Goal: Task Accomplishment & Management: Manage account settings

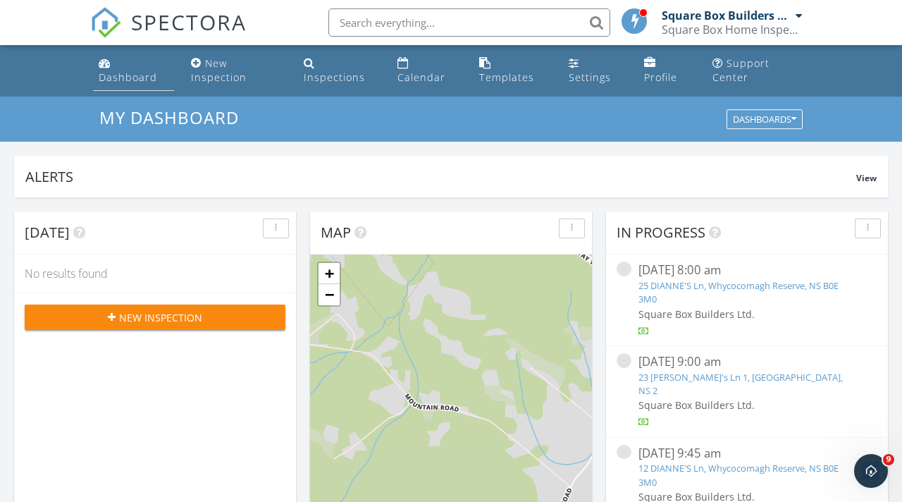
click at [117, 82] on div "Dashboard" at bounding box center [128, 76] width 58 height 13
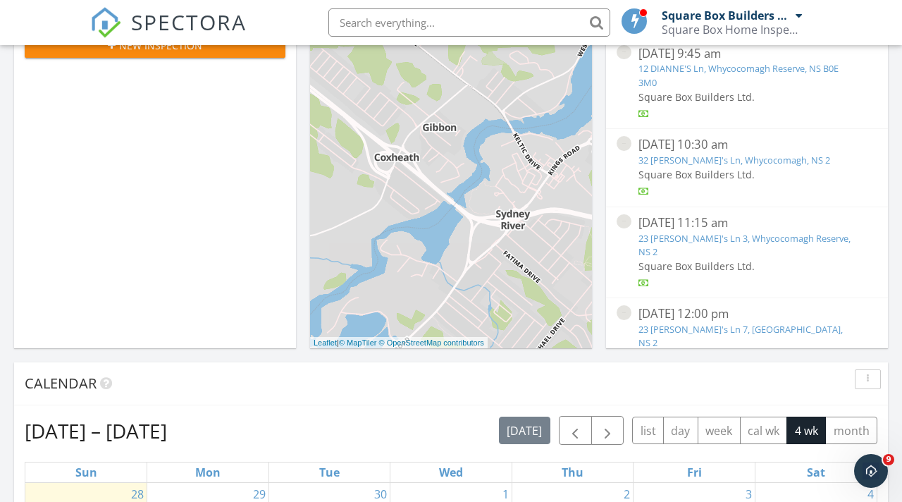
scroll to position [273, 0]
click at [695, 322] on link "23 Dianne's Ln 7, Whycocomagh Reserve, NS 2" at bounding box center [740, 335] width 204 height 26
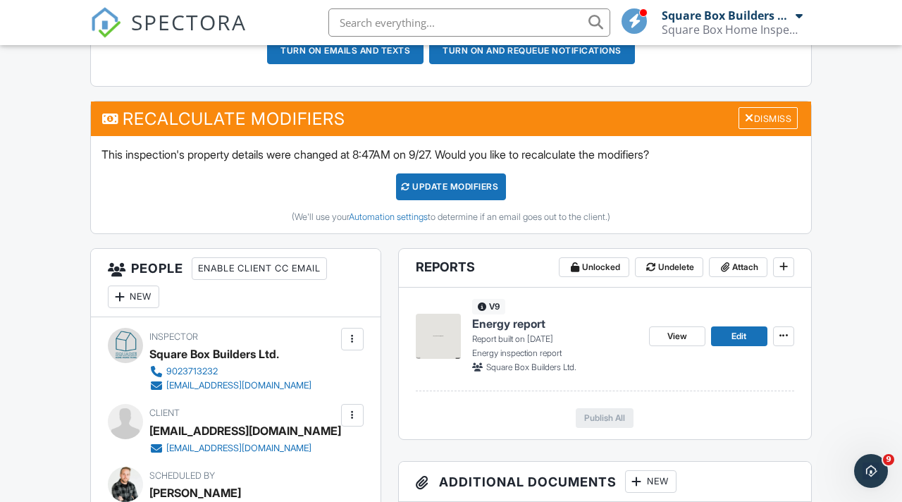
scroll to position [461, 0]
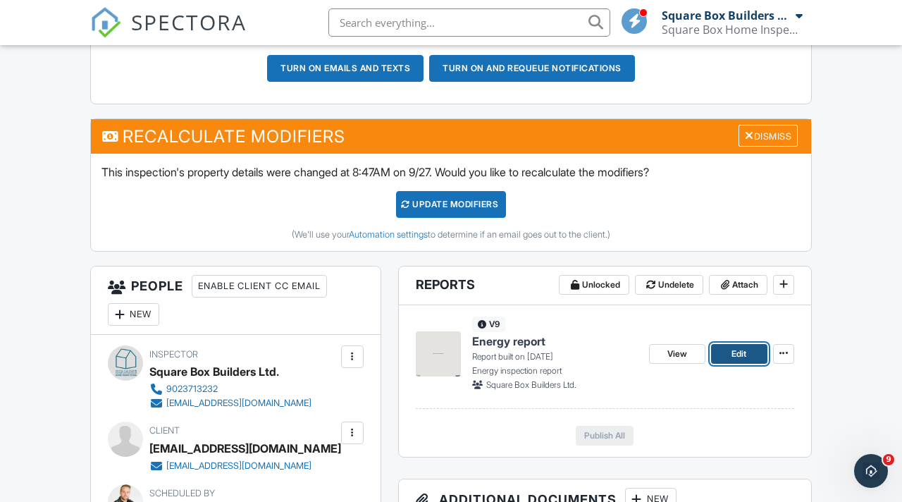
click at [733, 354] on span "Edit" at bounding box center [738, 354] width 15 height 14
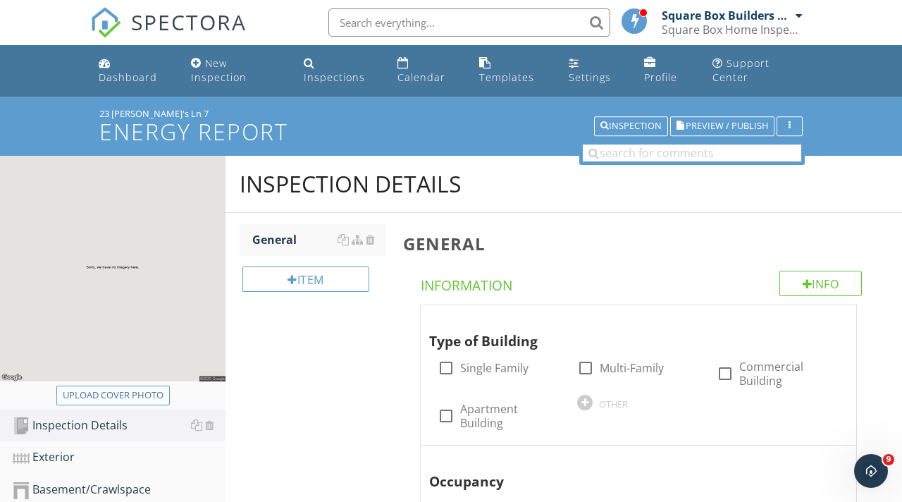
click at [135, 395] on div "Upload cover photo" at bounding box center [113, 395] width 101 height 14
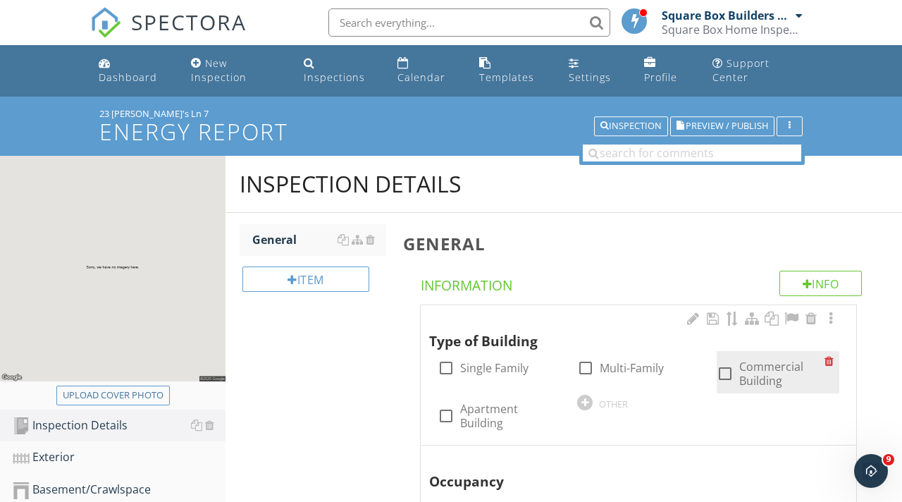
type input "C:\fakepath\72565AA8-39A9-46C6-9711-65169B56B28D.heic"
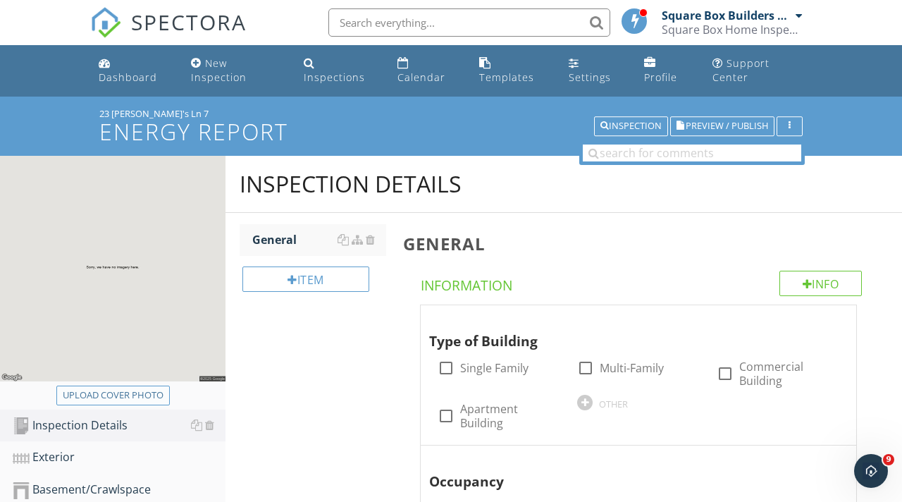
click at [132, 395] on div "Upload cover photo" at bounding box center [113, 395] width 101 height 14
click at [148, 390] on div "Upload cover photo" at bounding box center [113, 395] width 101 height 14
click at [122, 394] on div "Upload cover photo" at bounding box center [113, 395] width 101 height 14
type input "C:\fakepath\IMG_9138.jpeg"
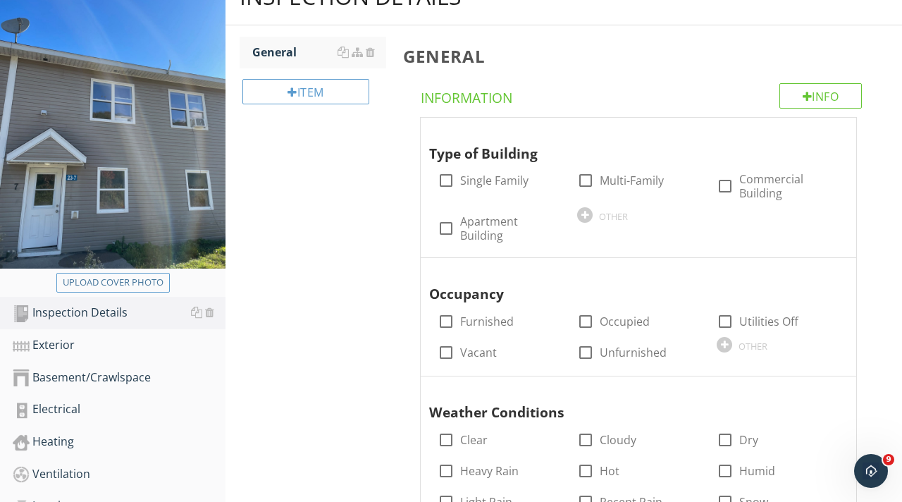
scroll to position [188, 0]
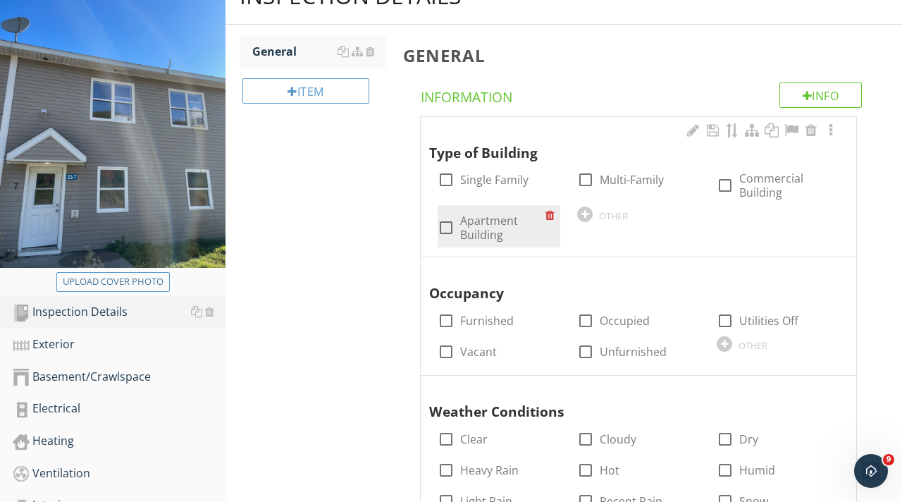
click at [447, 230] on div at bounding box center [446, 228] width 24 height 24
checkbox input "true"
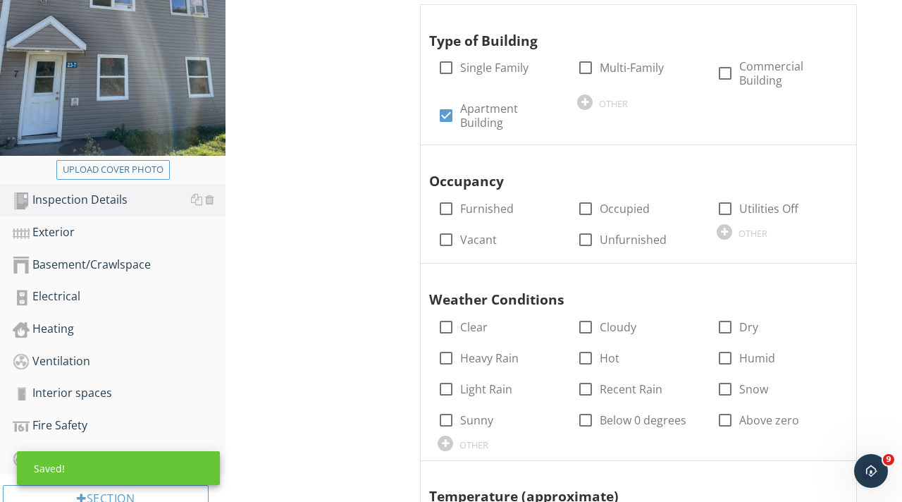
scroll to position [325, 0]
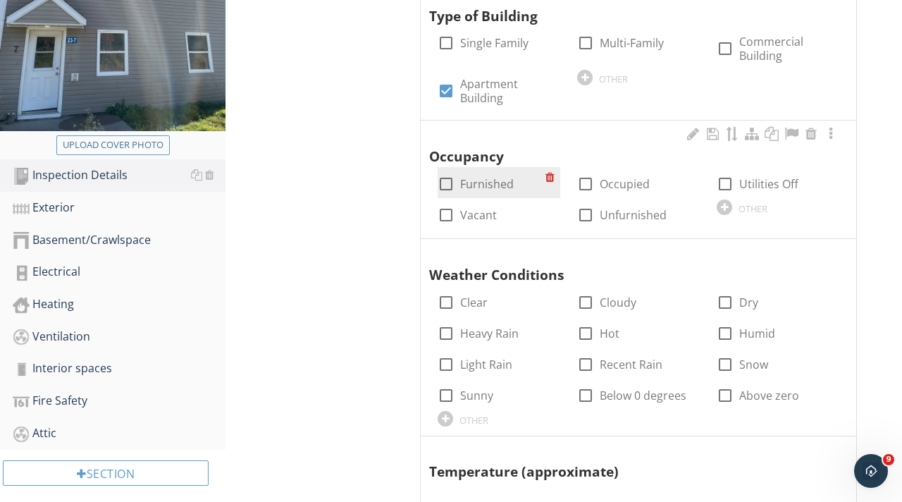
click at [447, 180] on div at bounding box center [446, 184] width 24 height 24
checkbox input "true"
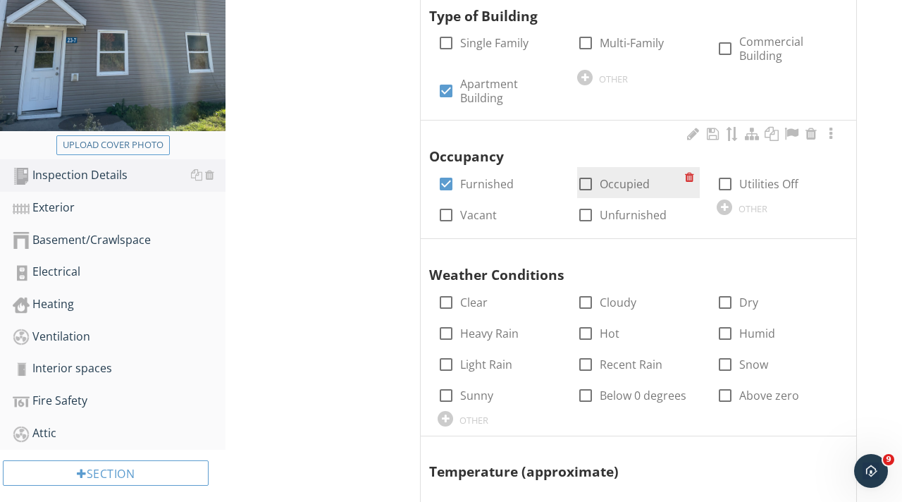
click at [582, 189] on div at bounding box center [585, 184] width 24 height 24
checkbox input "true"
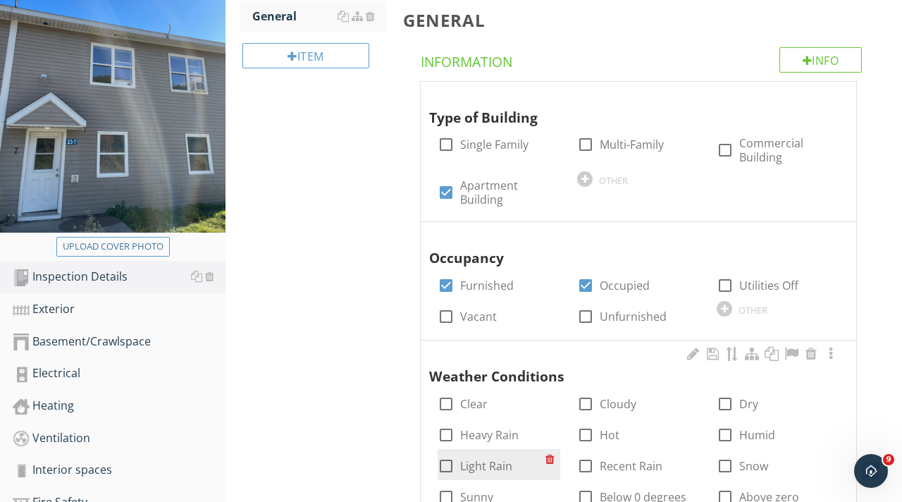
scroll to position [275, 0]
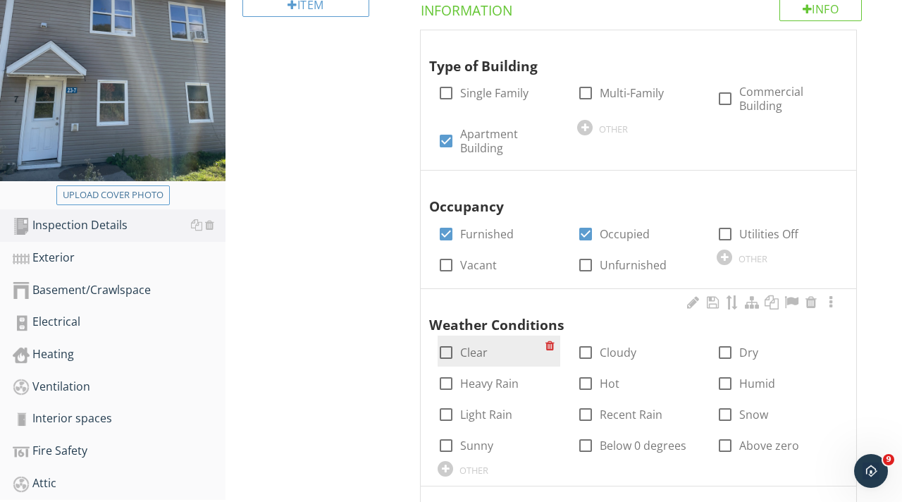
click at [451, 353] on div at bounding box center [446, 352] width 24 height 24
checkbox input "true"
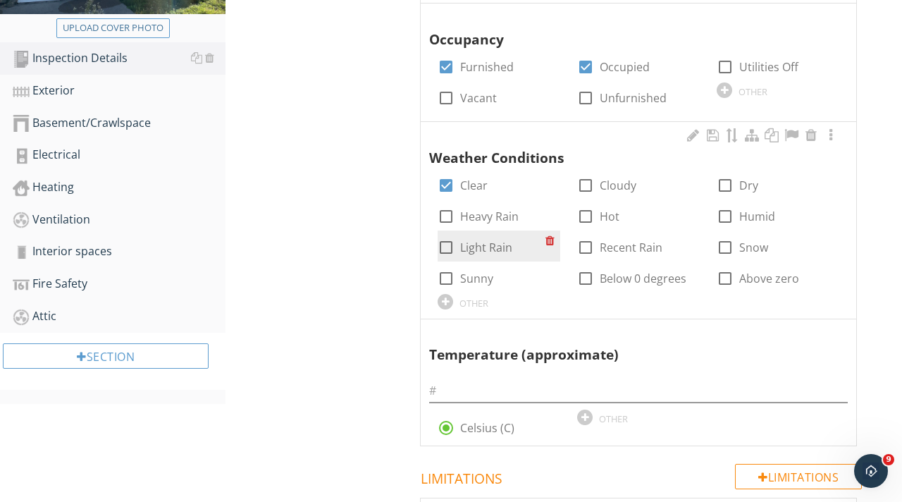
scroll to position [543, 0]
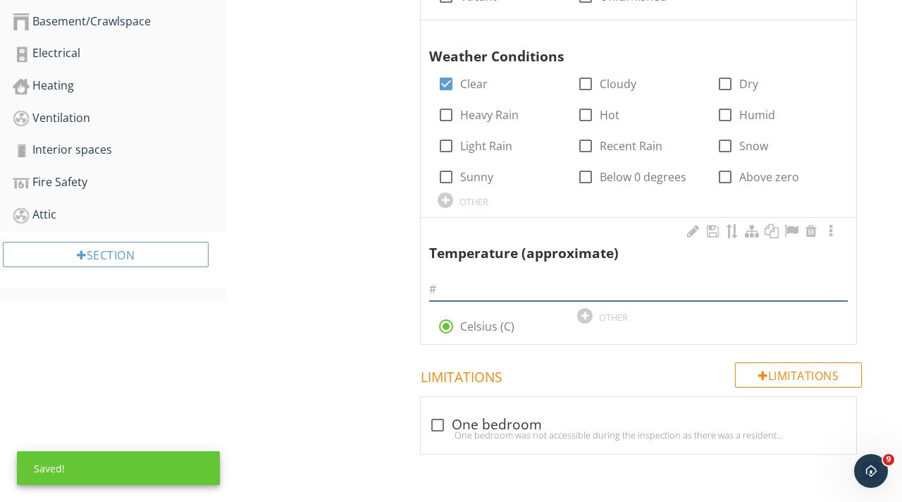
click at [530, 283] on input "text" at bounding box center [638, 289] width 418 height 23
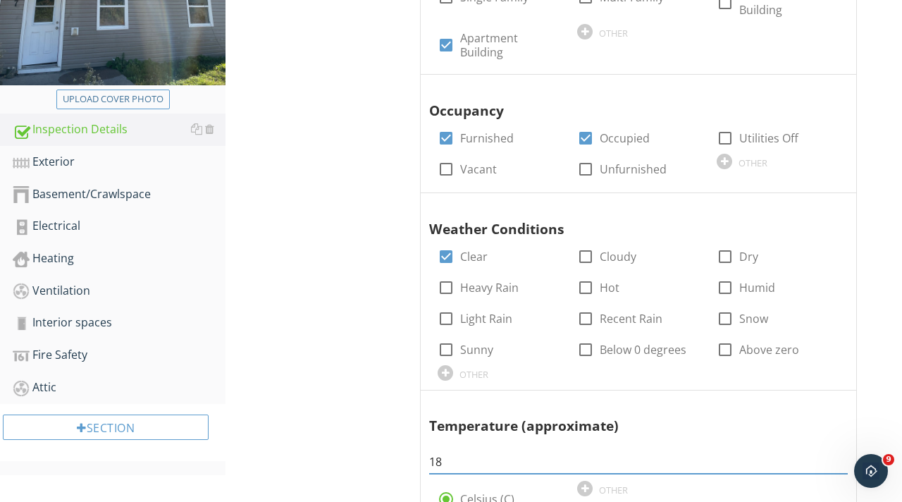
scroll to position [409, 0]
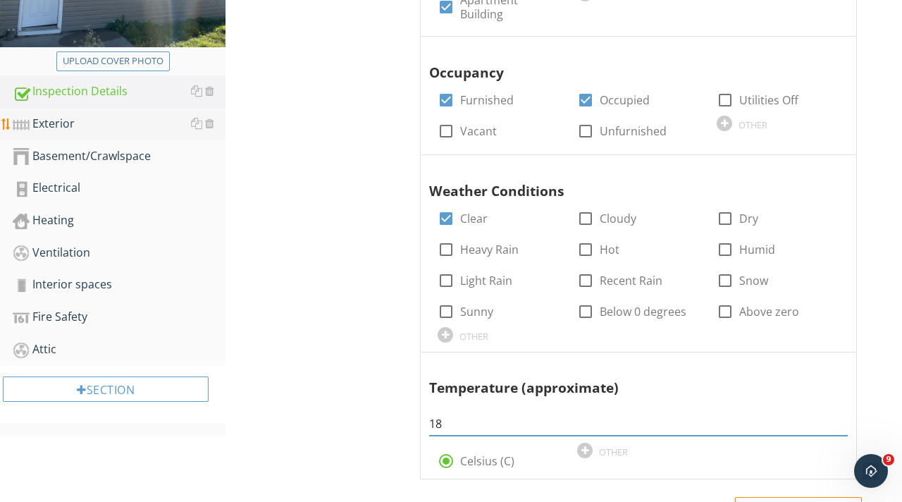
type input "18"
click at [80, 128] on div "Exterior" at bounding box center [119, 124] width 213 height 18
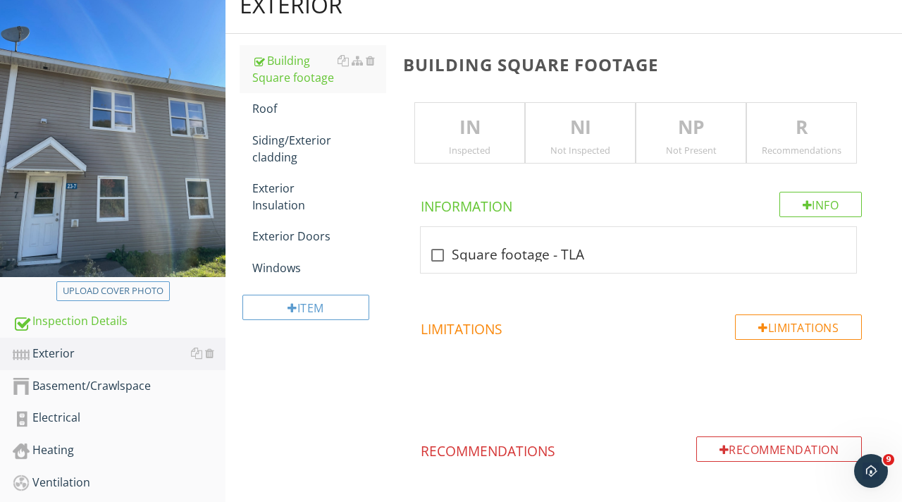
scroll to position [180, 0]
click at [483, 113] on p "IN" at bounding box center [469, 127] width 109 height 28
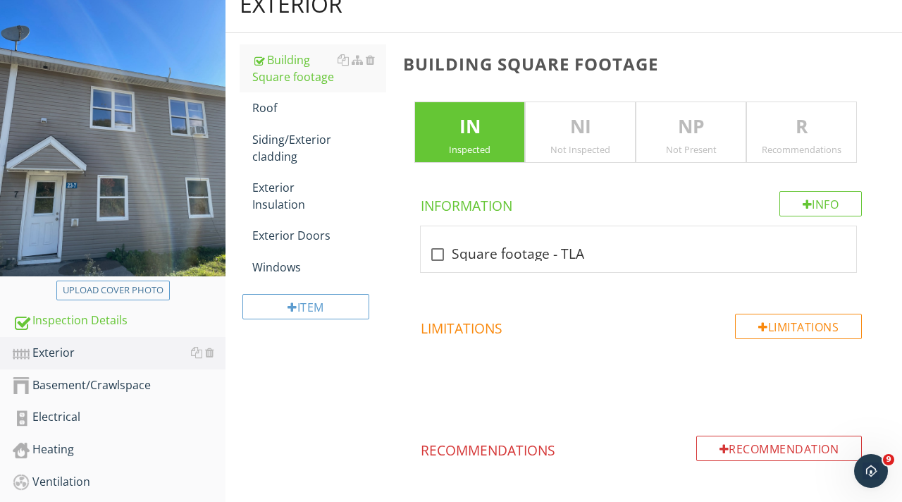
scroll to position [179, 0]
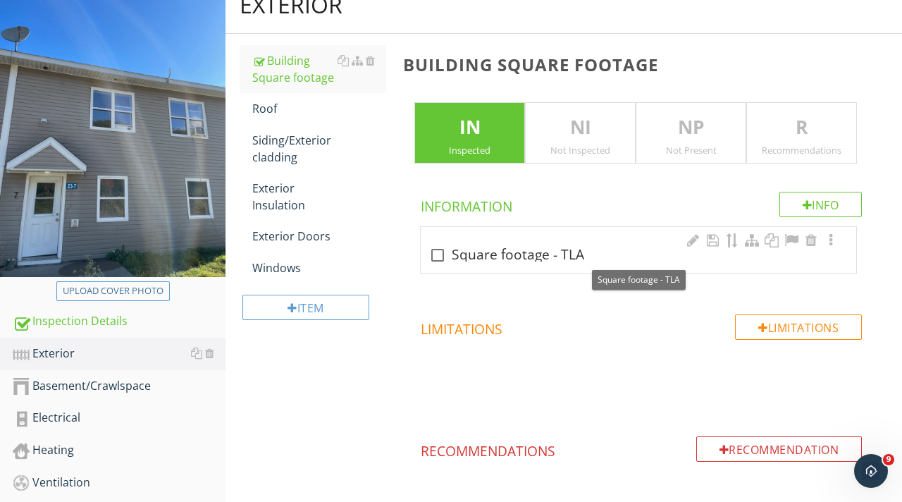
click at [439, 257] on div at bounding box center [438, 255] width 24 height 24
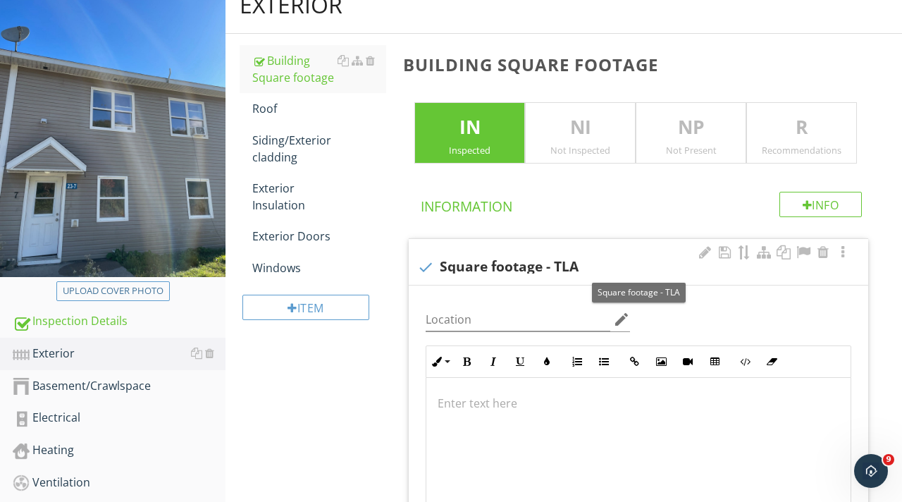
click at [427, 266] on div at bounding box center [426, 267] width 24 height 24
checkbox input "true"
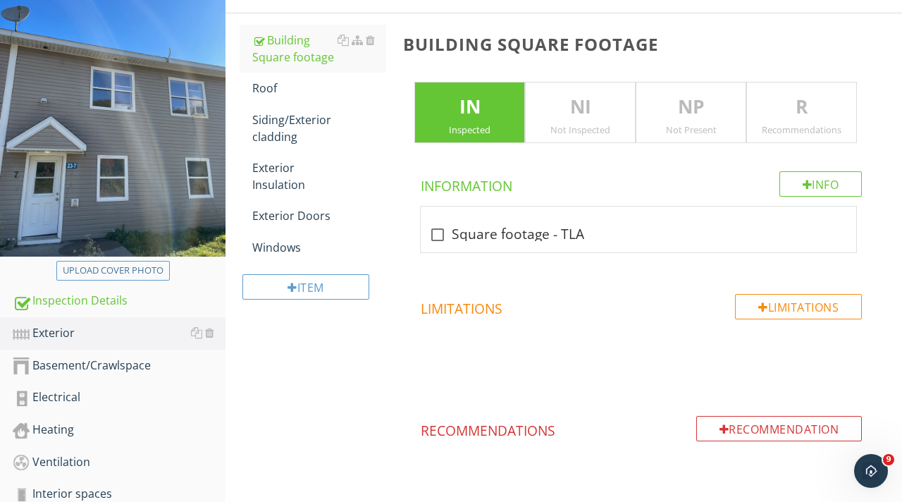
scroll to position [211, 0]
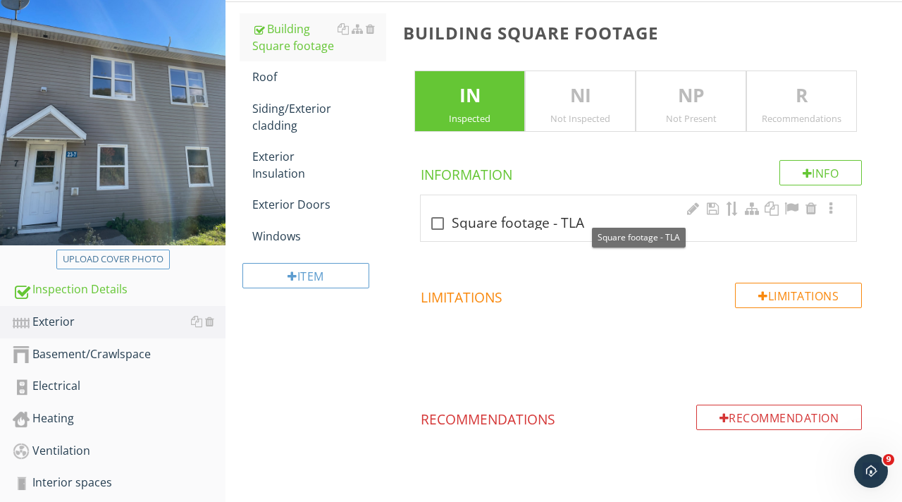
click at [440, 221] on div at bounding box center [438, 223] width 24 height 24
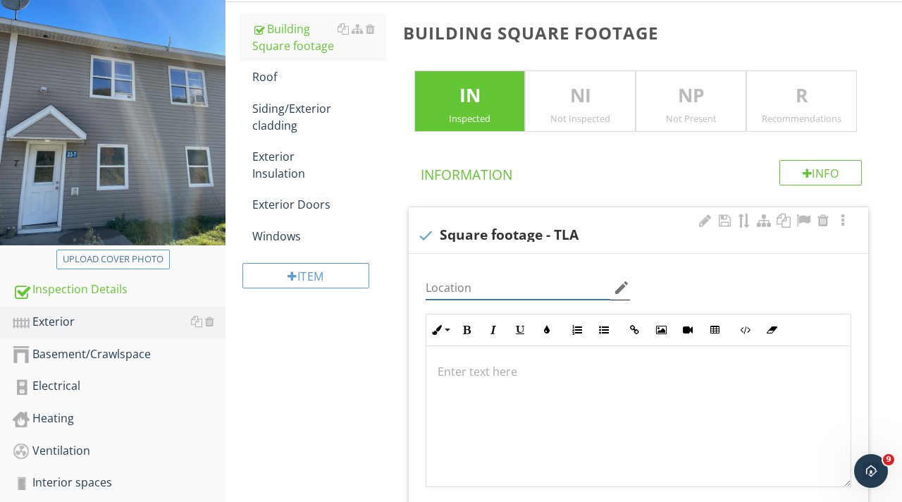
click at [494, 293] on input "Location" at bounding box center [518, 287] width 185 height 23
click at [466, 372] on p at bounding box center [638, 370] width 402 height 17
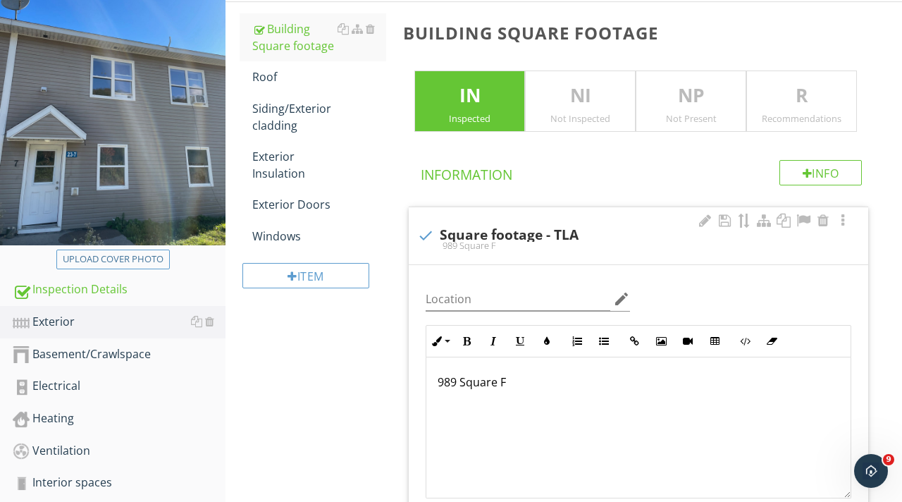
scroll to position [222, 0]
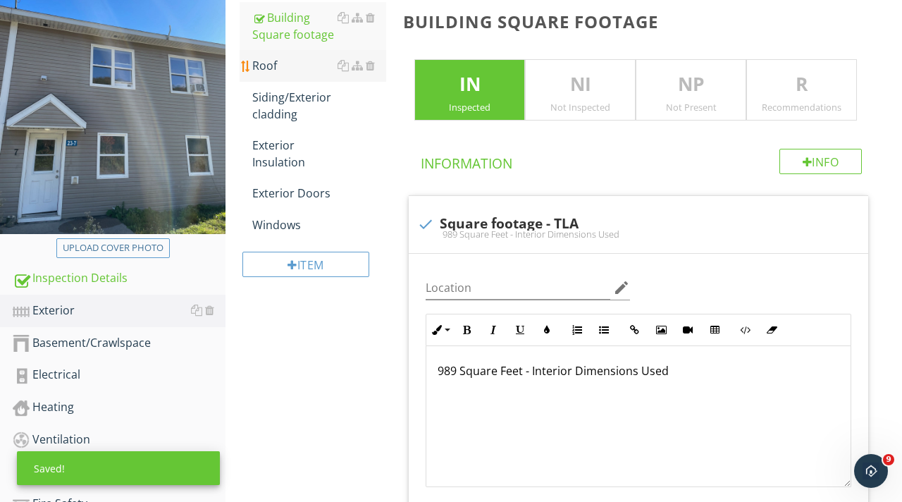
click at [286, 70] on div "Roof" at bounding box center [319, 65] width 134 height 17
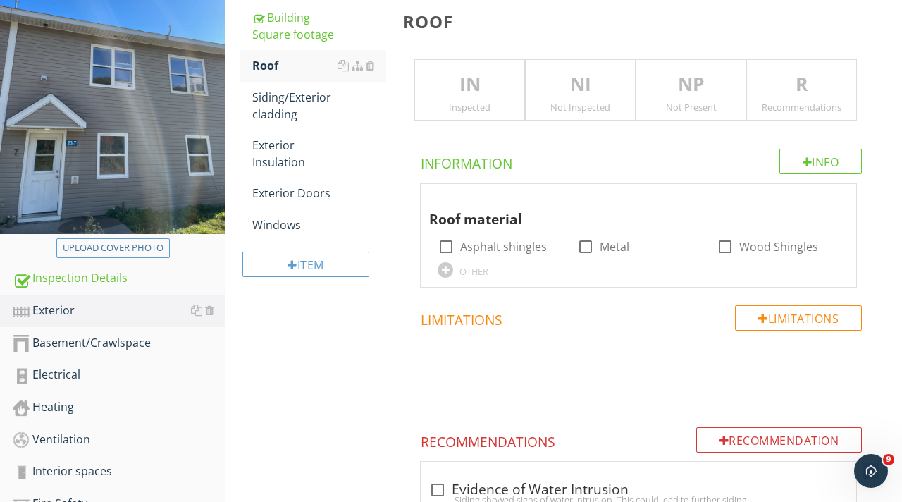
click at [477, 90] on p "IN" at bounding box center [469, 84] width 109 height 28
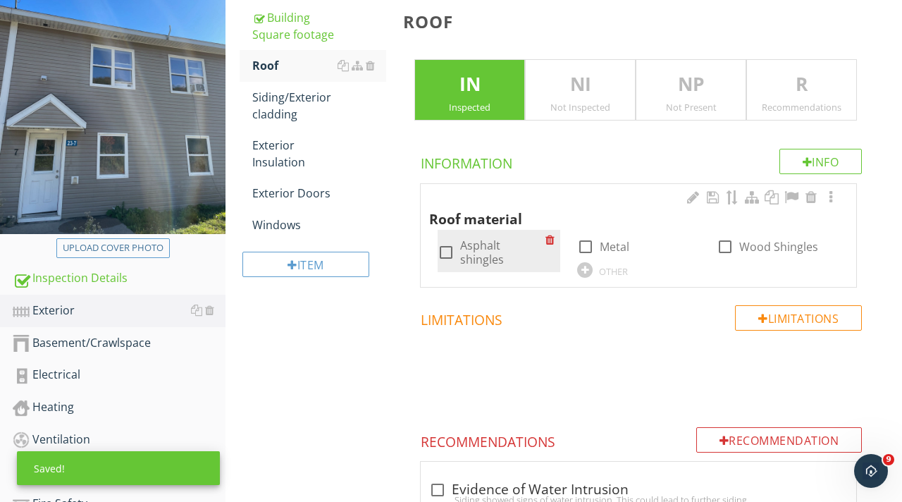
click at [449, 249] on div at bounding box center [446, 252] width 24 height 24
checkbox input "true"
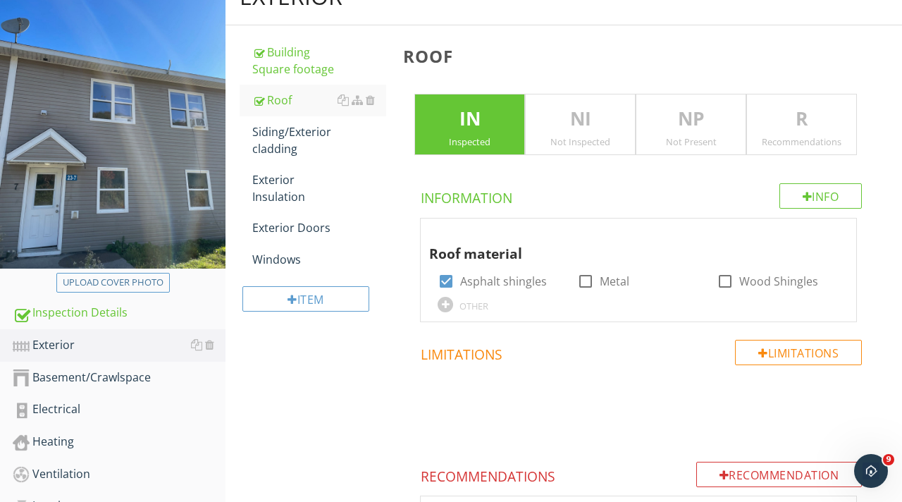
scroll to position [185, 0]
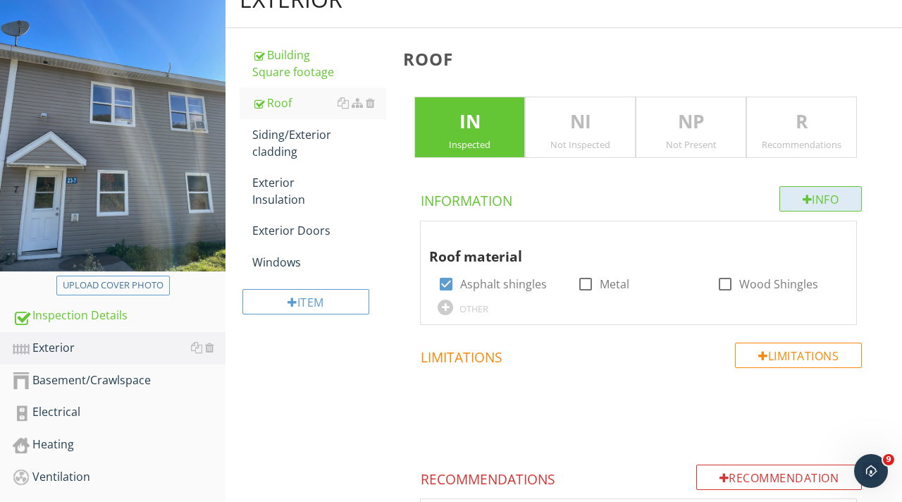
click at [805, 204] on div at bounding box center [807, 199] width 10 height 11
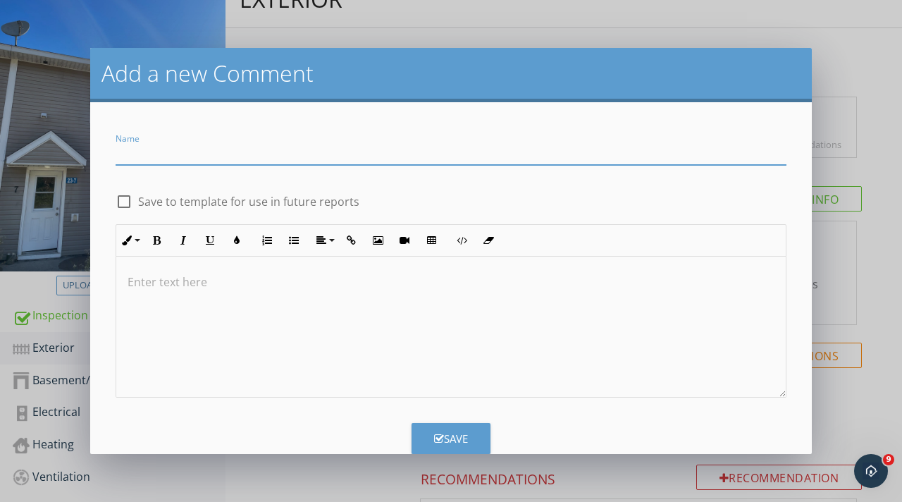
click at [860, 73] on div "Add a new Comment Name check_box_outline_blank Save to template for use in futu…" at bounding box center [451, 251] width 902 height 502
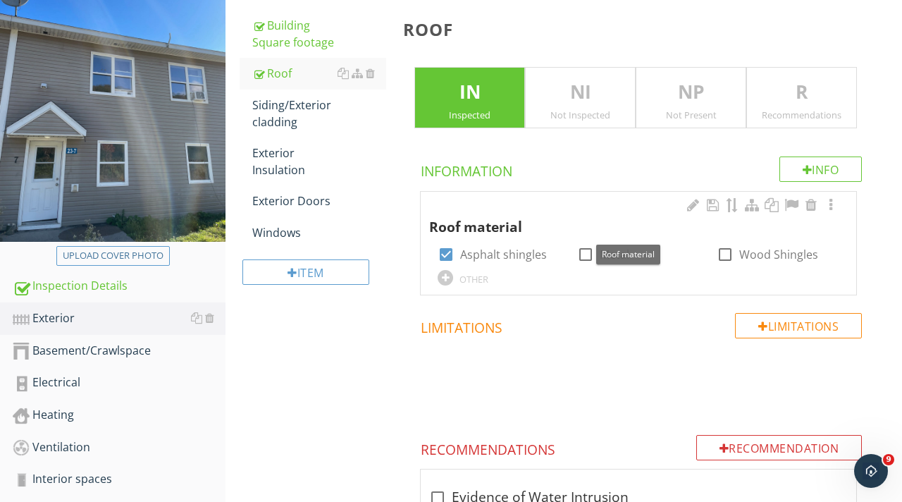
scroll to position [212, 0]
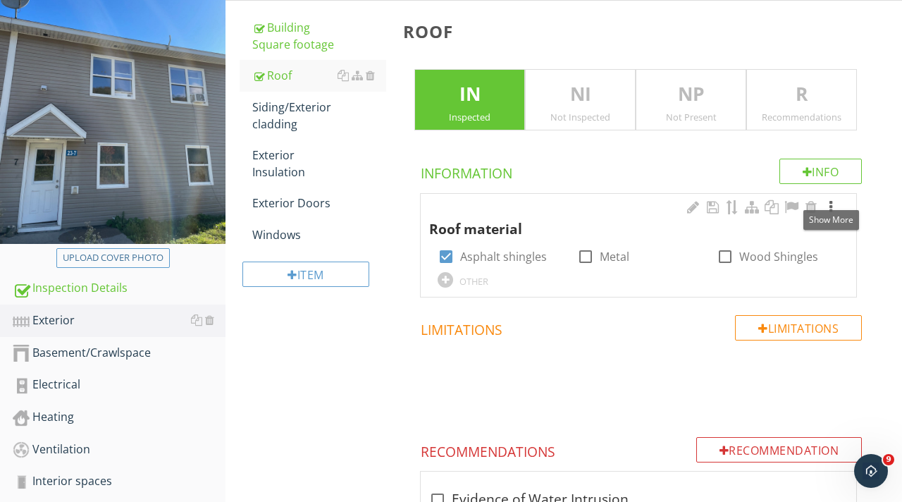
click at [831, 207] on div at bounding box center [830, 207] width 17 height 14
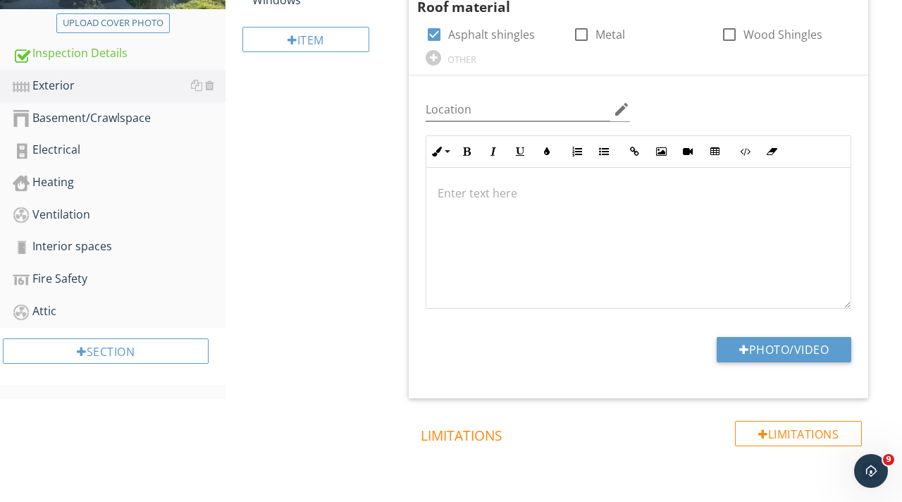
scroll to position [450, 0]
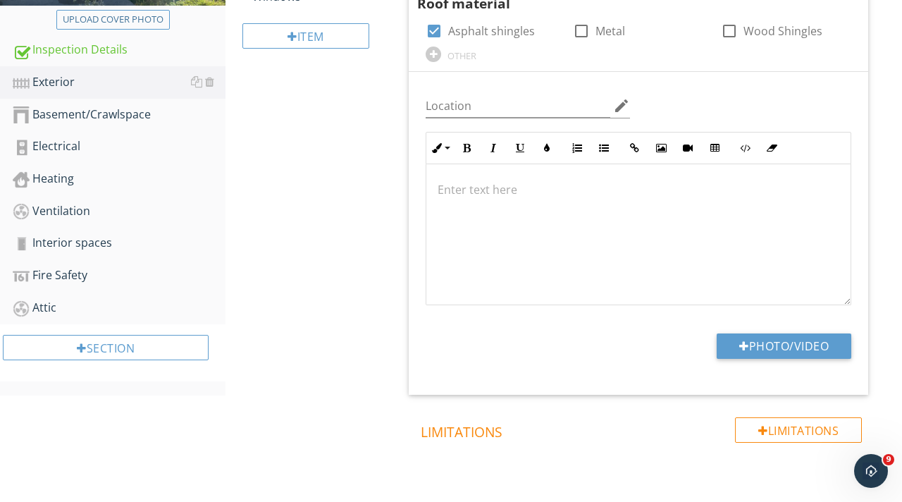
click at [576, 213] on div at bounding box center [638, 234] width 424 height 141
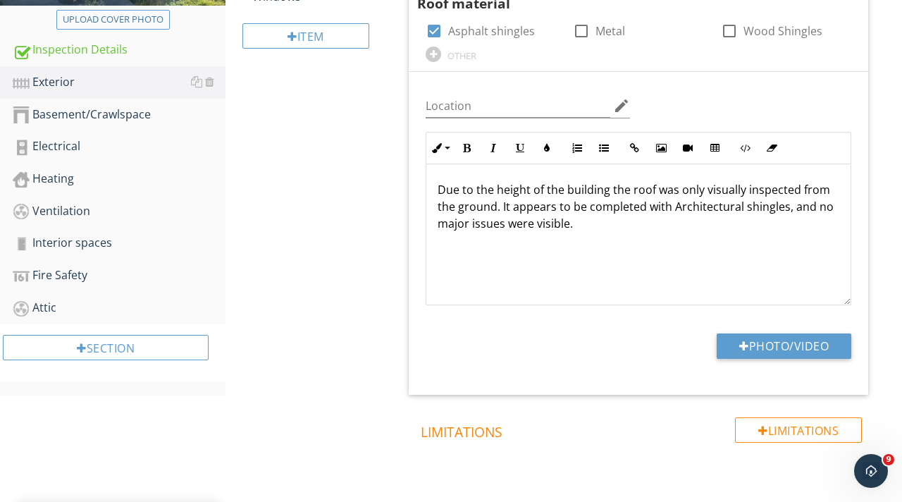
click at [526, 228] on p "Due to the height of the building the roof was only visually inspected from the…" at bounding box center [638, 206] width 402 height 51
click at [597, 225] on p "Due to the height of the building the roof was only visually inspected from the…" at bounding box center [638, 206] width 402 height 51
click at [731, 348] on button "Photo/Video" at bounding box center [783, 345] width 135 height 25
type input "C:\fakepath\IMG_9170.jpeg"
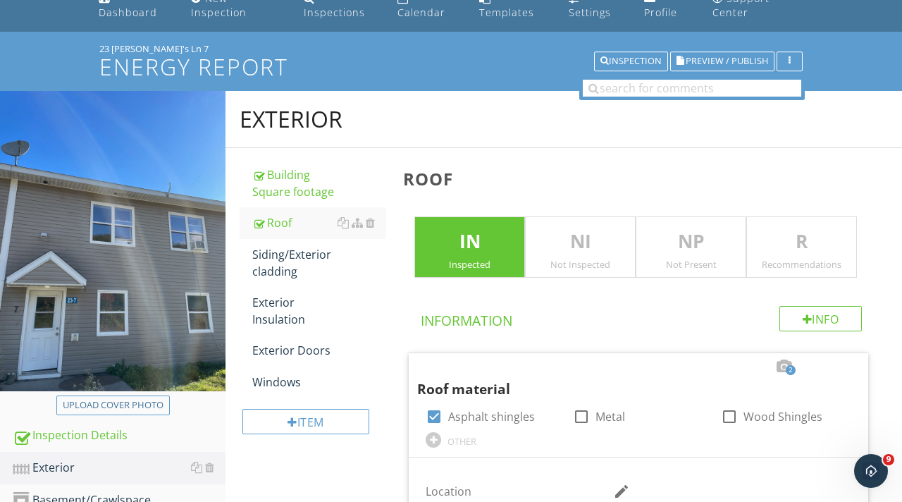
scroll to position [106, 0]
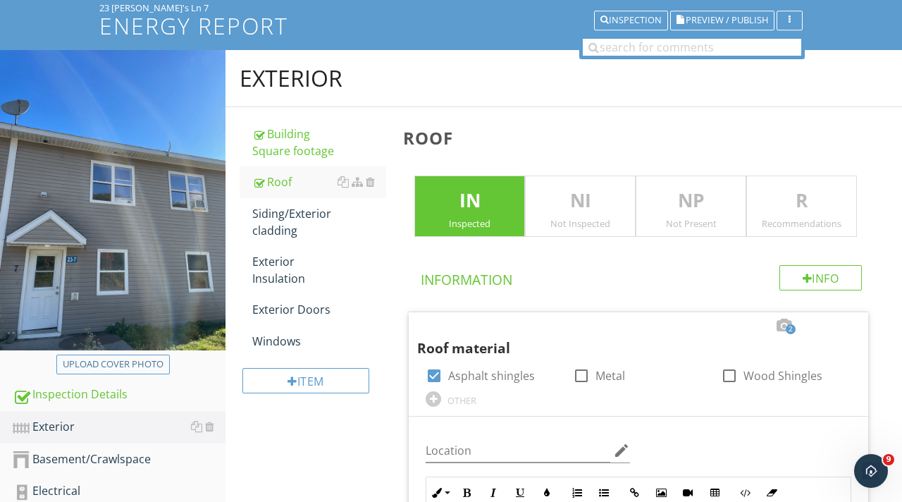
click at [547, 204] on p "NI" at bounding box center [580, 201] width 109 height 28
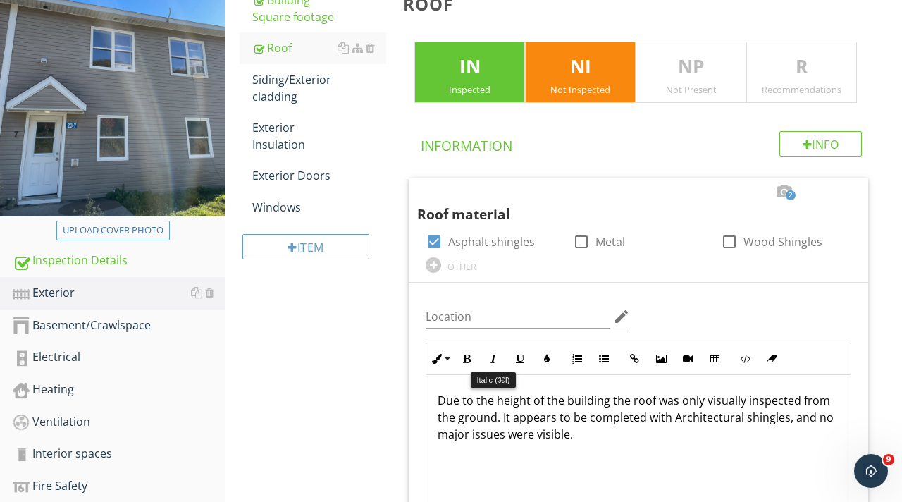
scroll to position [156, 0]
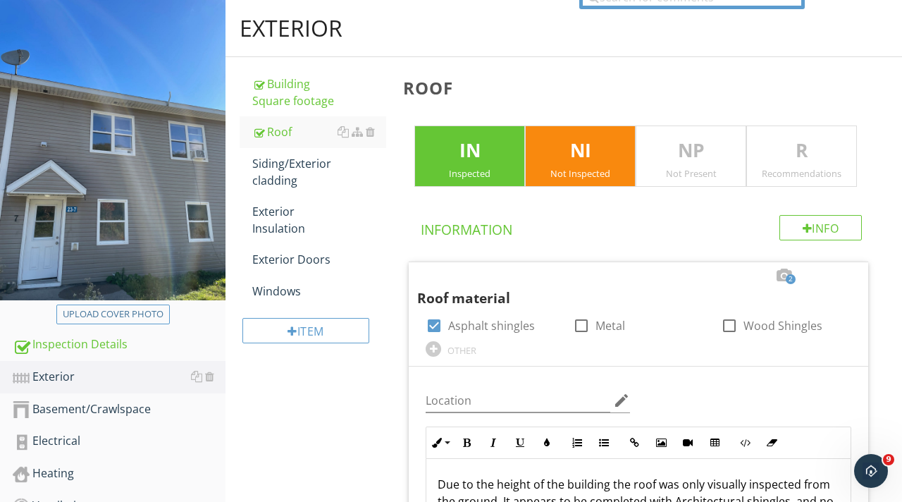
click at [473, 161] on p "IN" at bounding box center [469, 151] width 109 height 28
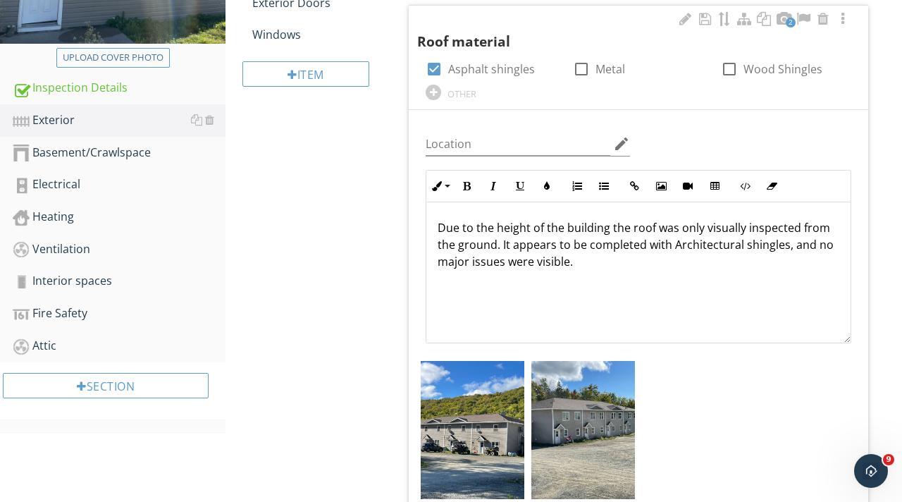
scroll to position [405, 0]
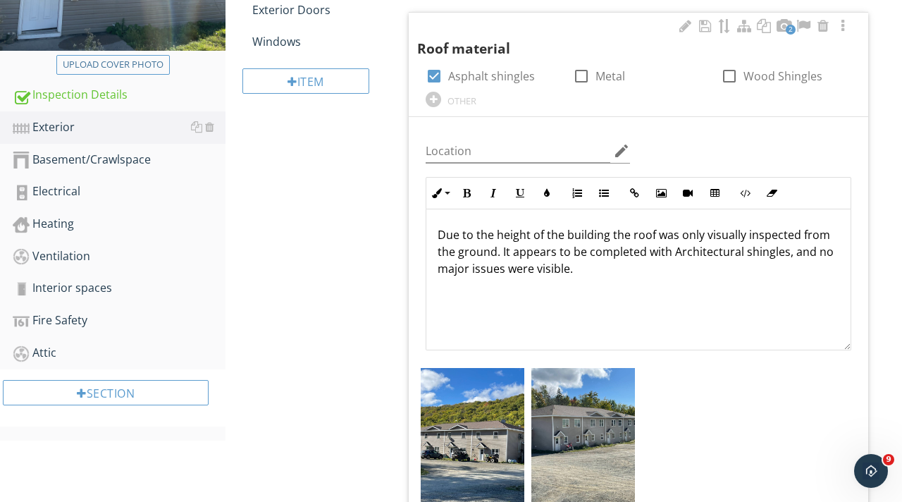
click at [534, 268] on p "Due to the height of the building the roof was only visually inspected from the…" at bounding box center [638, 251] width 402 height 51
click at [576, 273] on p "Due to the height of the building the roof was only visually inspected from the…" at bounding box center [638, 251] width 402 height 51
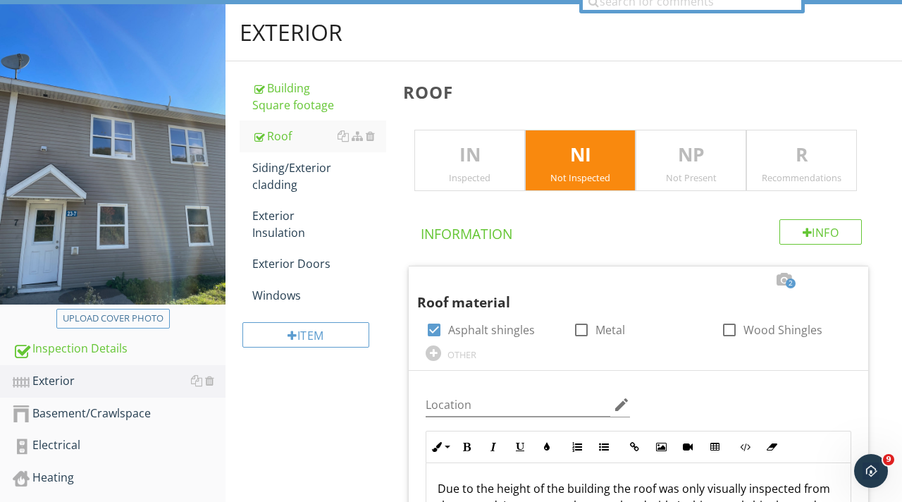
scroll to position [143, 0]
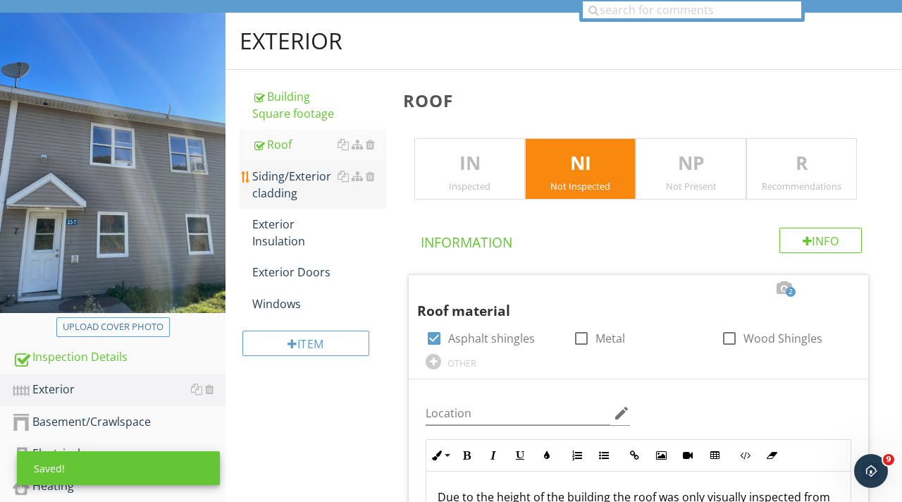
click at [315, 185] on div "Siding/Exterior cladding" at bounding box center [319, 185] width 134 height 34
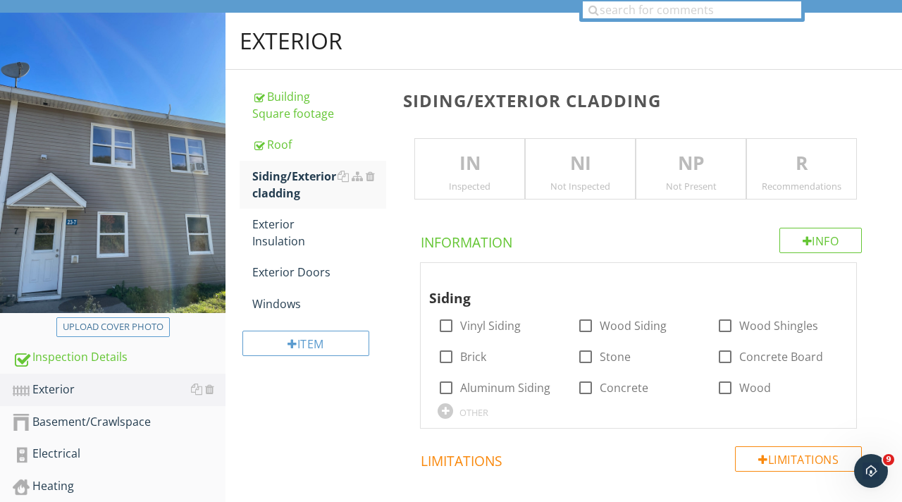
click at [464, 165] on p "IN" at bounding box center [469, 163] width 109 height 28
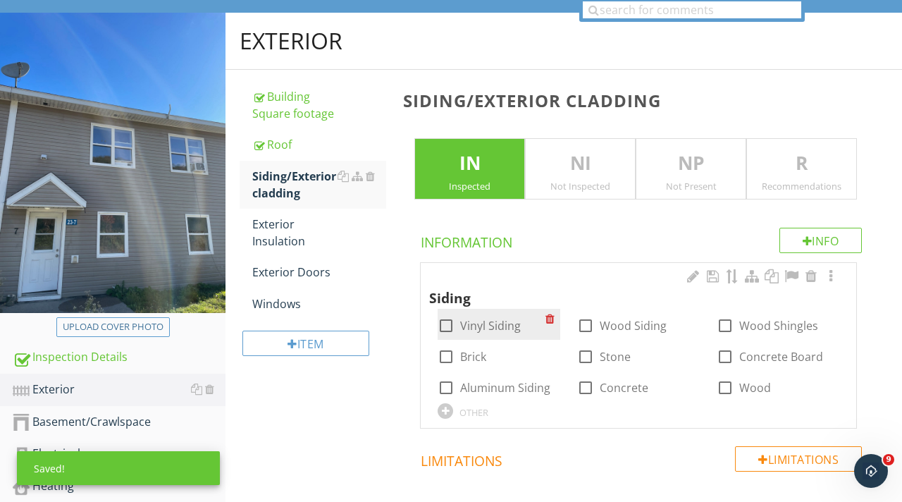
click at [451, 328] on div at bounding box center [446, 326] width 24 height 24
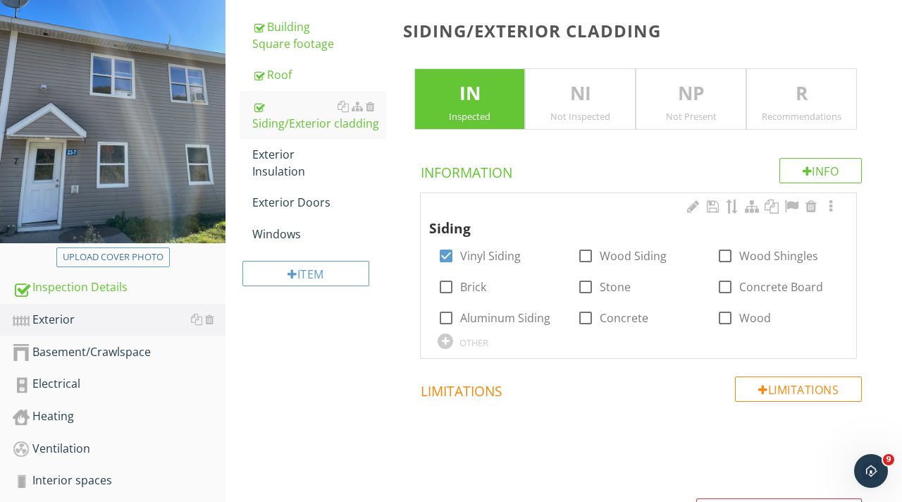
scroll to position [191, 0]
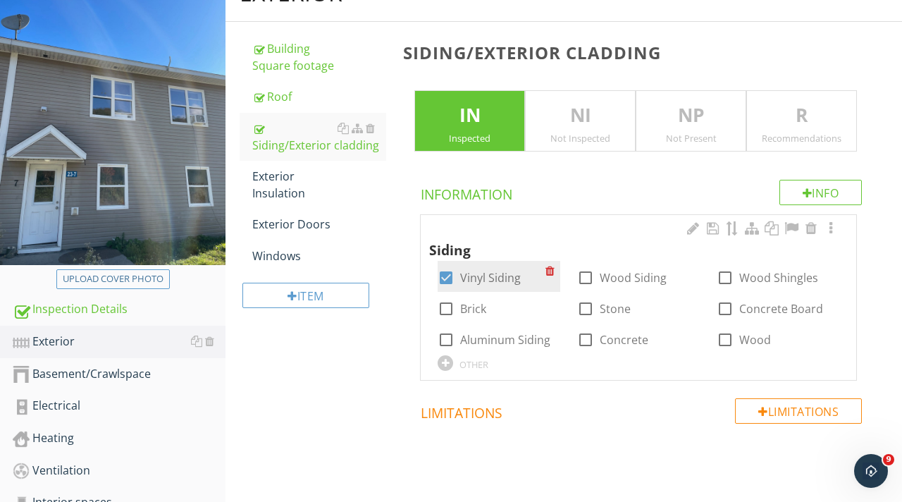
click at [497, 274] on label "Vinyl Siding" at bounding box center [490, 278] width 61 height 14
click at [455, 277] on div at bounding box center [446, 278] width 24 height 24
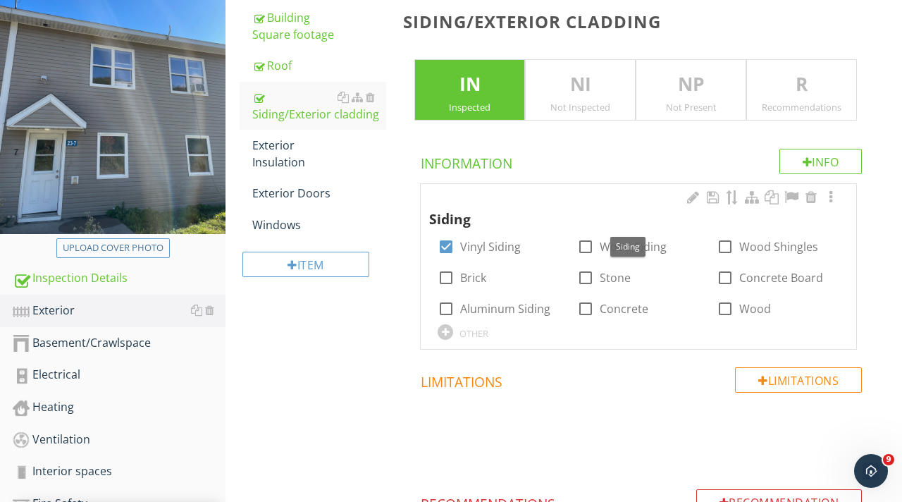
scroll to position [223, 0]
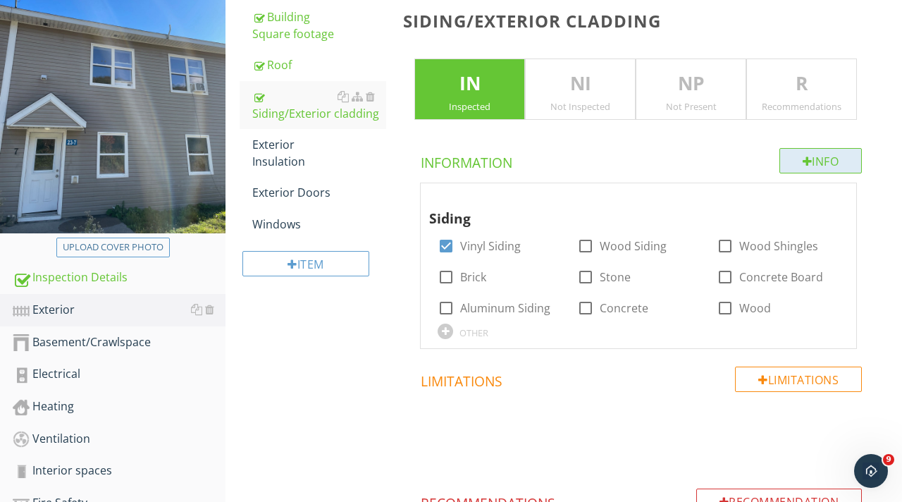
click at [819, 166] on div "Info" at bounding box center [820, 160] width 83 height 25
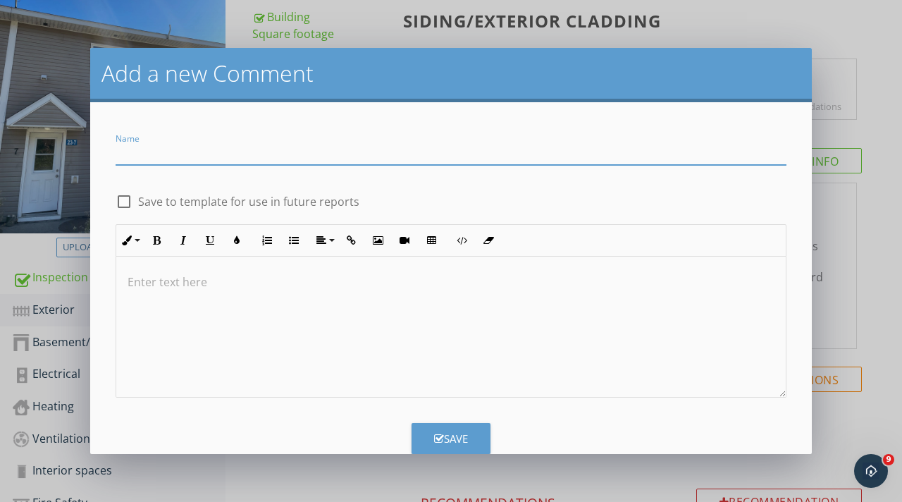
click at [875, 181] on div "Add a new Comment Name check_box_outline_blank Save to template for use in futu…" at bounding box center [451, 251] width 902 height 502
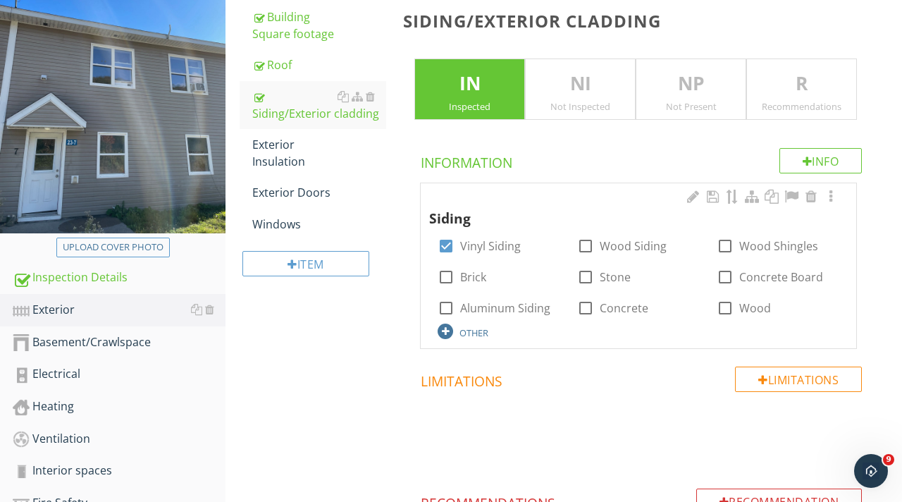
click at [473, 333] on div "OTHER" at bounding box center [473, 332] width 29 height 11
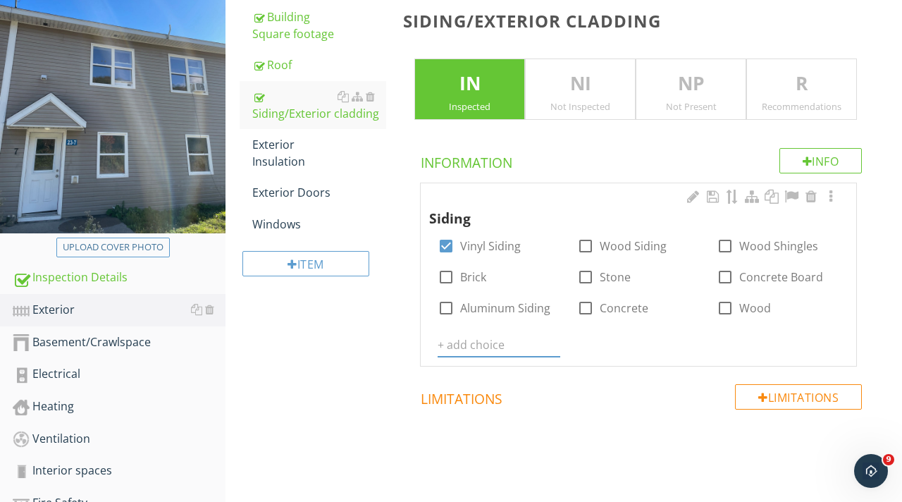
click at [579, 333] on div "Siding check_box Vinyl Siding check_box_outline_blank Wood Siding check_box_out…" at bounding box center [638, 272] width 418 height 170
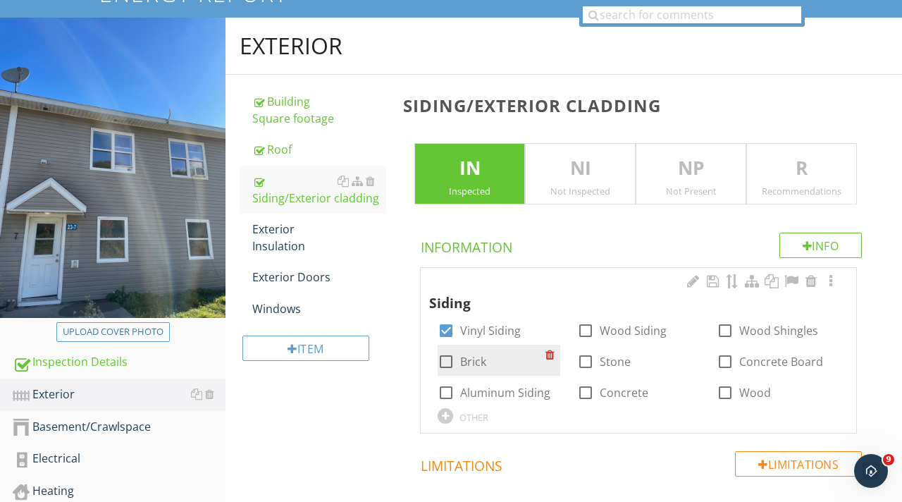
scroll to position [142, 0]
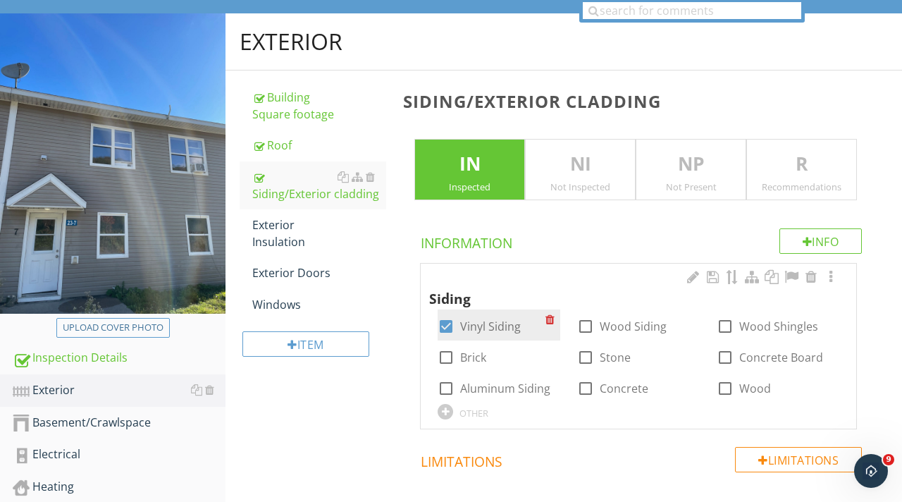
click at [473, 325] on label "Vinyl Siding" at bounding box center [490, 326] width 61 height 14
checkbox input "true"
click at [833, 277] on div at bounding box center [830, 277] width 17 height 14
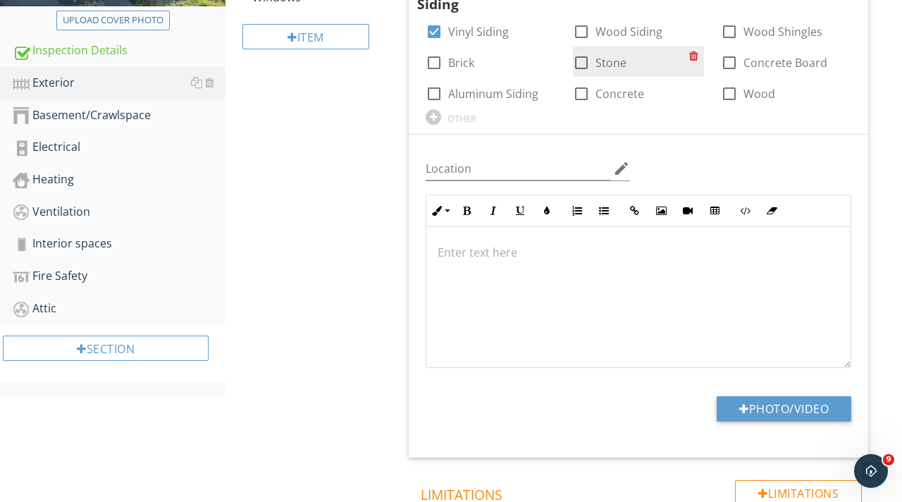
scroll to position [471, 0]
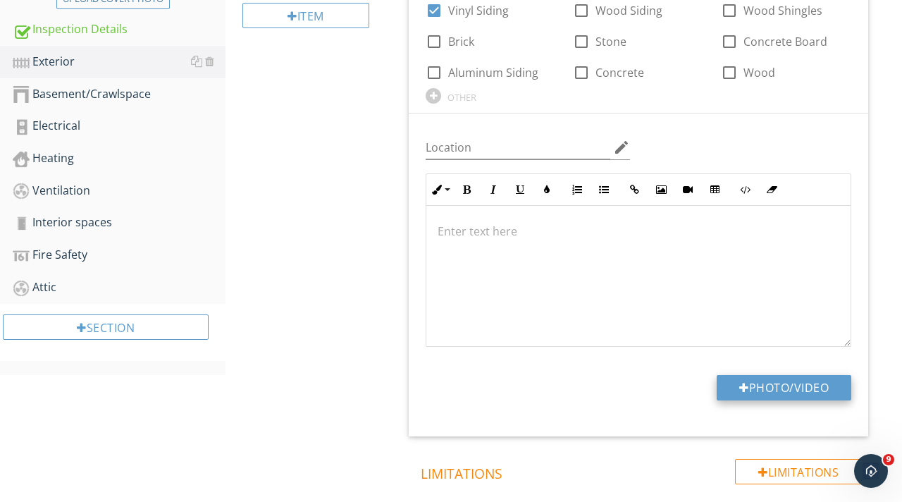
click at [786, 388] on button "Photo/Video" at bounding box center [783, 387] width 135 height 25
type input "C:\fakepath\IMG_9129.jpeg"
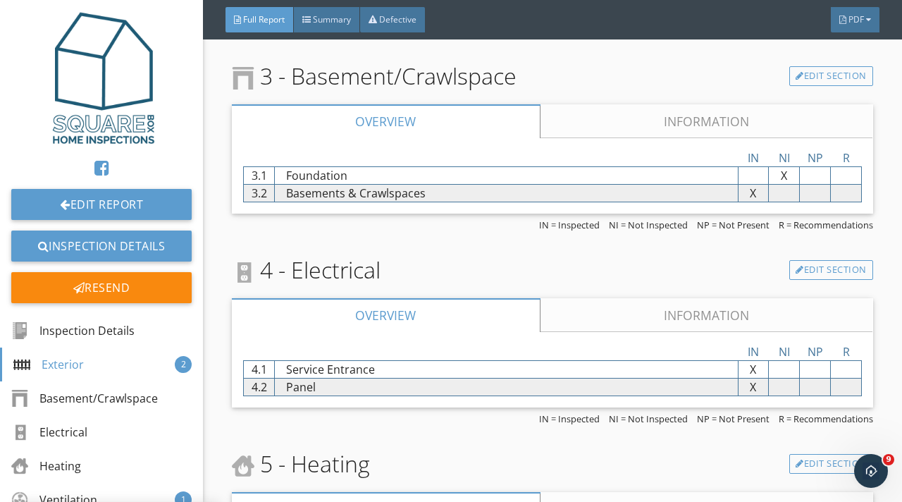
scroll to position [1163, 0]
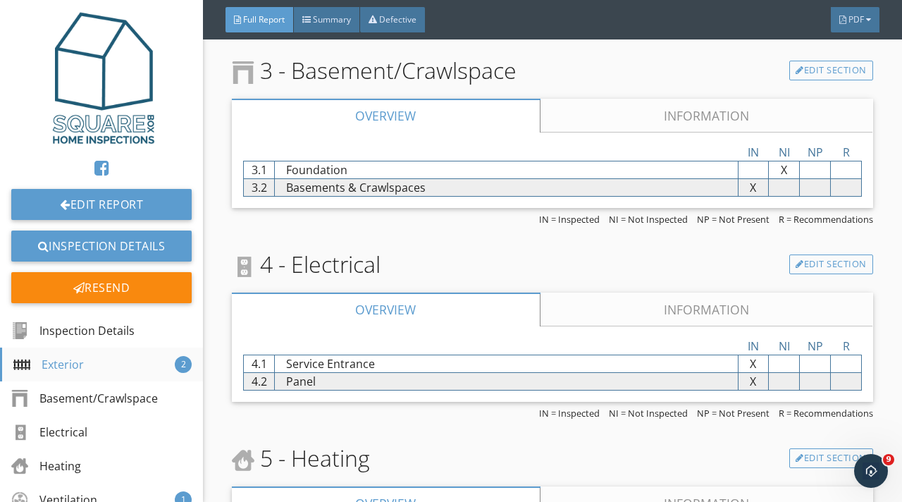
click at [92, 368] on div "Exterior 2" at bounding box center [101, 364] width 203 height 34
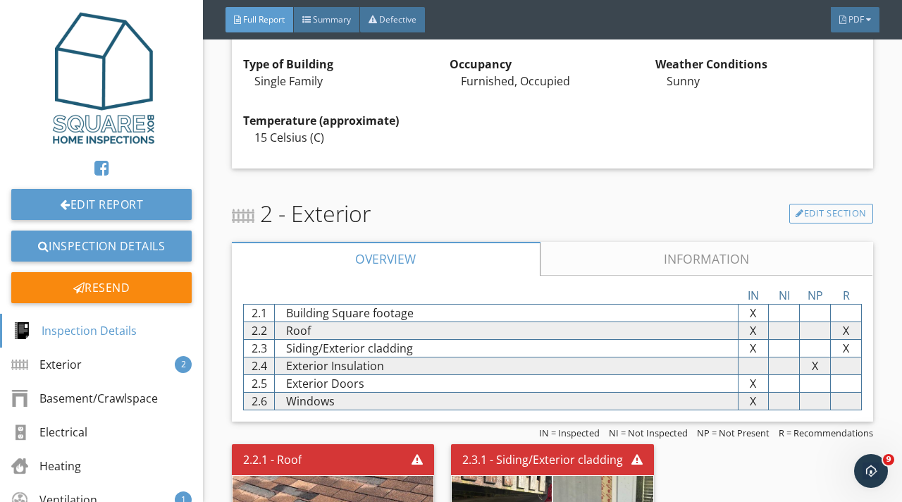
scroll to position [397, 0]
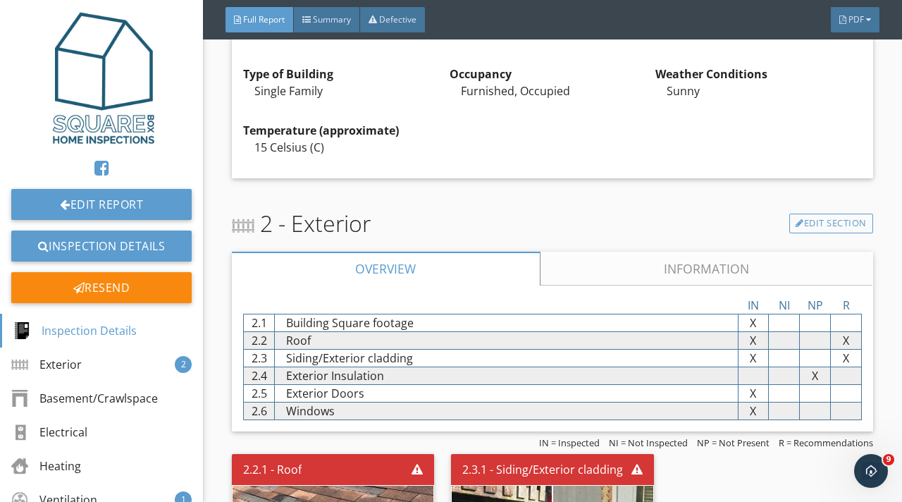
click at [689, 266] on link "Information" at bounding box center [706, 269] width 333 height 34
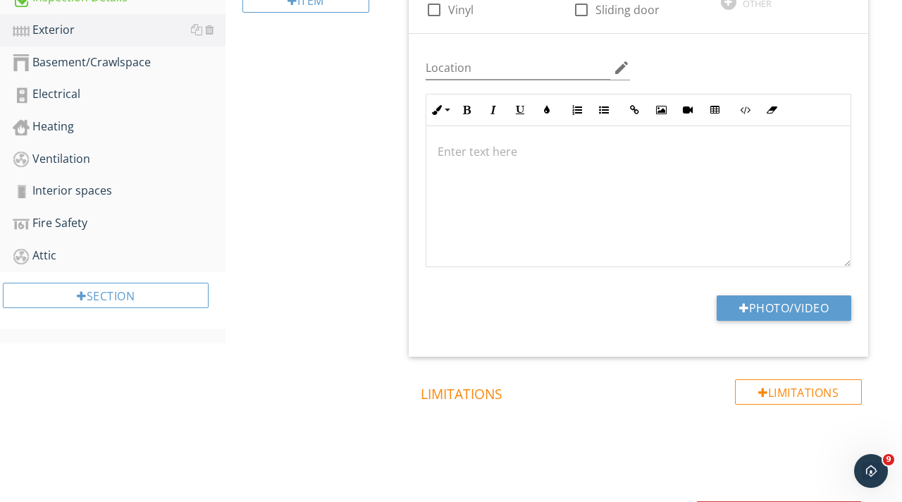
scroll to position [516, 0]
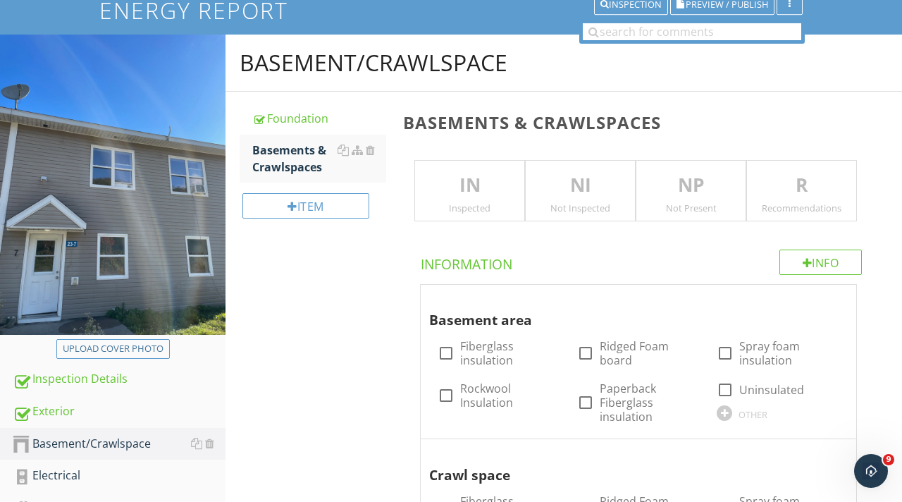
scroll to position [125, 0]
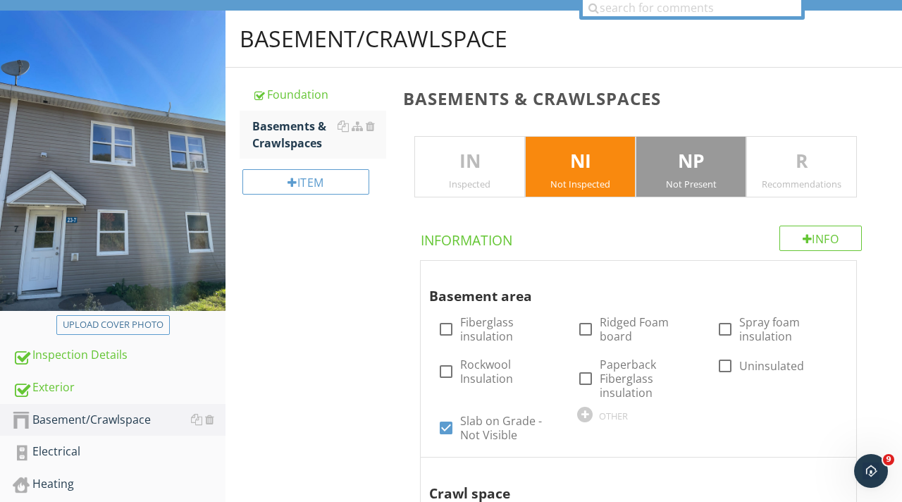
scroll to position [147, 0]
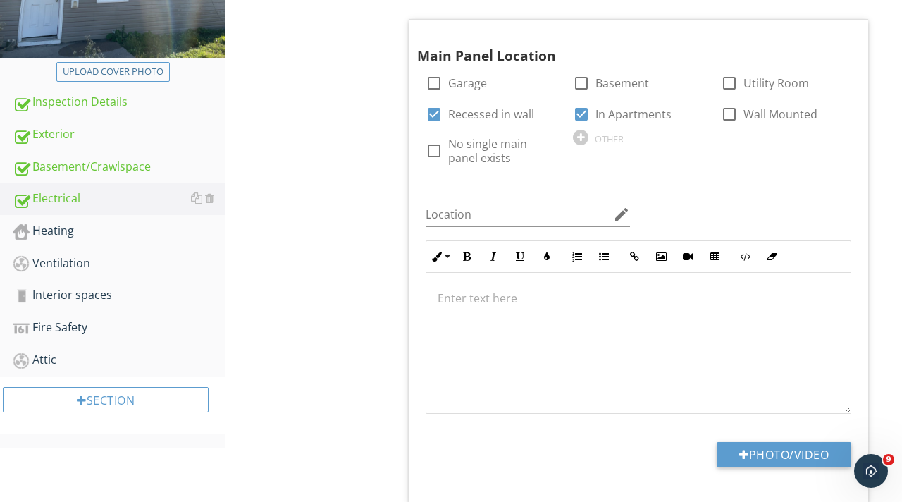
scroll to position [1, 0]
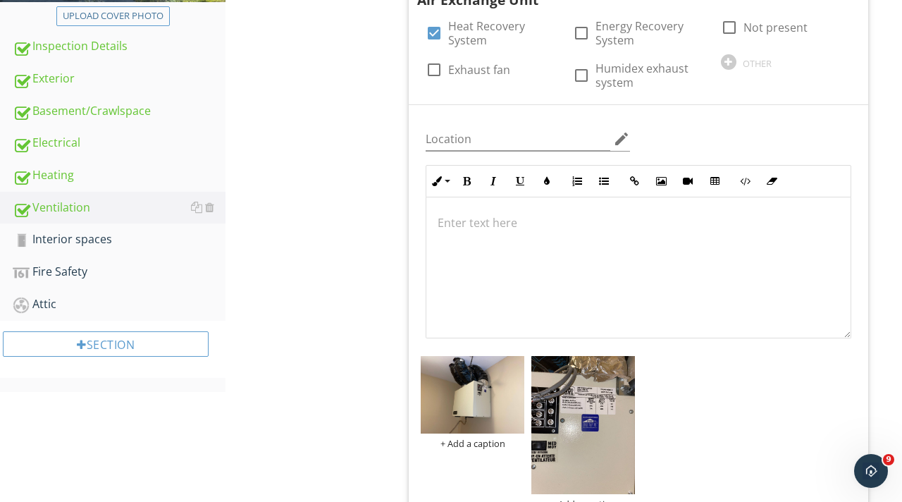
click at [79, 237] on div "Interior spaces" at bounding box center [119, 239] width 213 height 18
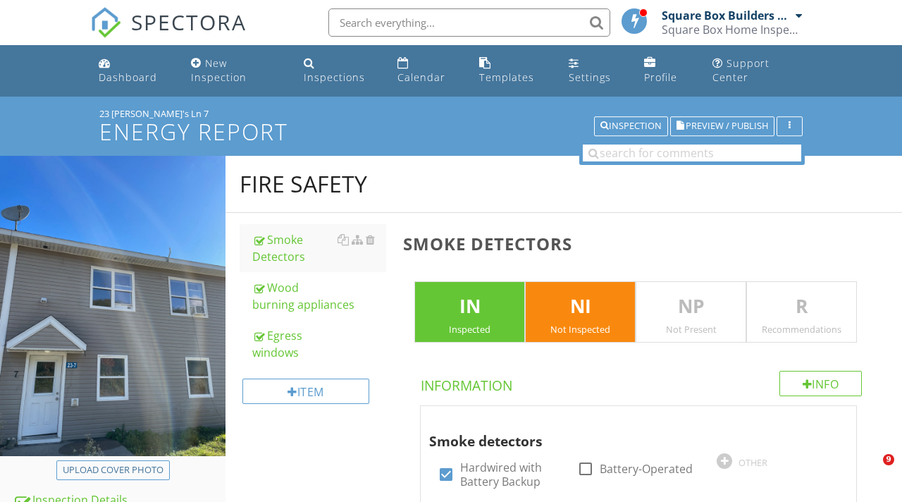
scroll to position [128, 0]
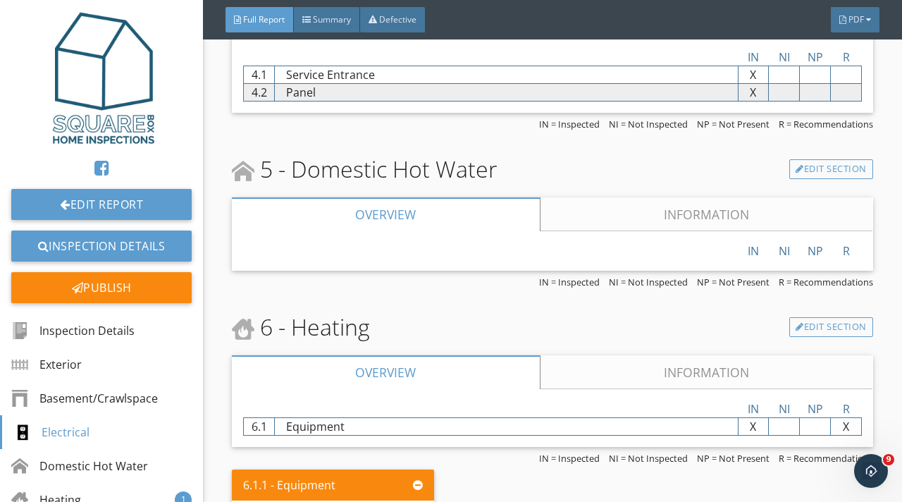
scroll to position [1102, 0]
click at [589, 209] on link "Information" at bounding box center [706, 215] width 333 height 34
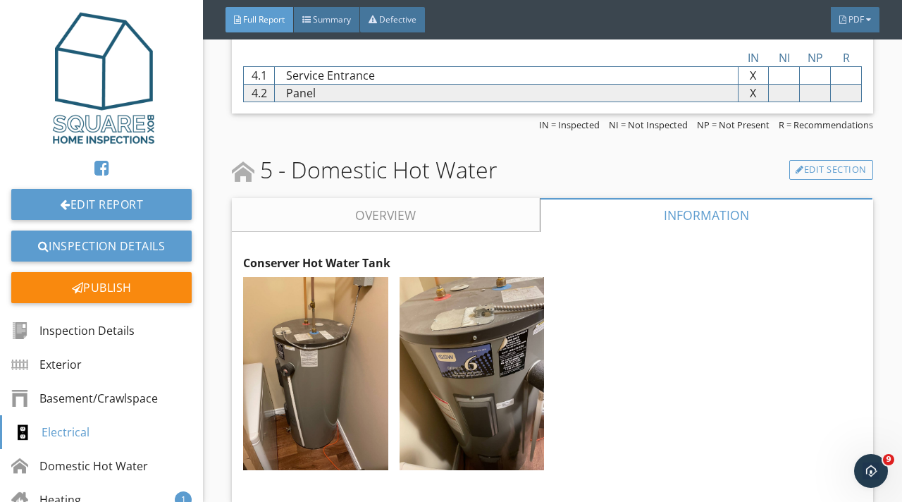
click at [432, 221] on link "Overview" at bounding box center [386, 215] width 308 height 34
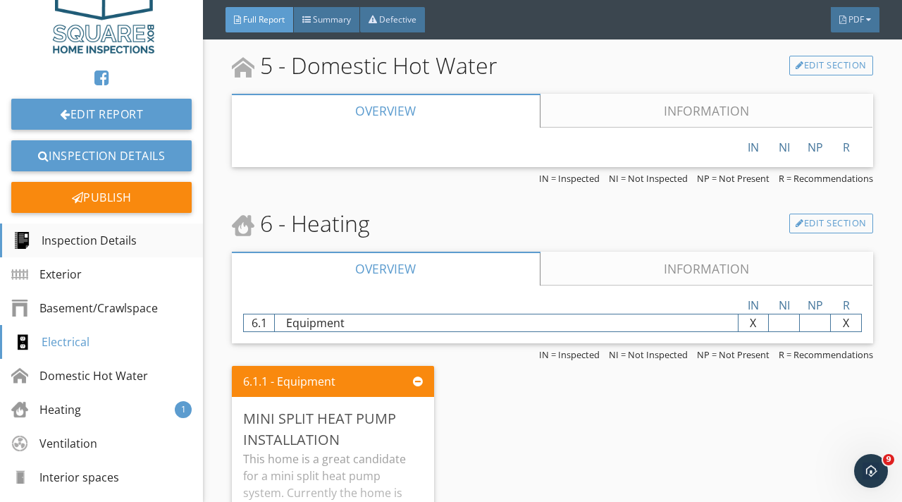
scroll to position [101, 0]
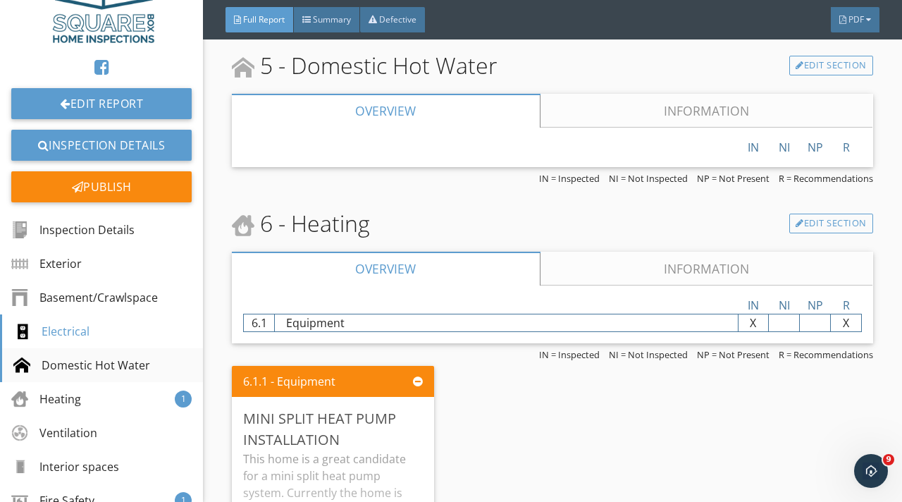
click at [100, 371] on div "Domestic Hot Water" at bounding box center [81, 364] width 137 height 17
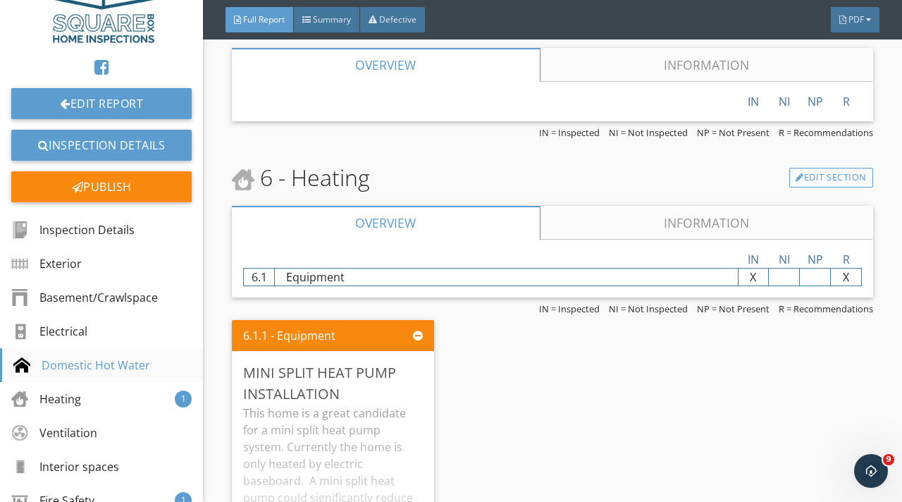
scroll to position [1255, 0]
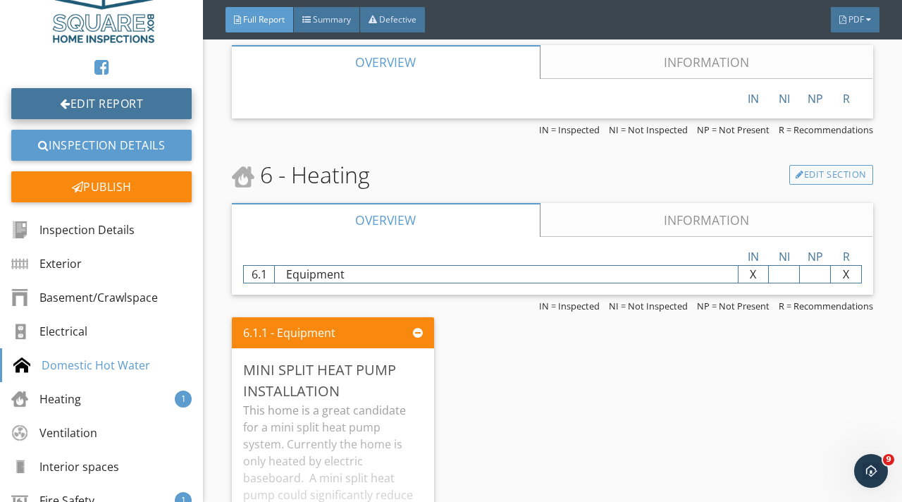
click at [99, 105] on link "Edit Report" at bounding box center [101, 103] width 180 height 31
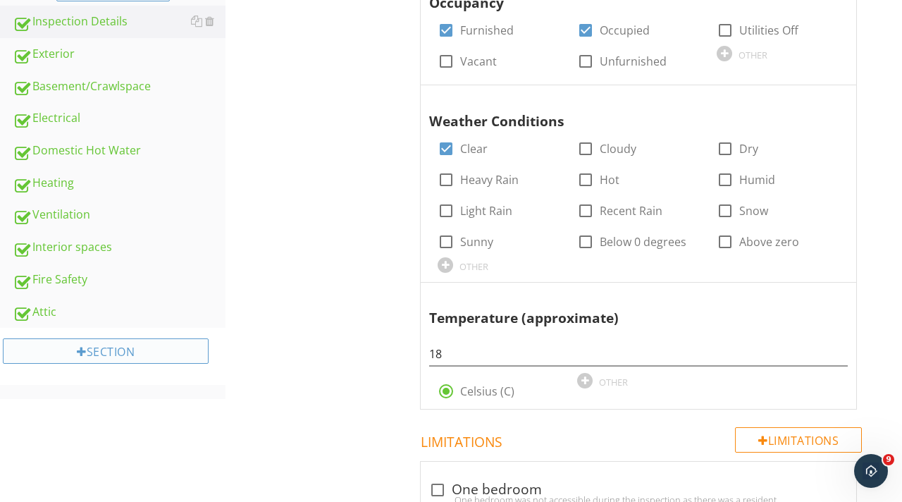
scroll to position [493, 0]
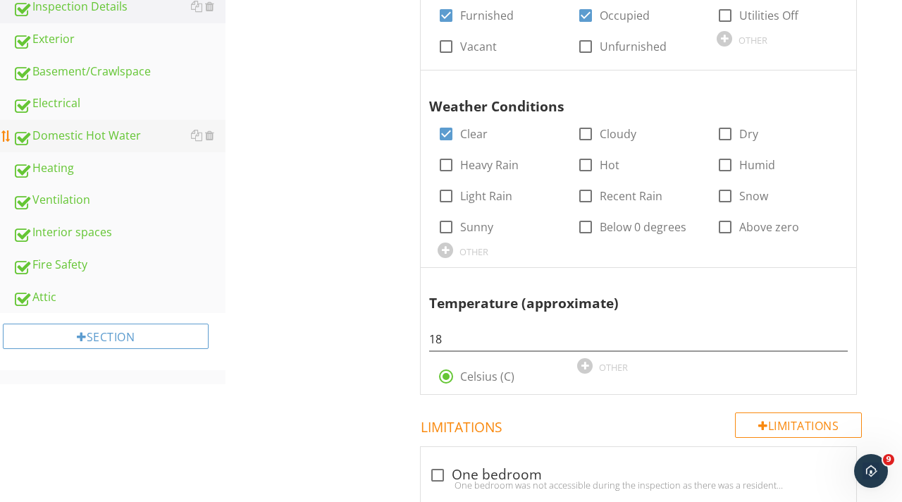
click at [74, 137] on div "Domestic Hot Water" at bounding box center [119, 136] width 213 height 18
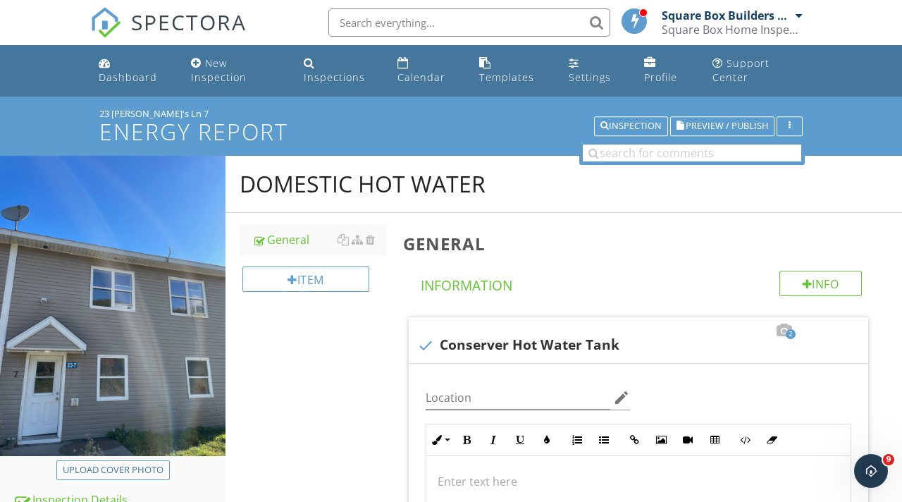
click at [556, 271] on h4 "Information" at bounding box center [641, 283] width 441 height 24
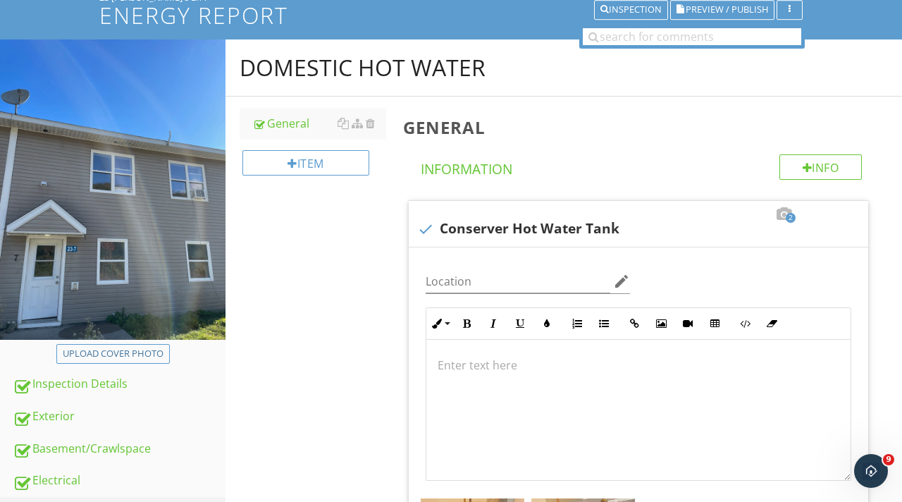
scroll to position [118, 0]
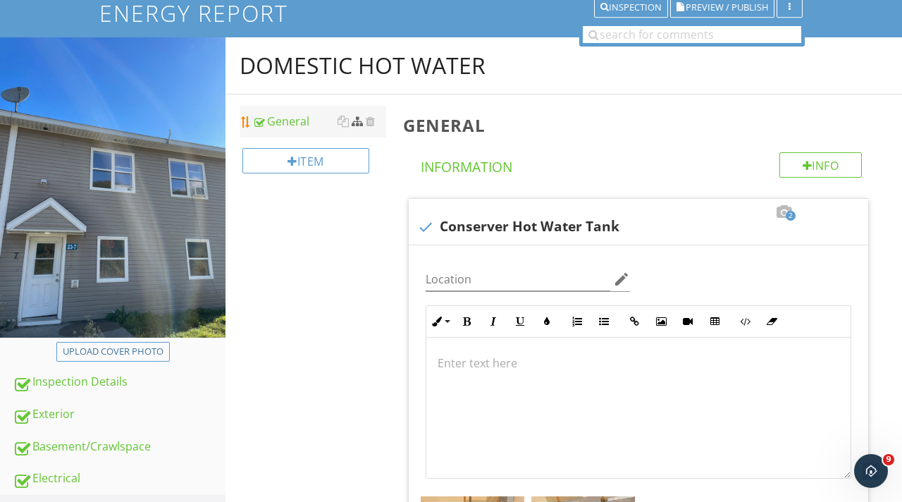
click at [359, 126] on div at bounding box center [357, 121] width 11 height 11
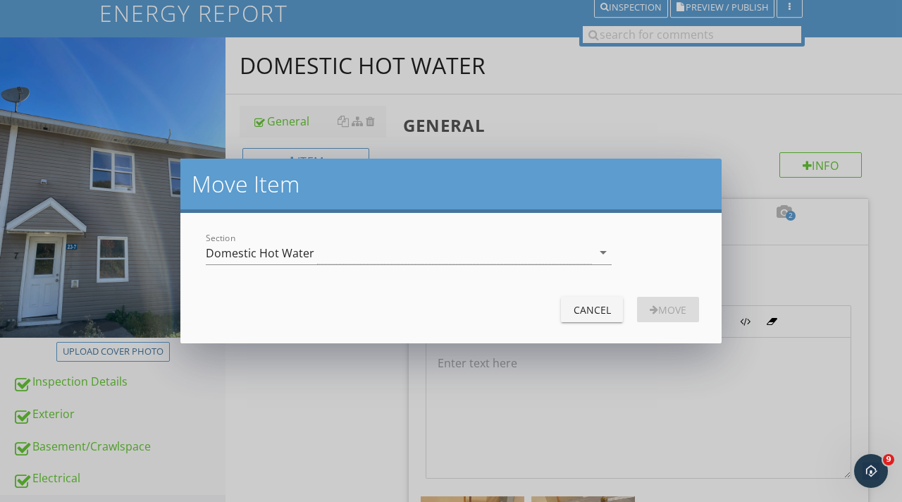
click at [593, 124] on div "Move Item Section Domestic Hot Water arrow_drop_down Cancel Move" at bounding box center [451, 251] width 902 height 502
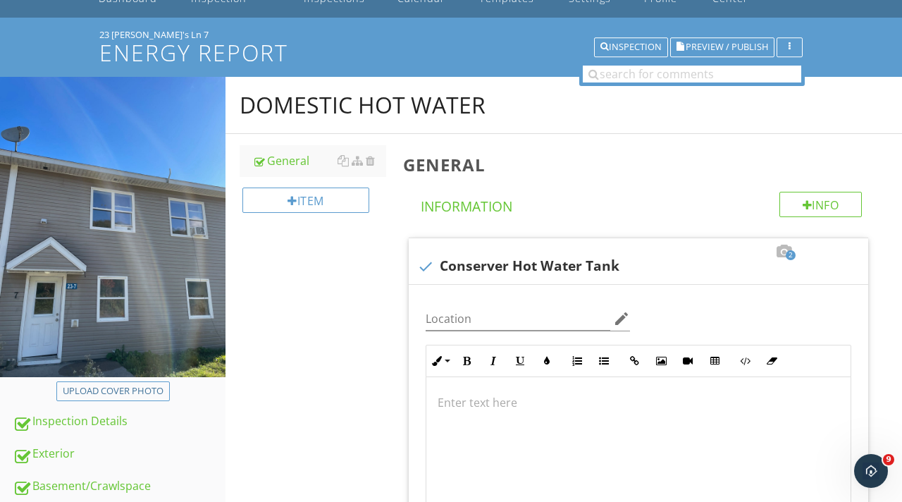
scroll to position [80, 0]
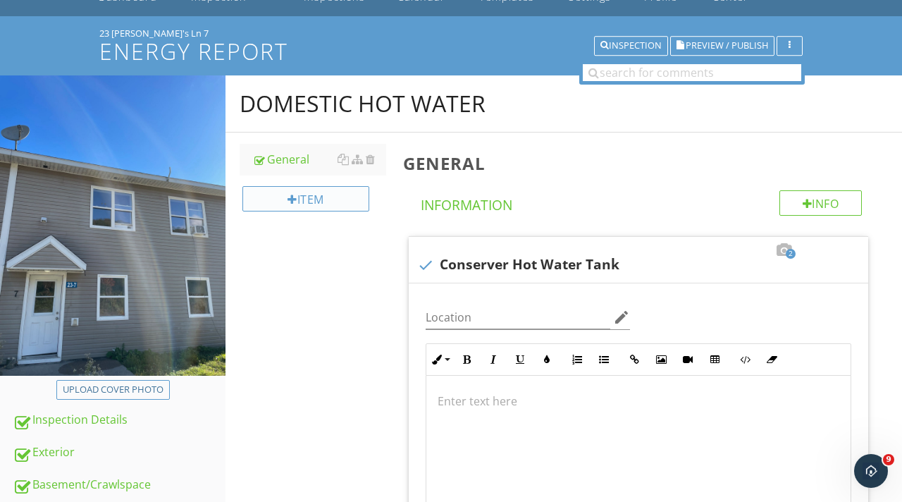
click at [322, 197] on div "Item" at bounding box center [305, 198] width 127 height 25
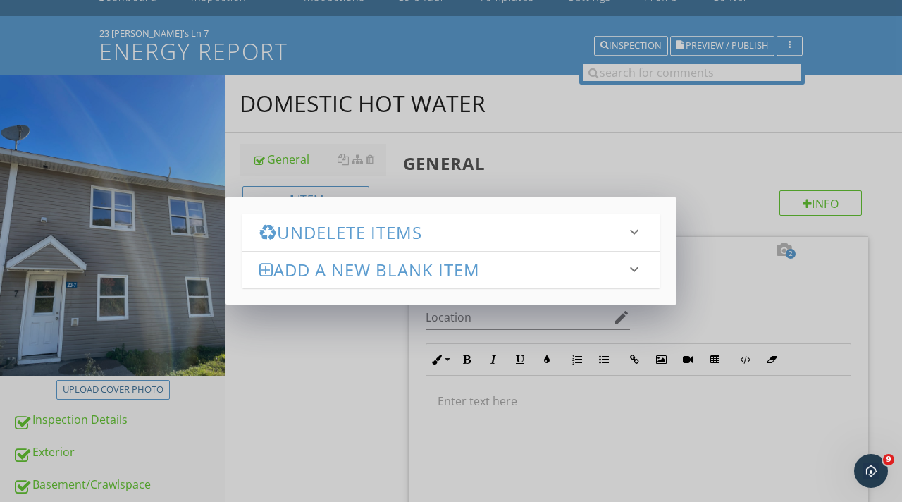
click at [617, 155] on div "Undelete Items keyboard_arrow_down Fetching deleted items... Add a new Blank It…" at bounding box center [451, 251] width 902 height 502
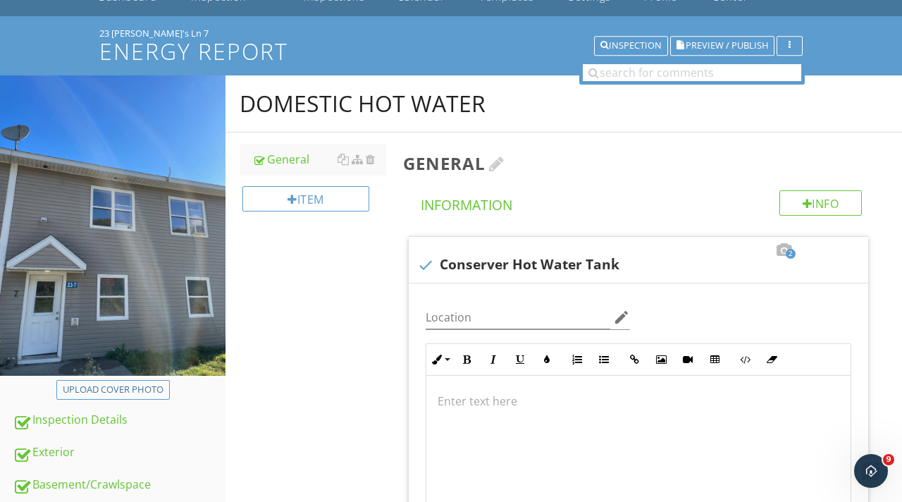
click at [499, 160] on div at bounding box center [496, 163] width 15 height 17
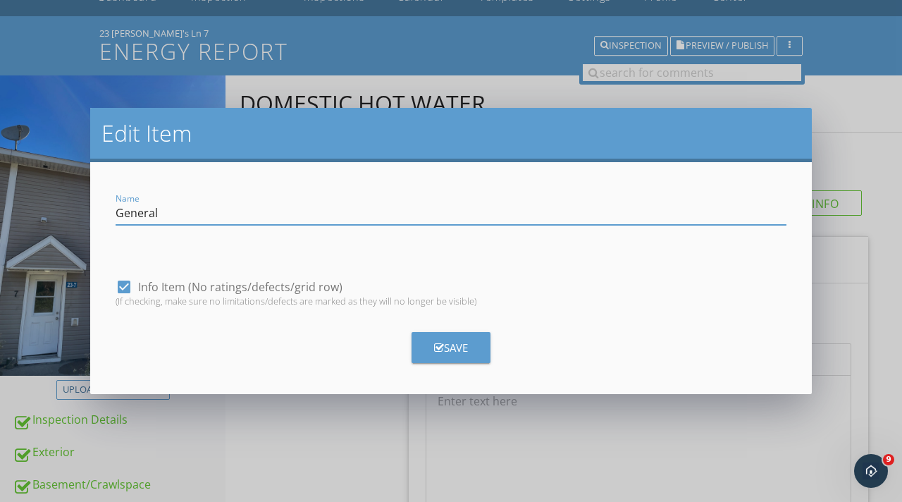
click at [860, 116] on div "Edit Item Name General check_box Info Item (No ratings/defects/grid row) (If ch…" at bounding box center [451, 251] width 902 height 502
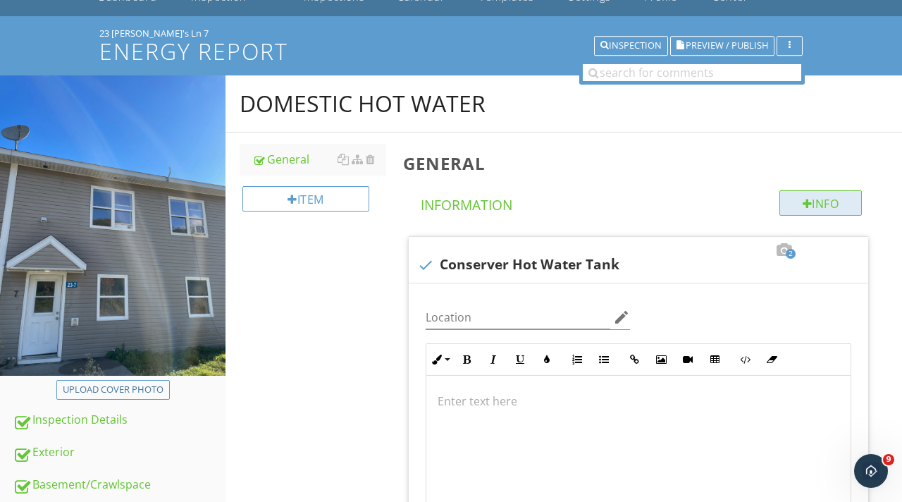
click at [821, 206] on div "Info" at bounding box center [820, 202] width 83 height 25
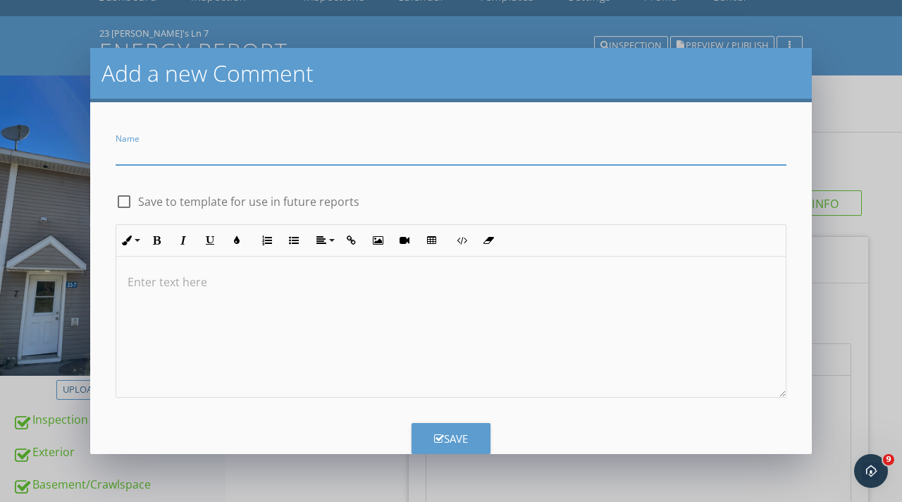
scroll to position [31, 0]
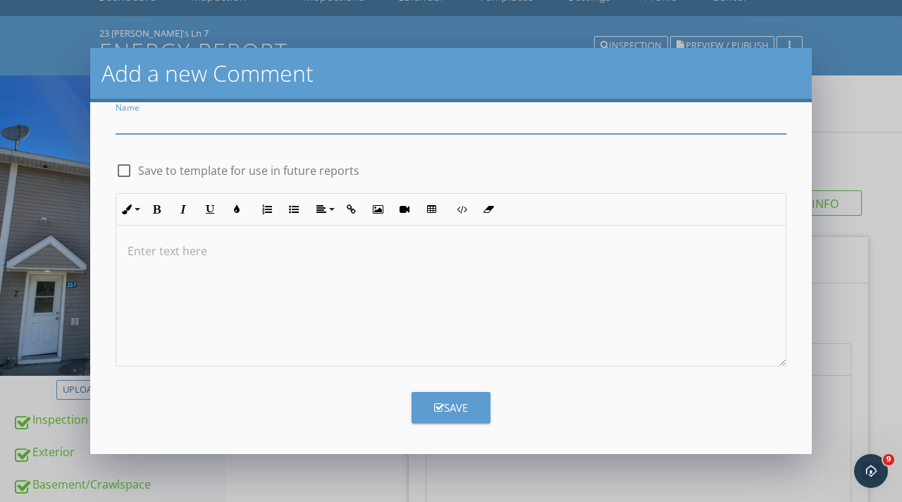
click at [858, 109] on div "Add a new Comment Name check_box_outline_blank Save to template for use in futu…" at bounding box center [451, 251] width 902 height 502
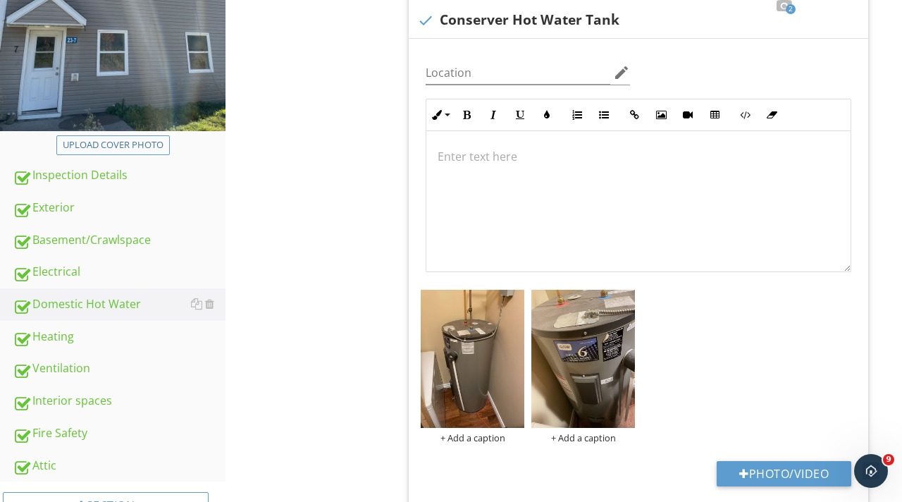
scroll to position [334, 0]
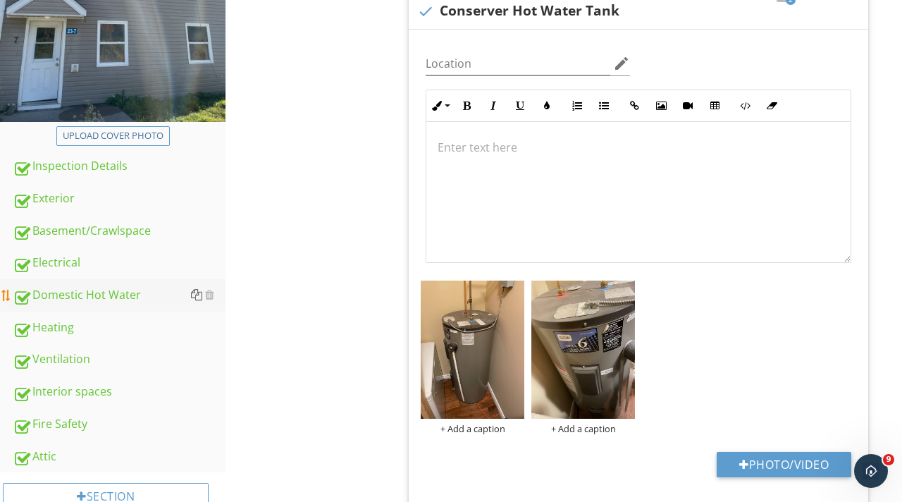
click at [200, 293] on div at bounding box center [196, 294] width 11 height 11
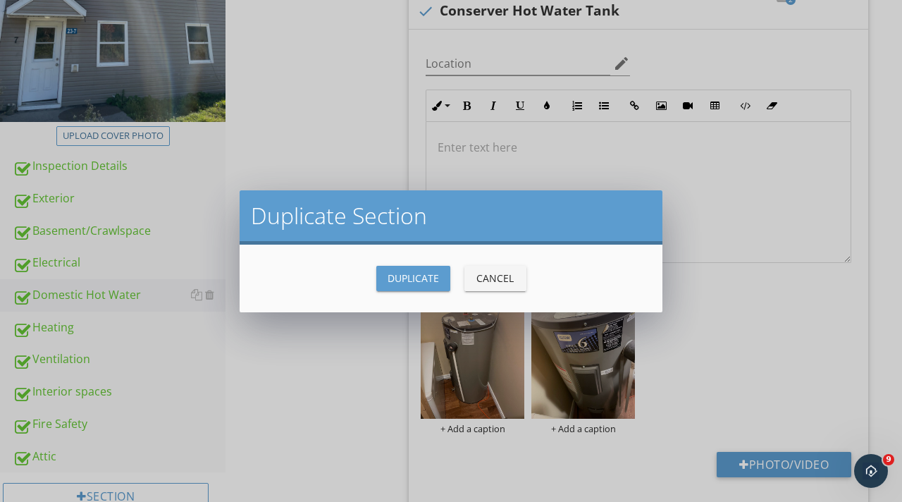
click at [491, 273] on div "Cancel" at bounding box center [495, 278] width 39 height 15
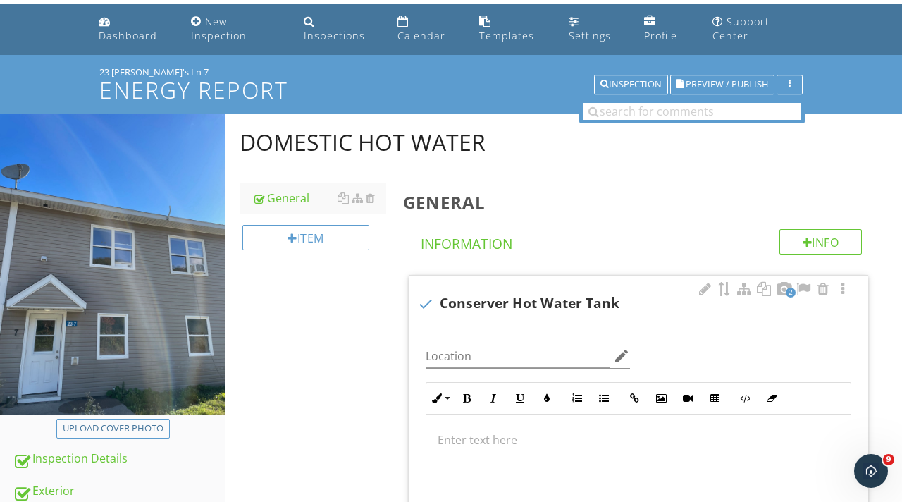
scroll to position [39, 0]
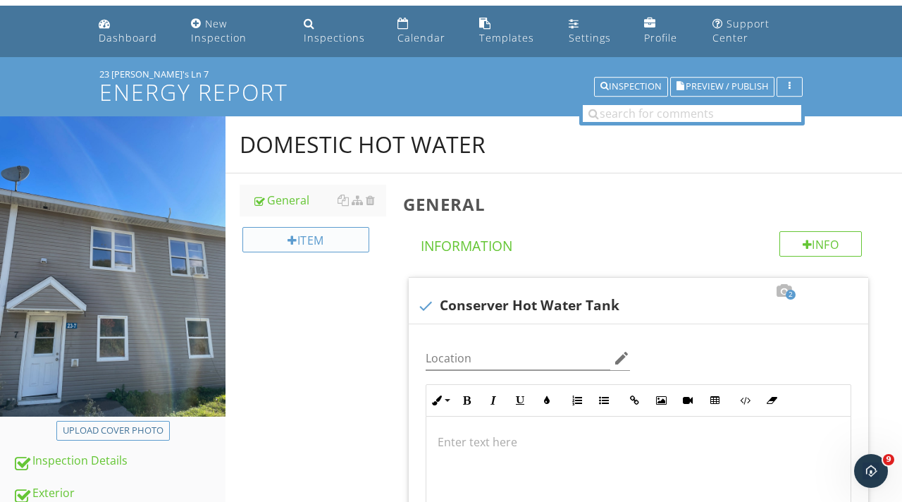
click at [347, 238] on div "Item" at bounding box center [305, 239] width 127 height 25
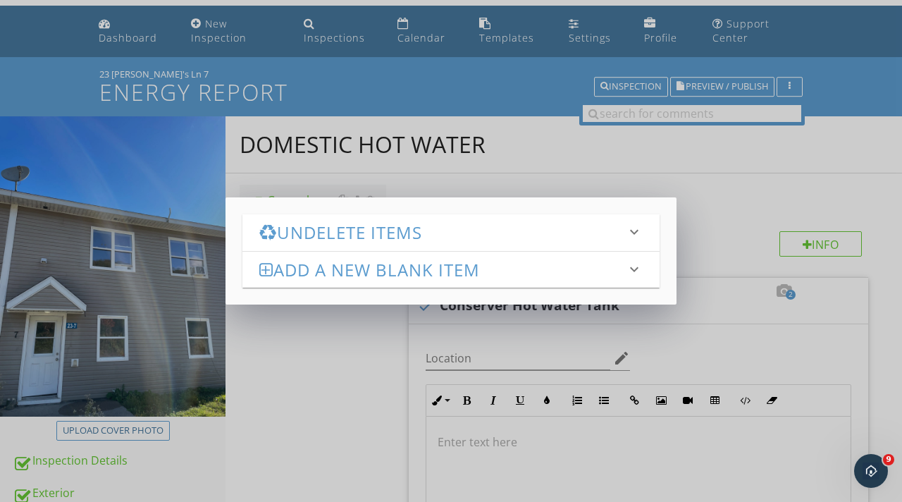
click at [383, 266] on h3 "Add a new Blank Item" at bounding box center [442, 269] width 366 height 19
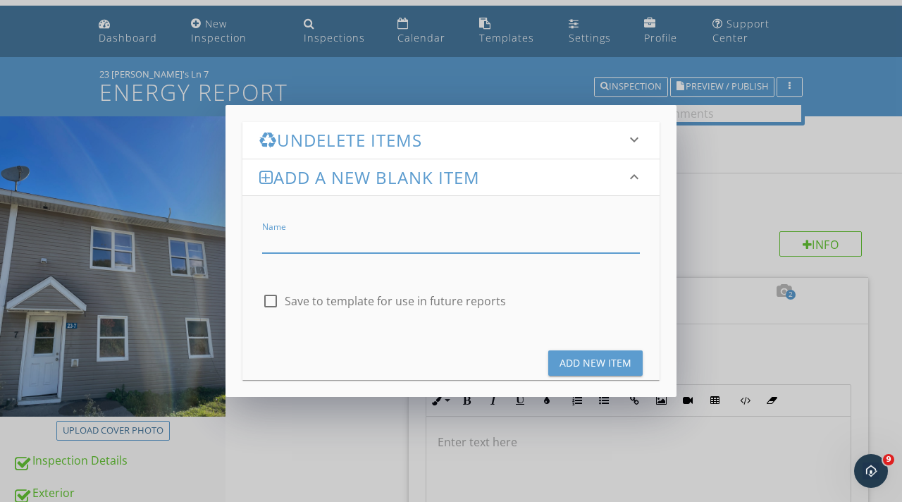
type input "H"
type input "Domestic Hot Water"
click at [607, 366] on div "Add New Item" at bounding box center [595, 362] width 72 height 15
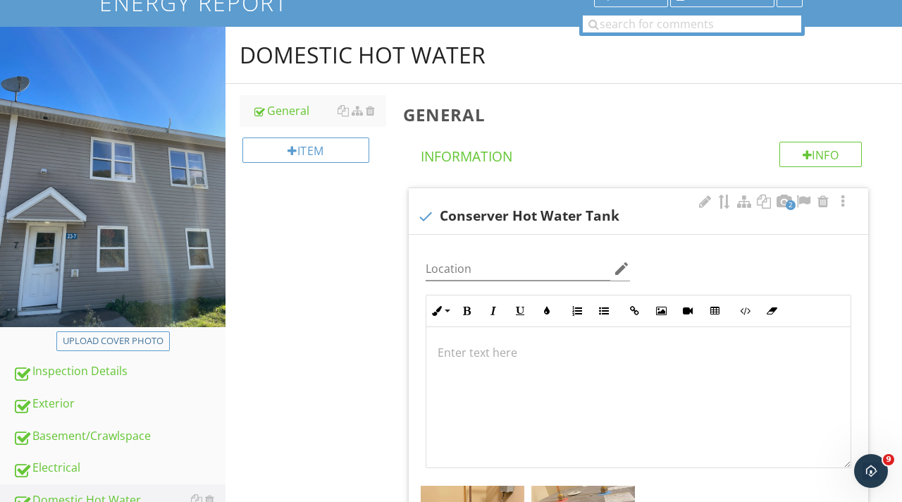
scroll to position [128, 0]
click at [484, 155] on h4 "Information" at bounding box center [641, 154] width 441 height 24
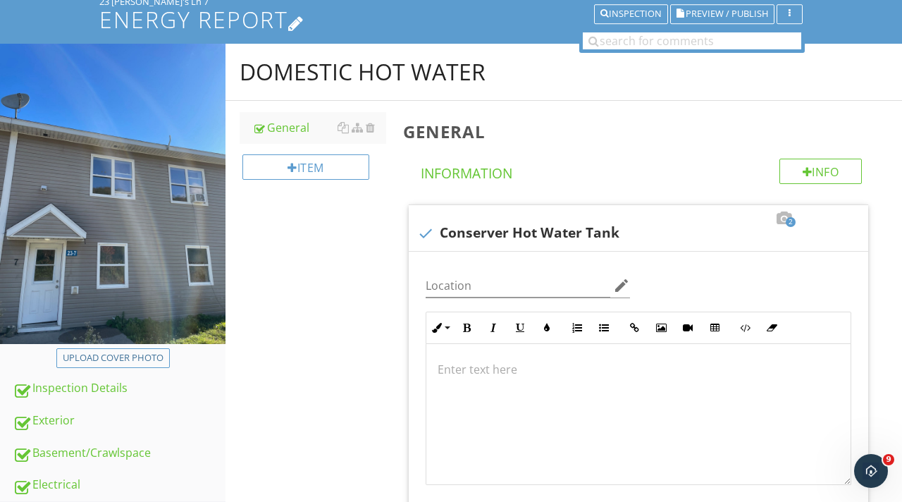
scroll to position [113, 0]
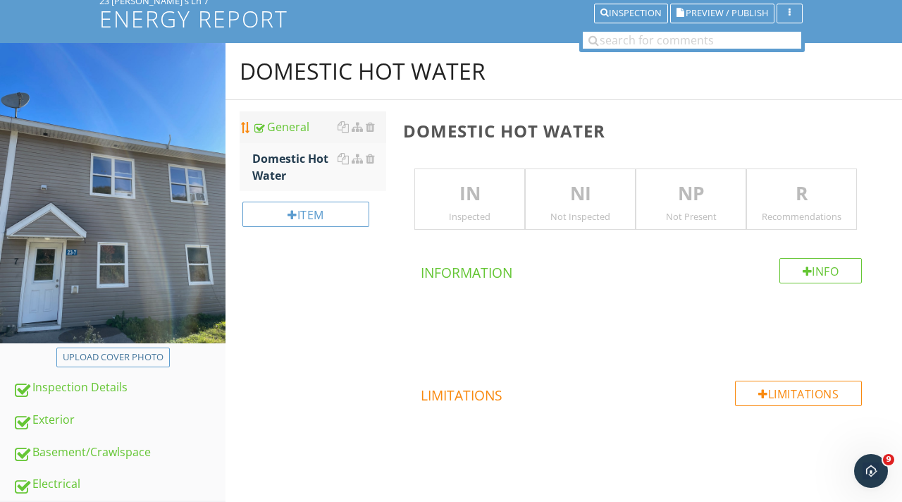
click at [291, 129] on div "General" at bounding box center [319, 126] width 134 height 17
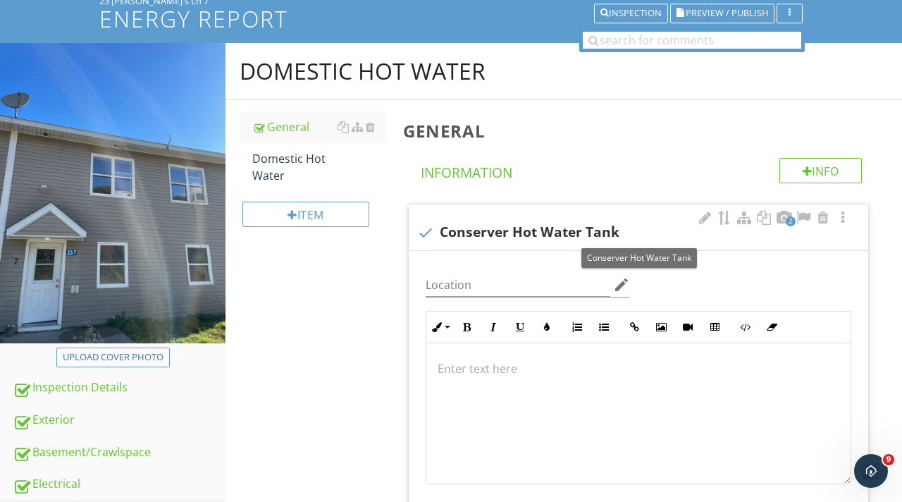
click at [427, 229] on div at bounding box center [426, 233] width 24 height 24
checkbox input "true"
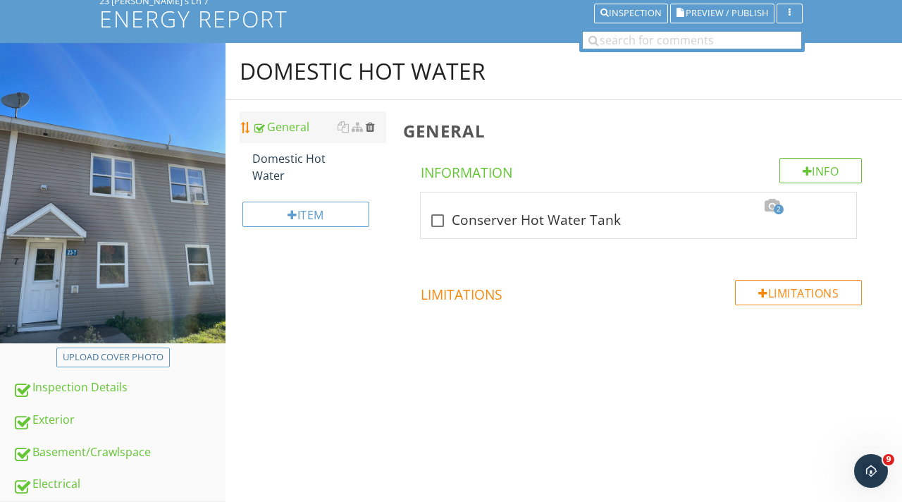
click at [373, 130] on div at bounding box center [370, 126] width 9 height 11
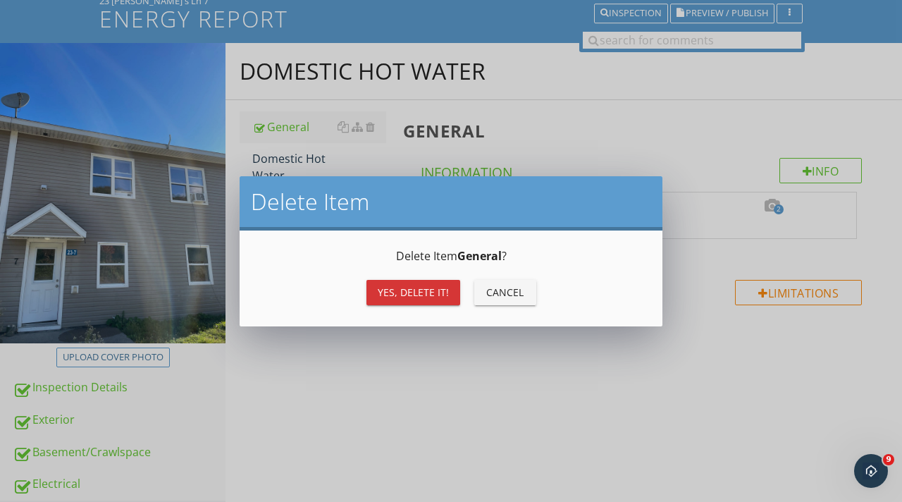
click at [428, 289] on div "Yes, Delete it!" at bounding box center [413, 292] width 71 height 15
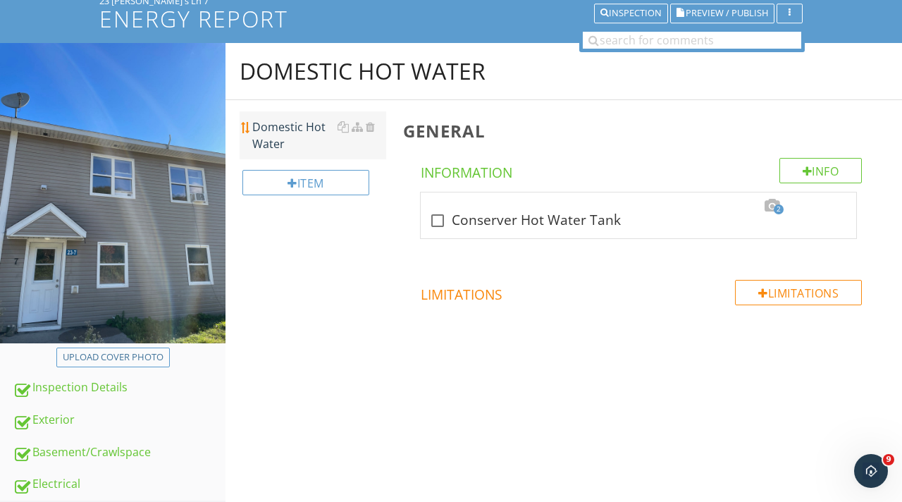
click at [292, 126] on div "Domestic Hot Water" at bounding box center [319, 135] width 134 height 34
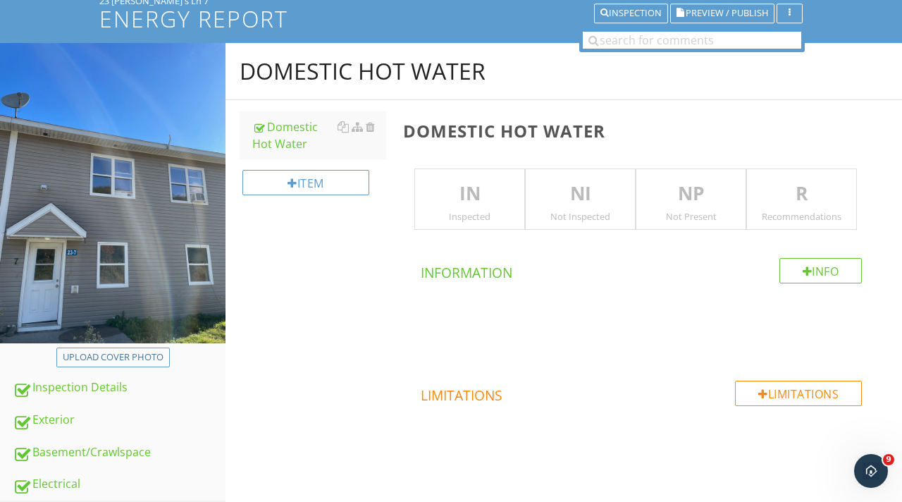
click at [464, 201] on p "IN" at bounding box center [469, 194] width 109 height 28
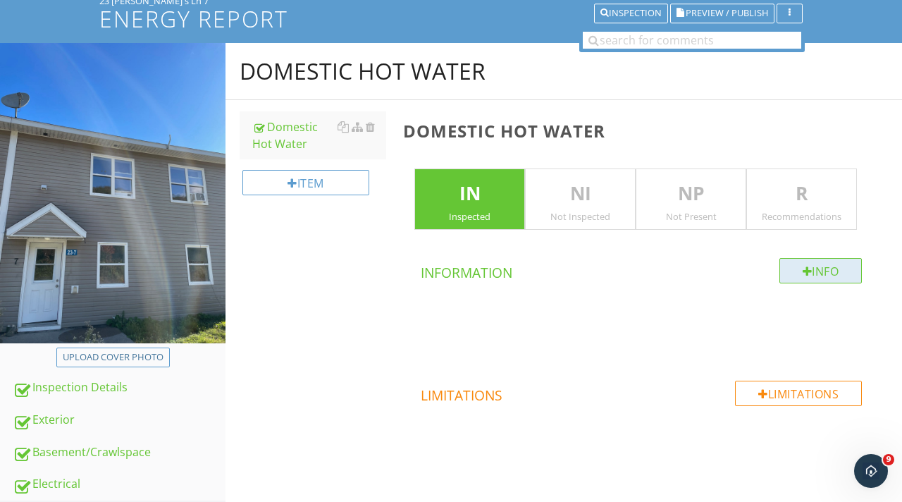
click at [807, 276] on div "Info" at bounding box center [820, 270] width 83 height 25
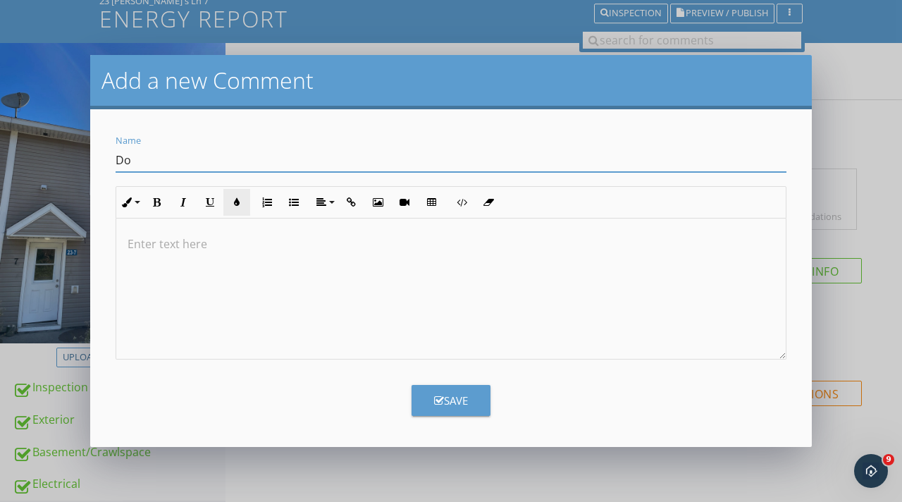
type input "D"
type input "S"
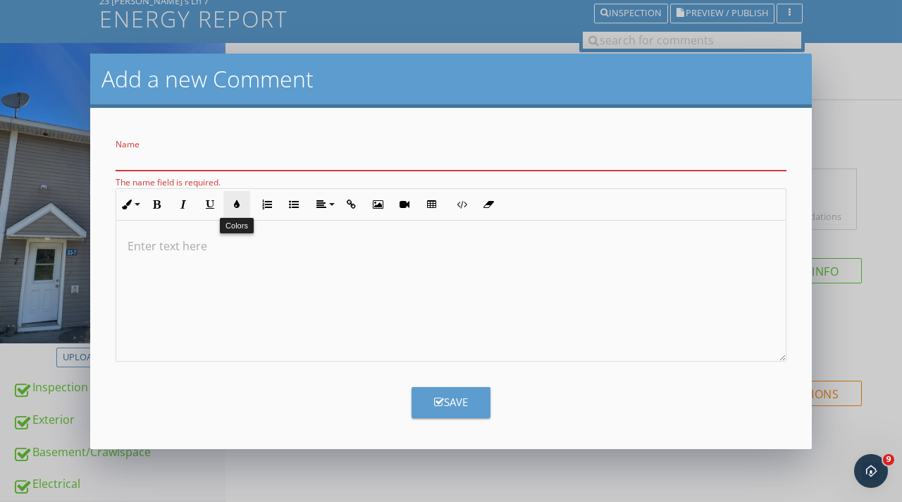
type input "c"
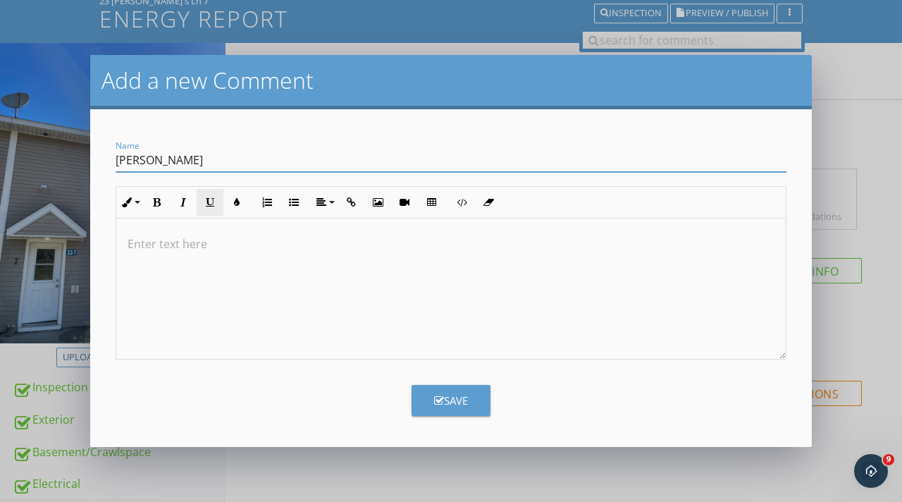
type input "Conserver Hot Water Tank"
click at [438, 399] on icon "button" at bounding box center [439, 400] width 10 height 11
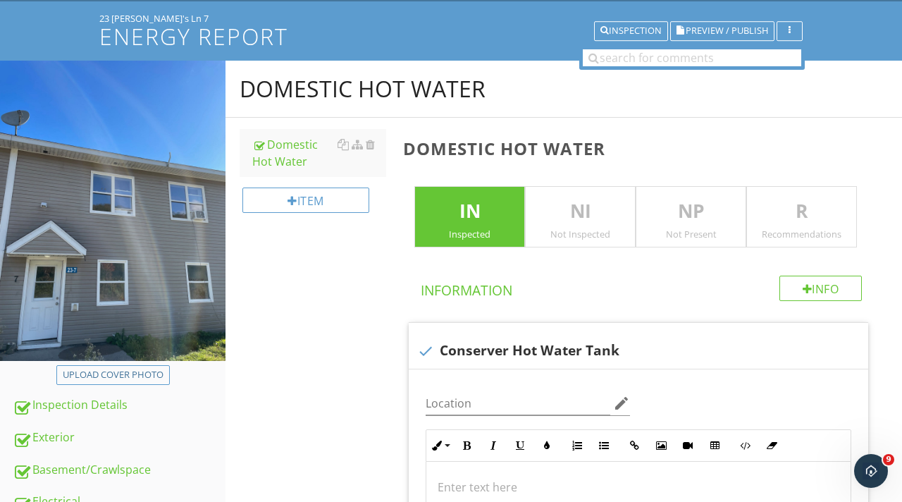
scroll to position [88, 0]
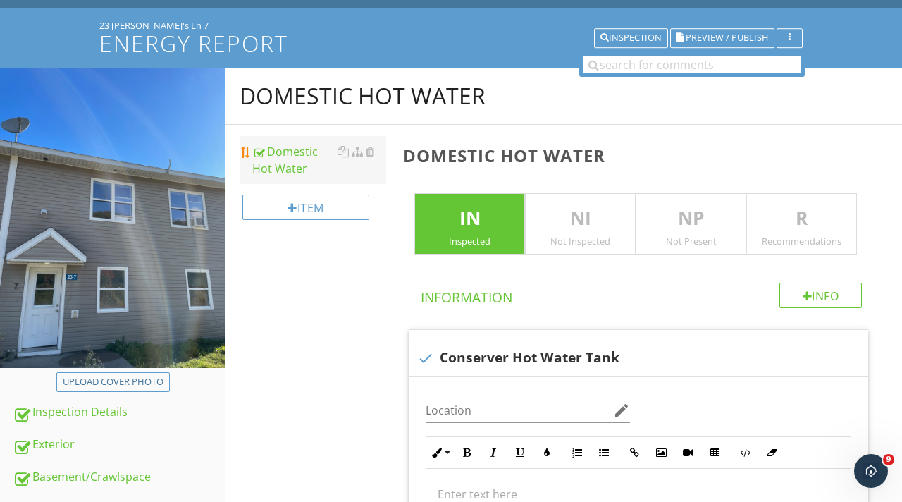
click at [326, 170] on div "Domestic Hot Water" at bounding box center [319, 160] width 134 height 34
click at [342, 153] on div at bounding box center [342, 151] width 11 height 11
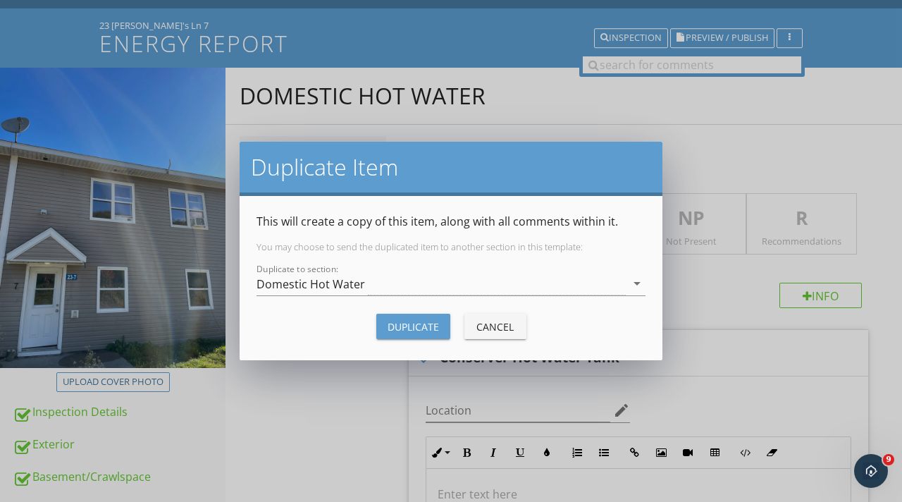
click at [500, 331] on div "Cancel" at bounding box center [495, 326] width 39 height 15
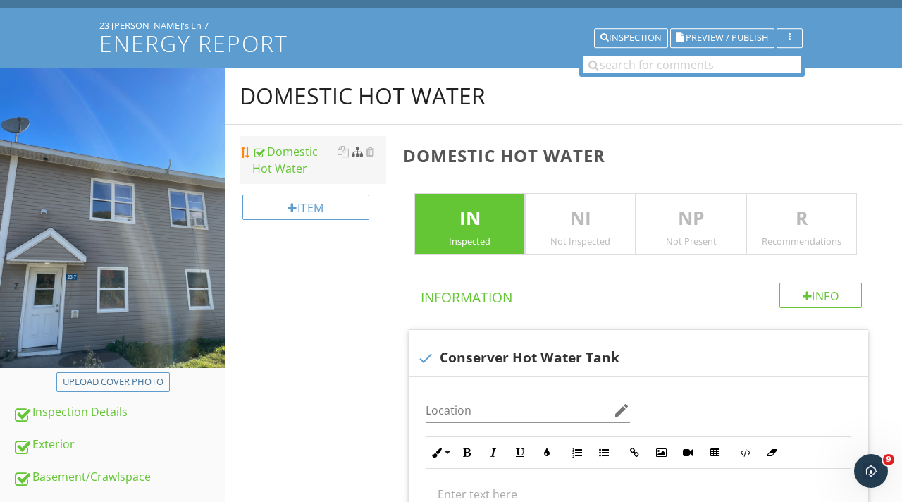
click at [359, 155] on div at bounding box center [357, 151] width 11 height 11
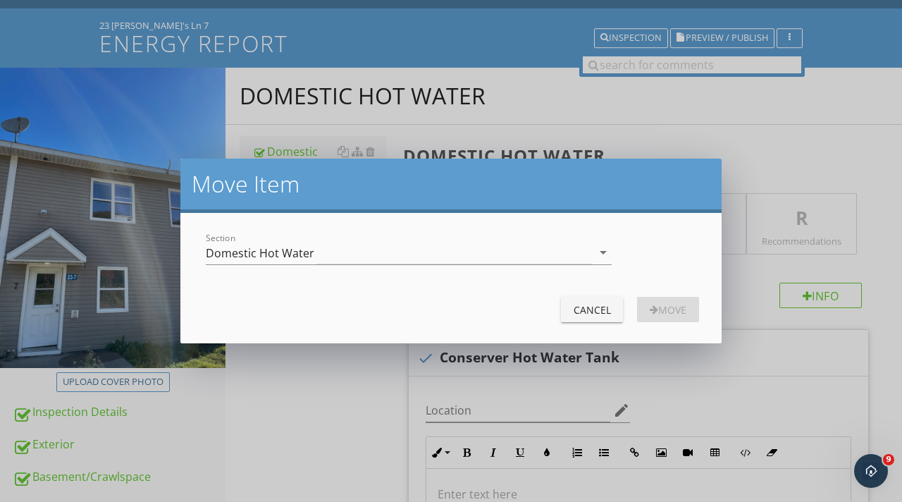
click at [604, 309] on div "Cancel" at bounding box center [591, 309] width 39 height 15
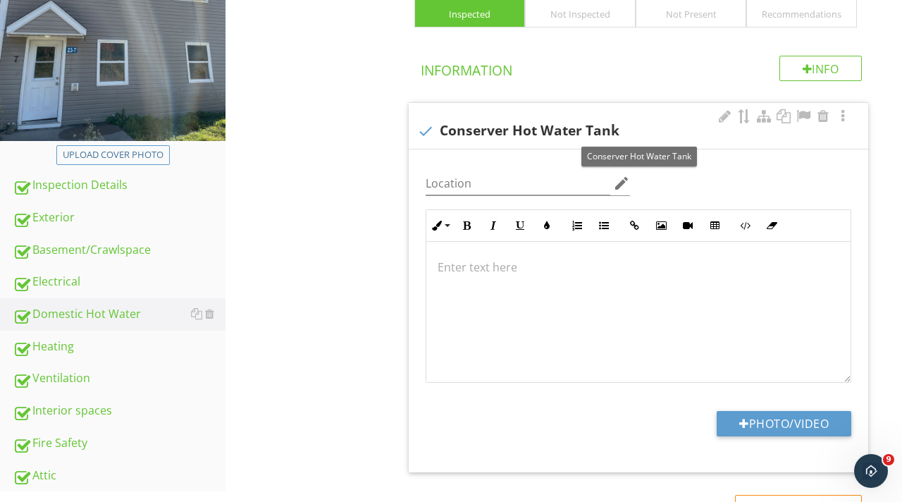
scroll to position [321, 0]
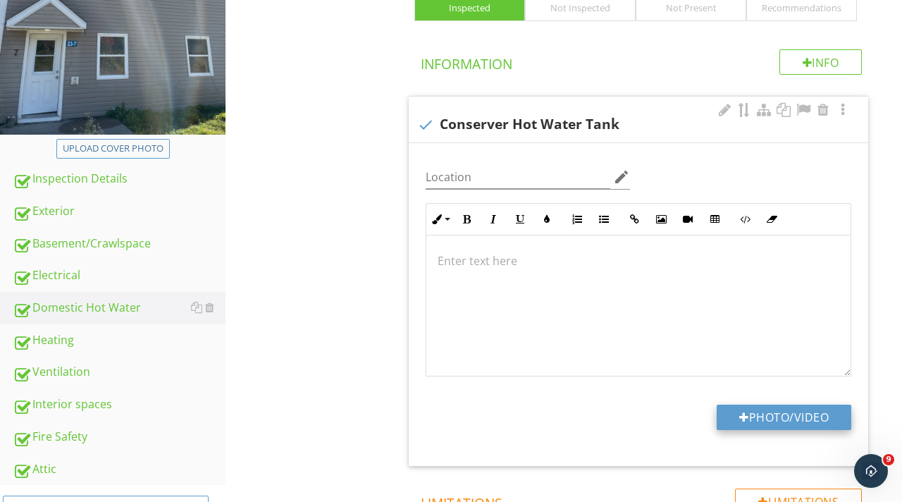
click at [778, 414] on button "Photo/Video" at bounding box center [783, 416] width 135 height 25
type input "C:\fakepath\IMG_9142.jpeg"
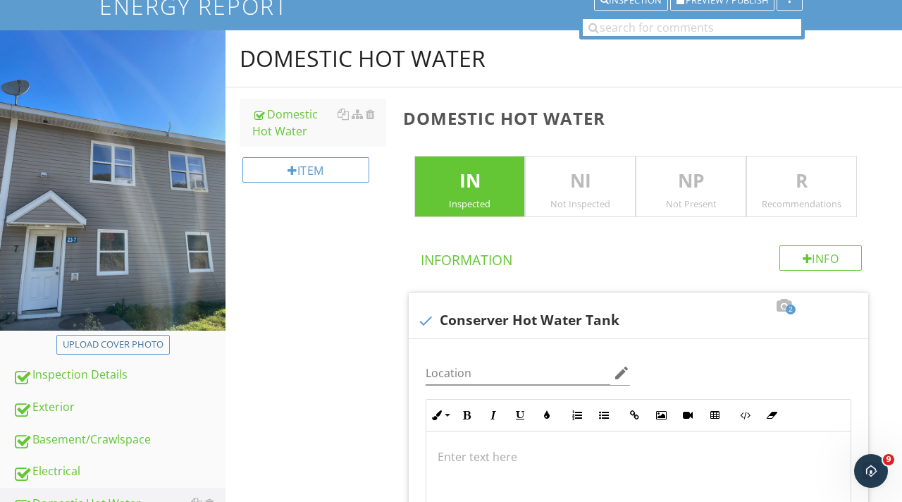
scroll to position [0, 0]
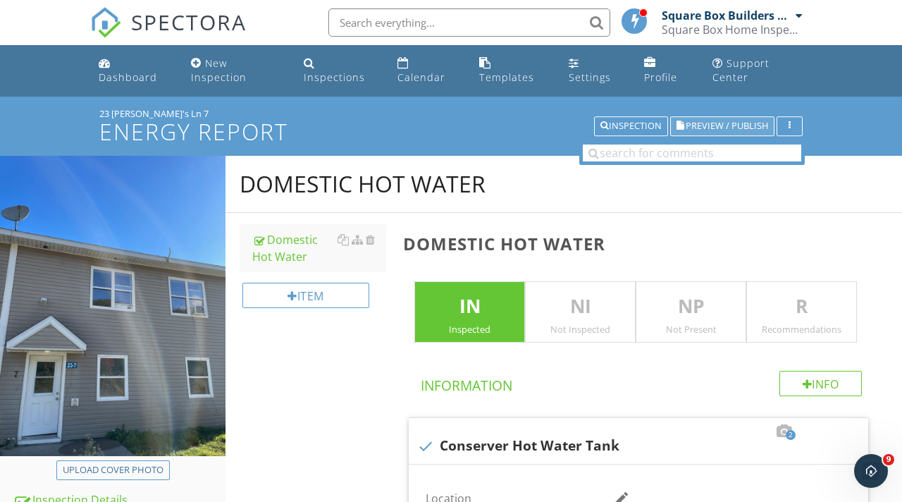
click at [707, 128] on span "Preview / Publish" at bounding box center [726, 126] width 82 height 9
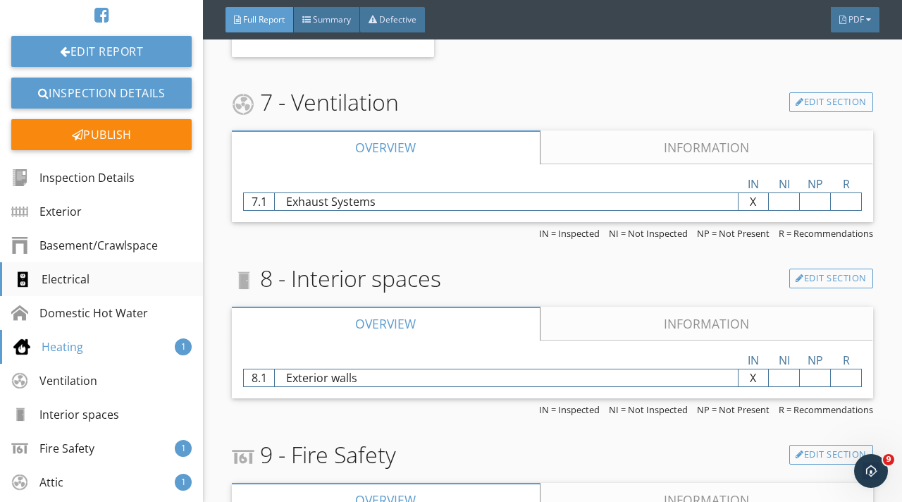
scroll to position [209, 0]
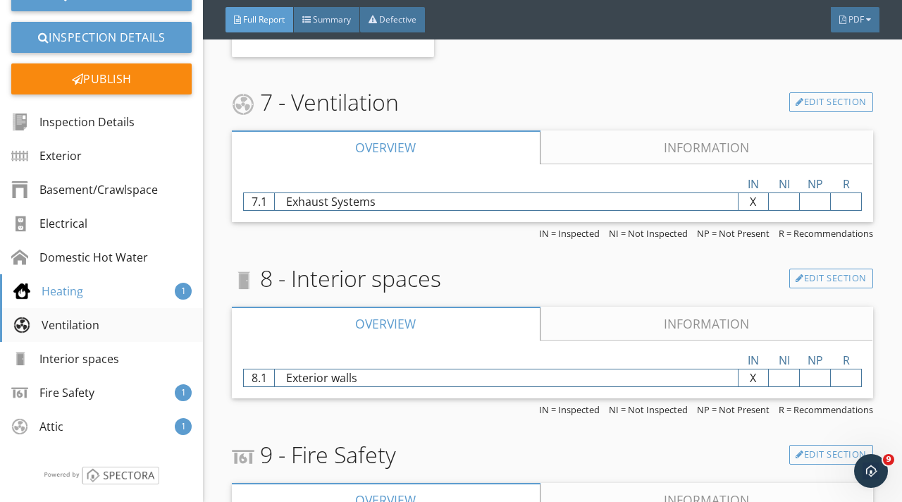
click at [86, 333] on div "Ventilation" at bounding box center [101, 325] width 203 height 34
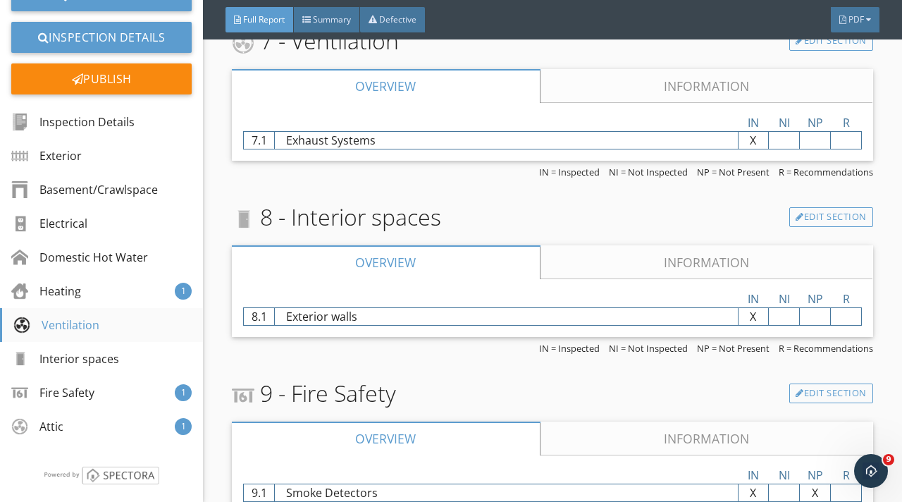
scroll to position [1956, 0]
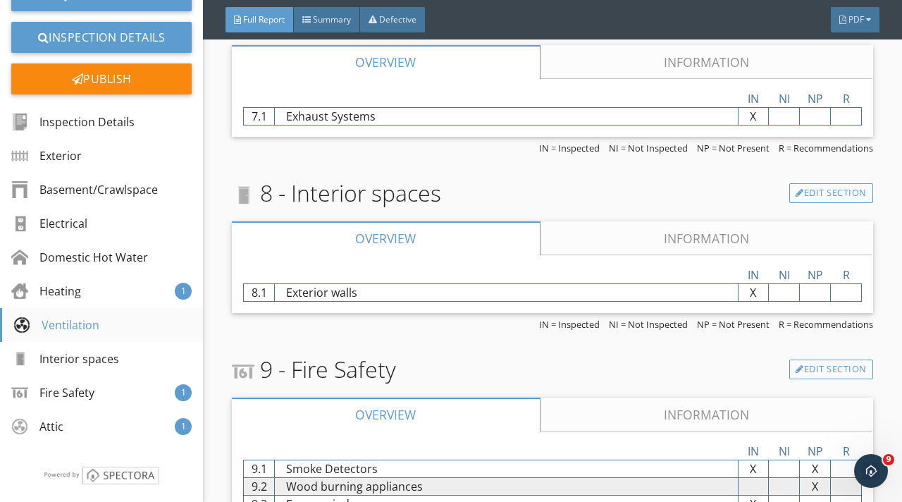
click at [81, 327] on div "Ventilation" at bounding box center [56, 324] width 86 height 17
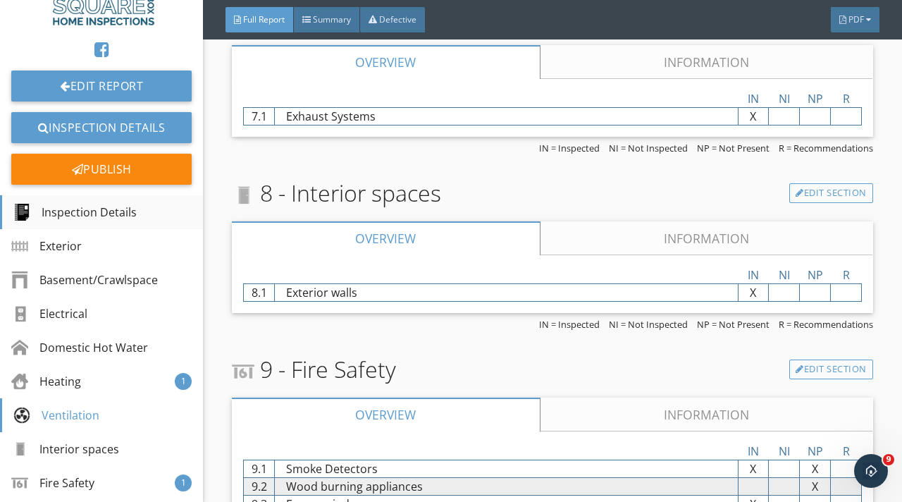
scroll to position [99, 0]
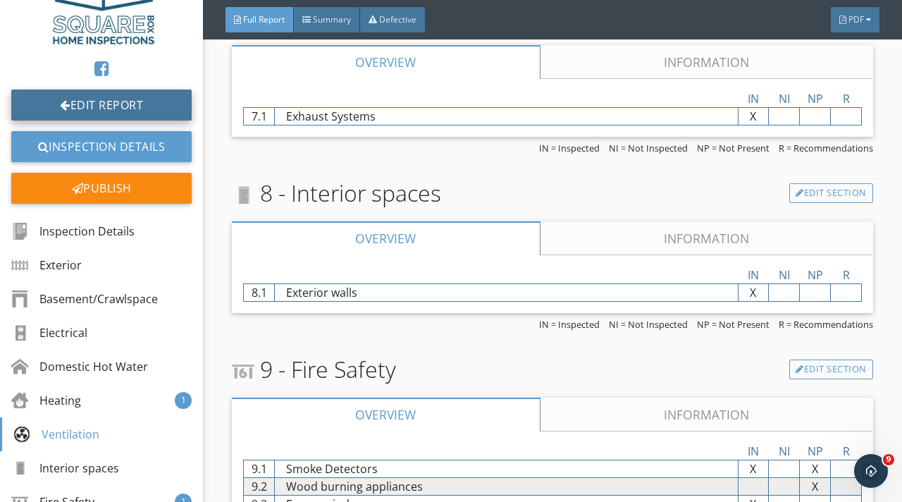
click at [122, 90] on link "Edit Report" at bounding box center [101, 104] width 180 height 31
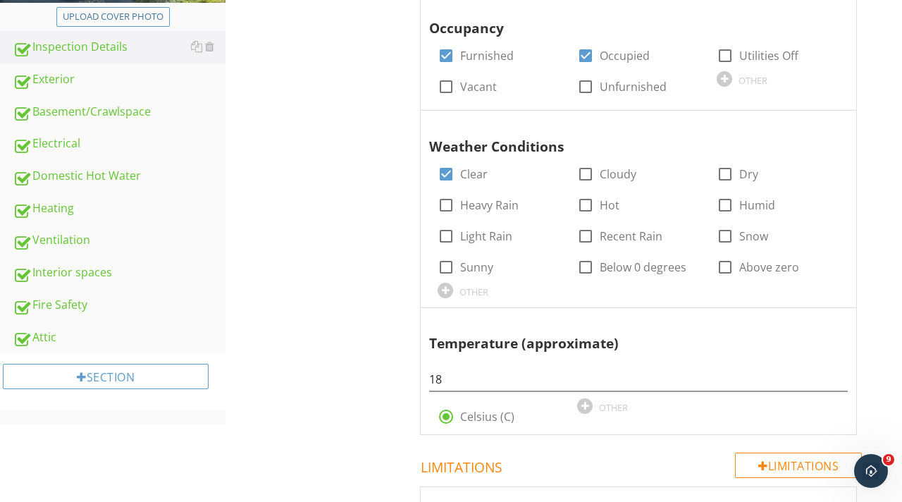
scroll to position [434, 0]
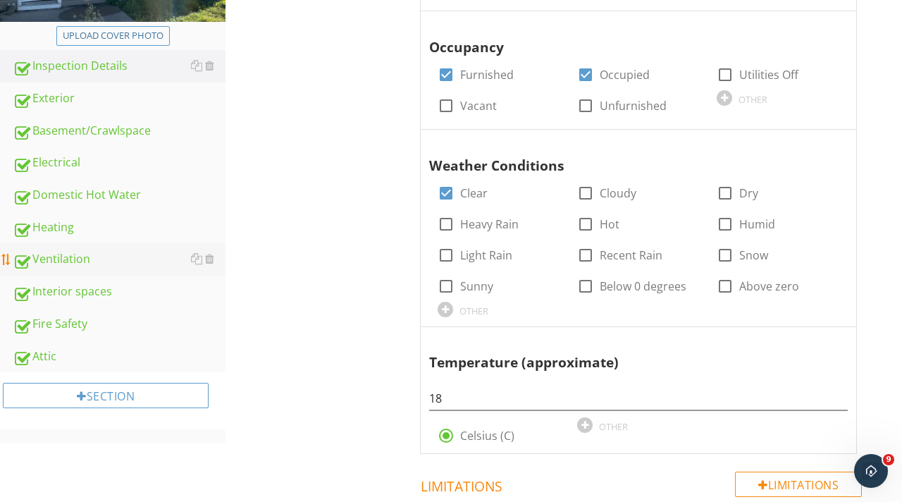
click at [66, 257] on div "Ventilation" at bounding box center [119, 259] width 213 height 18
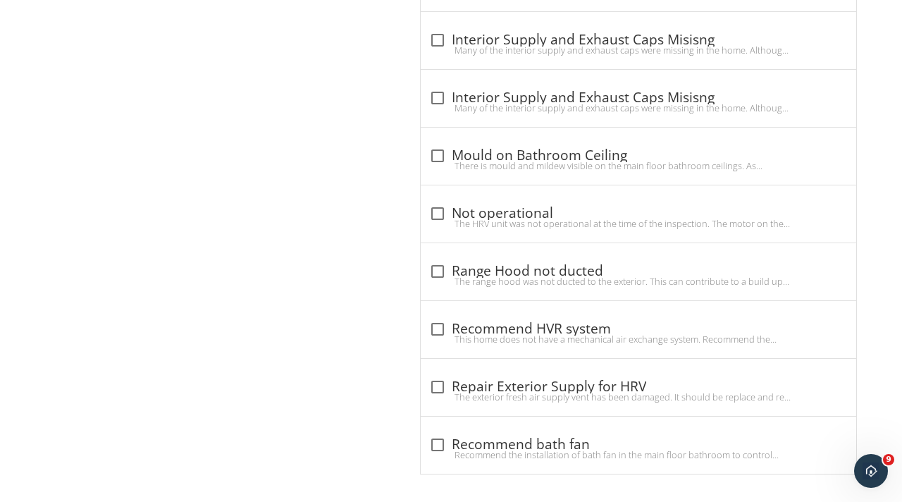
scroll to position [2224, 0]
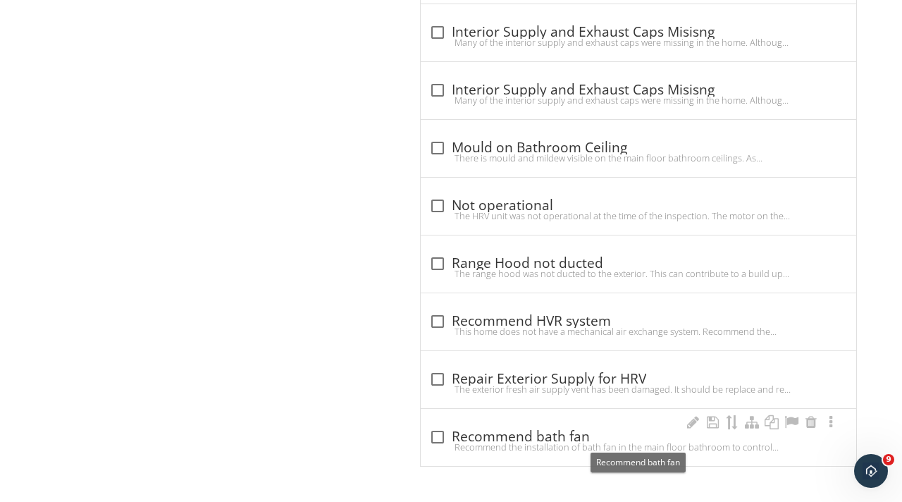
click at [440, 435] on div at bounding box center [438, 437] width 24 height 24
checkbox input "true"
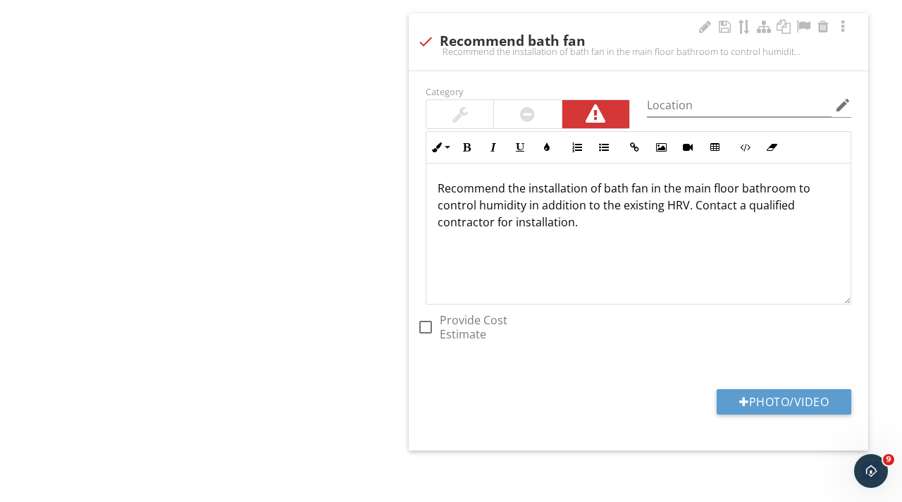
scroll to position [2648, 0]
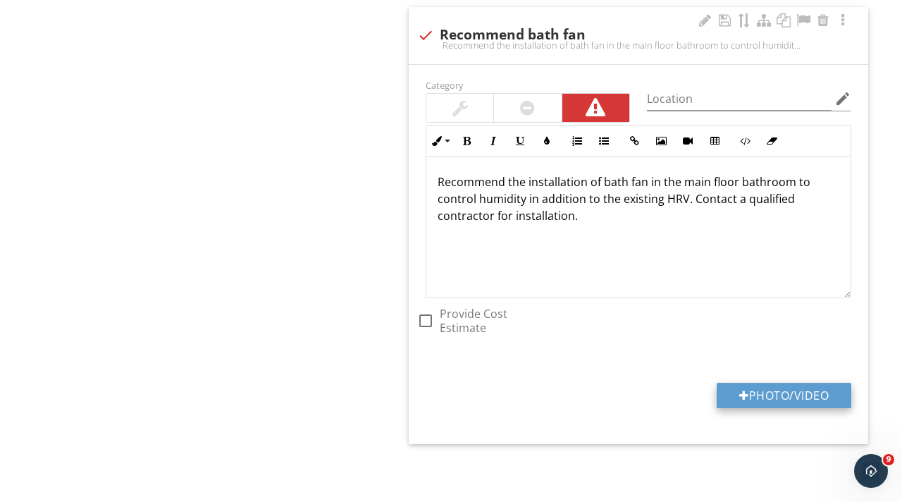
click at [755, 397] on button "Photo/Video" at bounding box center [783, 395] width 135 height 25
type input "C:\fakepath\IMG_9153.jpeg"
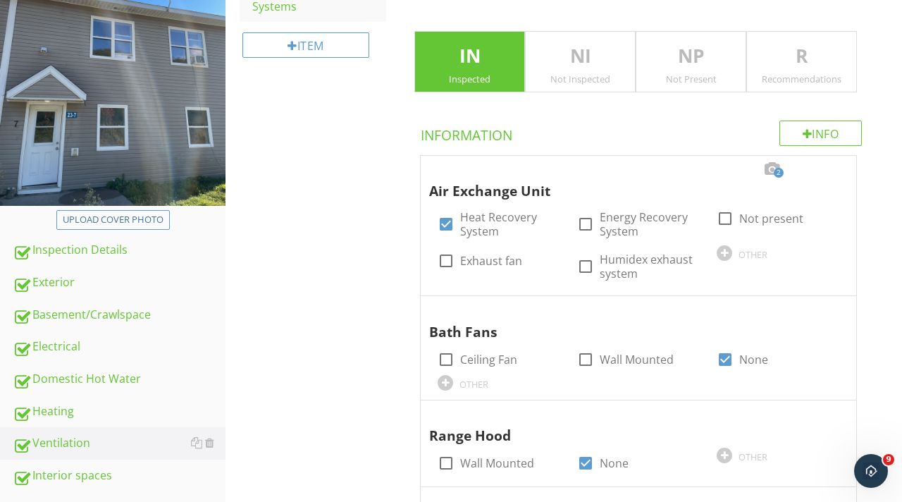
scroll to position [254, 0]
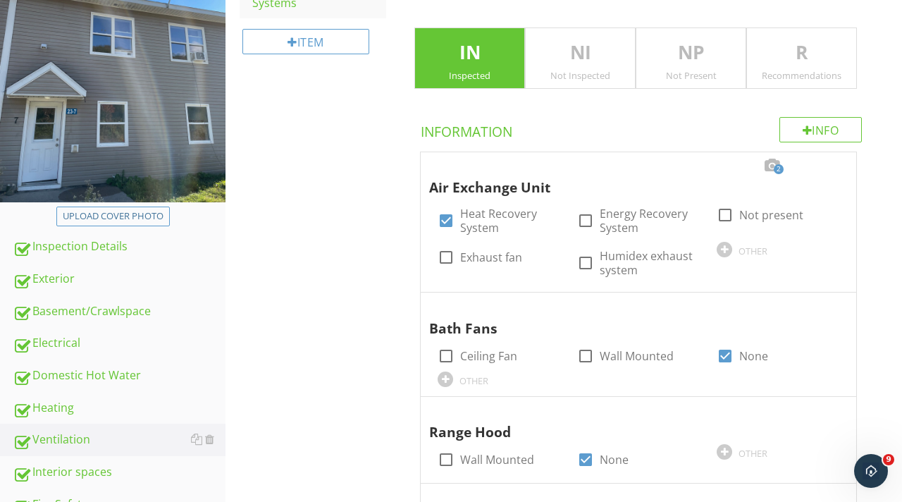
click at [783, 68] on div "R Recommendations" at bounding box center [801, 58] width 111 height 62
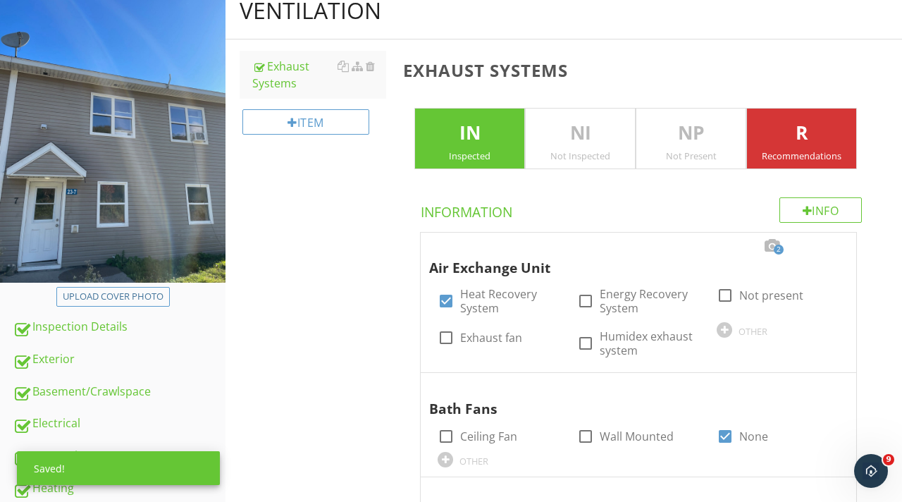
scroll to position [0, 0]
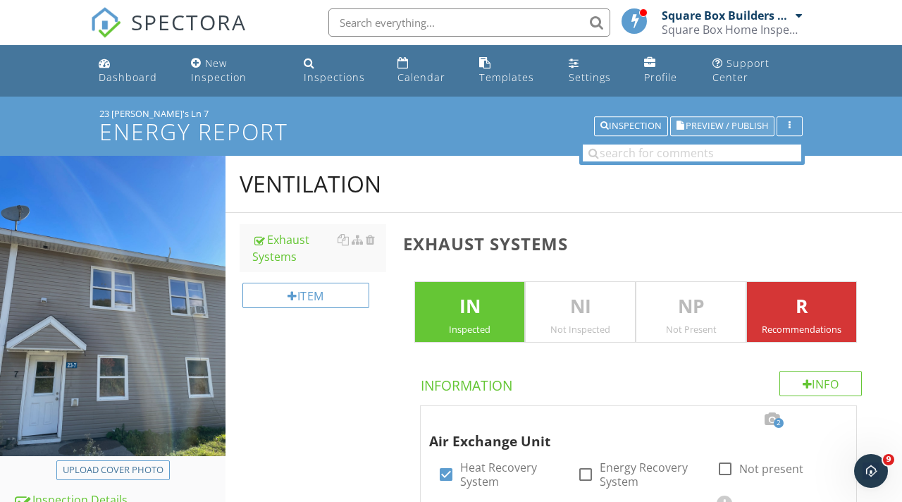
click at [729, 123] on span "Preview / Publish" at bounding box center [726, 126] width 82 height 9
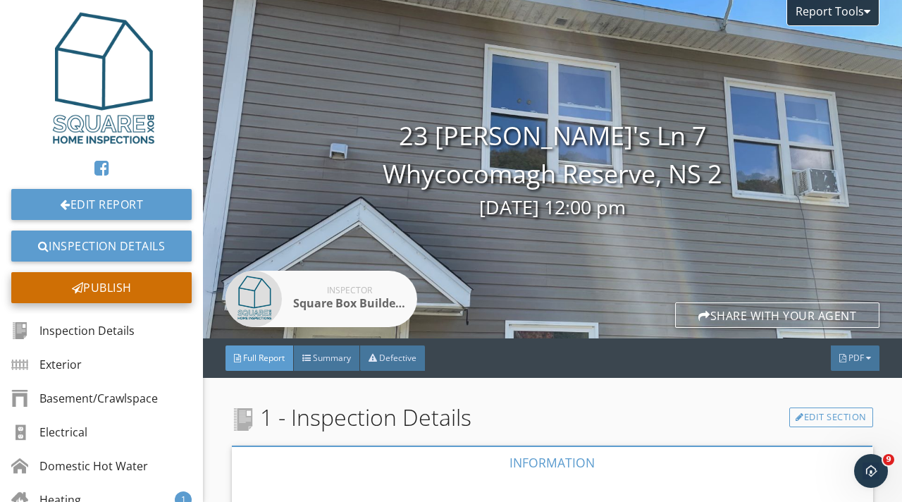
click at [139, 289] on div "Publish" at bounding box center [101, 287] width 180 height 31
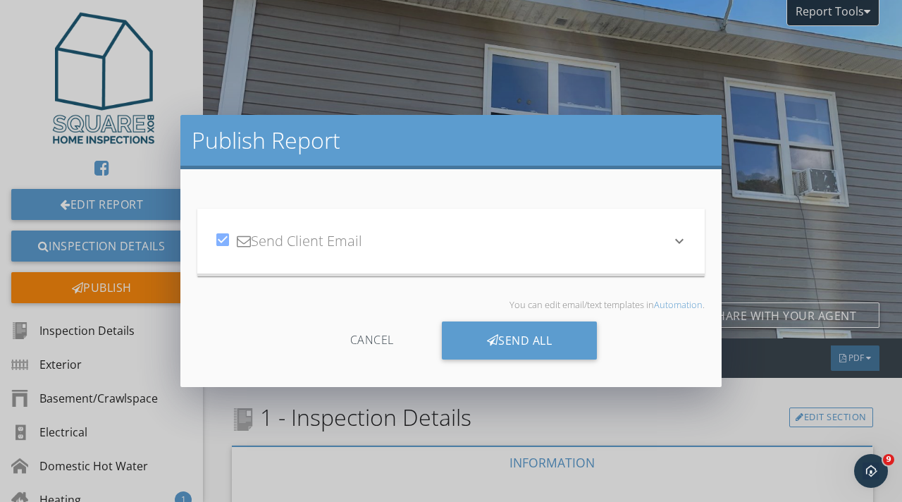
click at [222, 242] on div at bounding box center [223, 240] width 24 height 24
checkbox input "false"
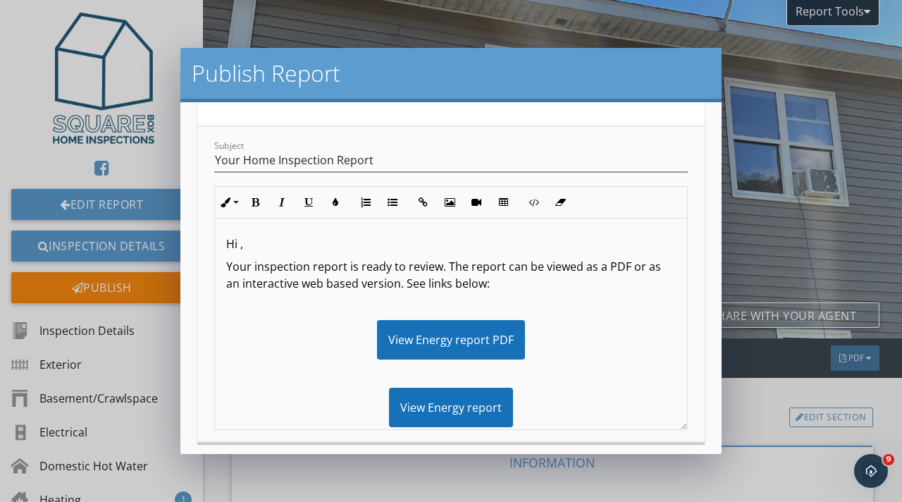
scroll to position [181, 0]
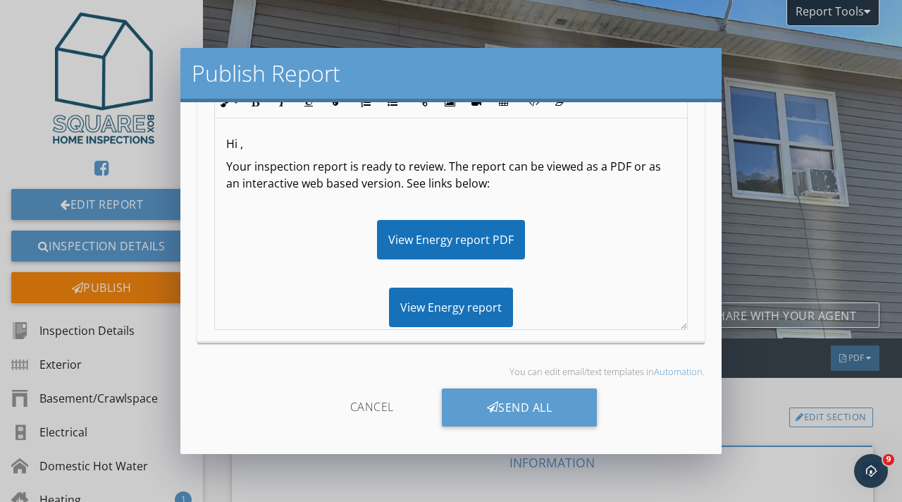
click at [369, 407] on div "Cancel" at bounding box center [372, 407] width 134 height 38
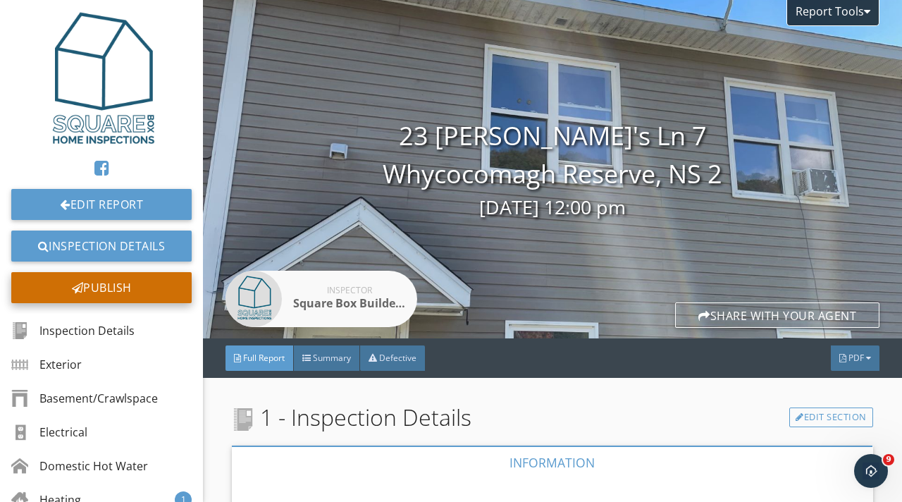
click at [121, 288] on div "Publish" at bounding box center [101, 287] width 180 height 31
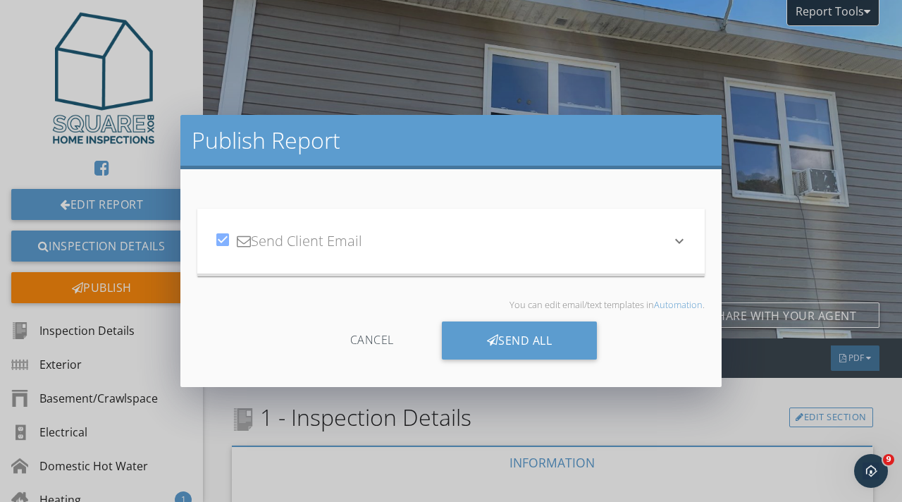
click at [666, 307] on link "Automation" at bounding box center [678, 304] width 49 height 13
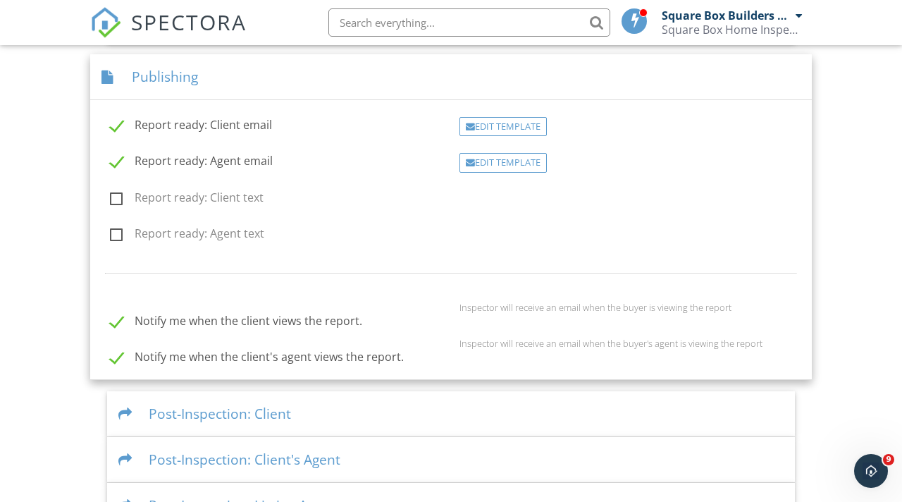
click at [123, 159] on label "Report ready: Agent email" at bounding box center [191, 163] width 163 height 18
checkbox input "false"
click at [119, 127] on label "Report ready: Client email" at bounding box center [191, 127] width 162 height 18
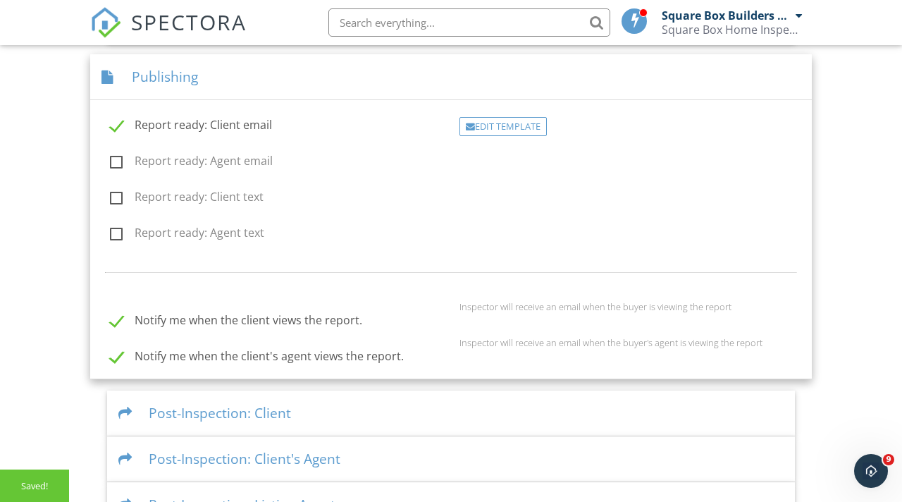
checkbox input "false"
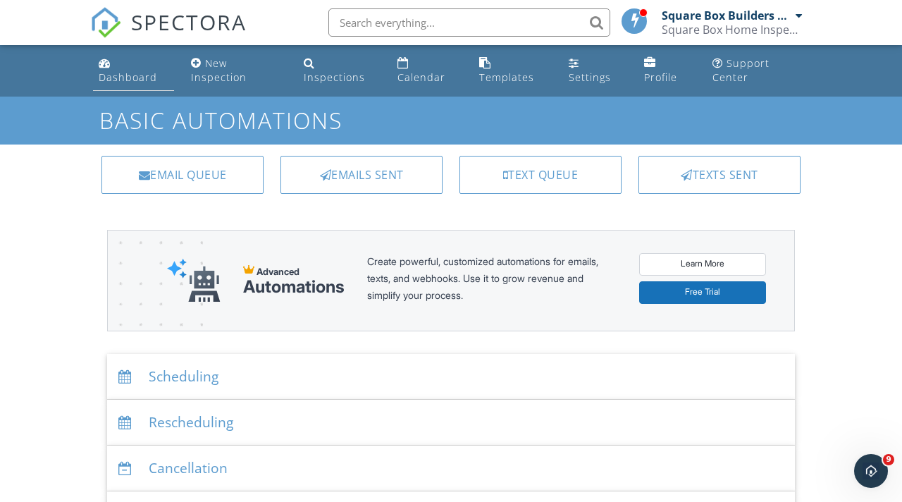
click at [142, 70] on div "Dashboard" at bounding box center [128, 76] width 58 height 13
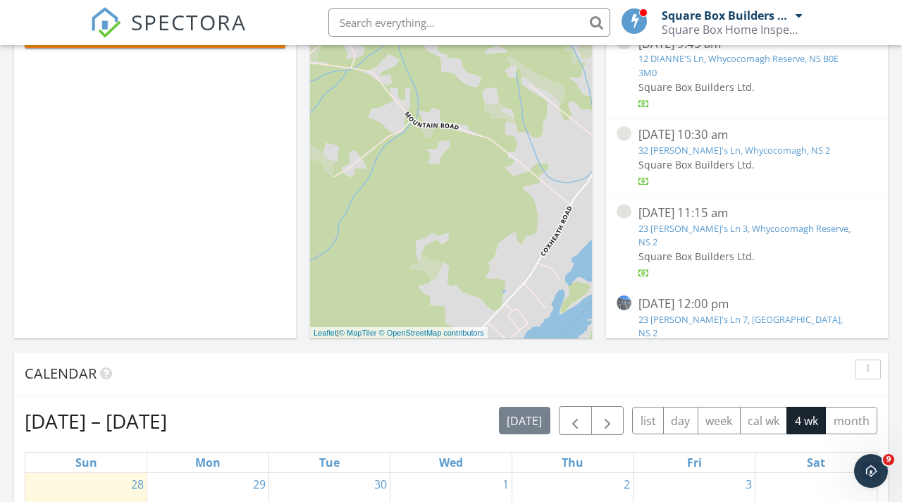
scroll to position [287, 0]
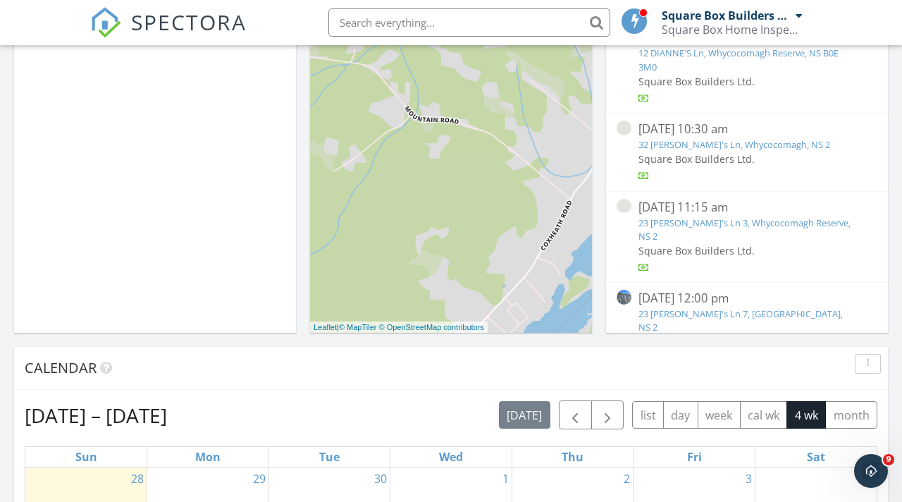
click at [714, 307] on link "23 Dianne's Ln 7, Whycocomagh Reserve, NS 2" at bounding box center [740, 320] width 204 height 26
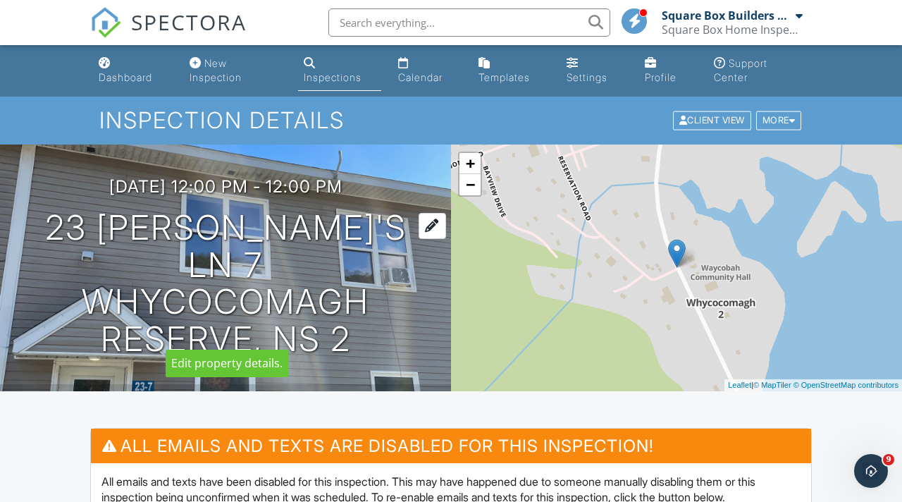
click at [260, 294] on h1 "23 Dianne's Ln 7 Whycocomagh Reserve, NS 2" at bounding box center [226, 283] width 406 height 149
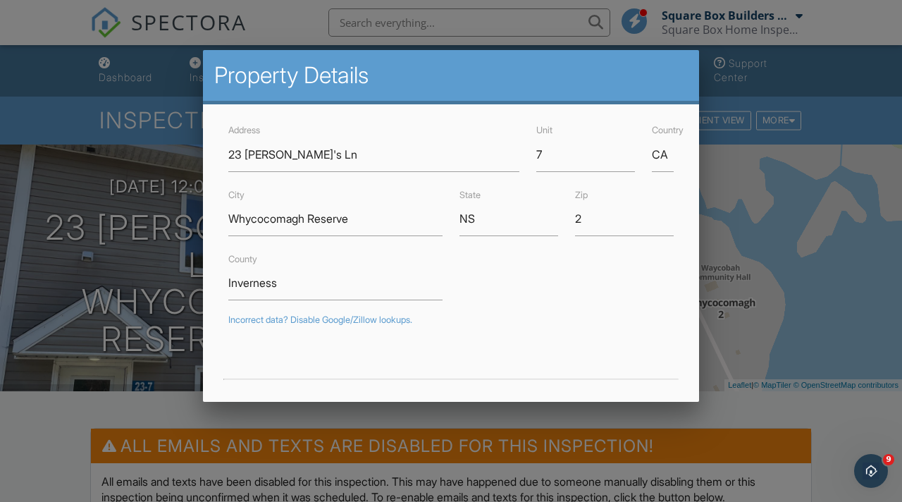
click at [792, 398] on div at bounding box center [451, 243] width 902 height 627
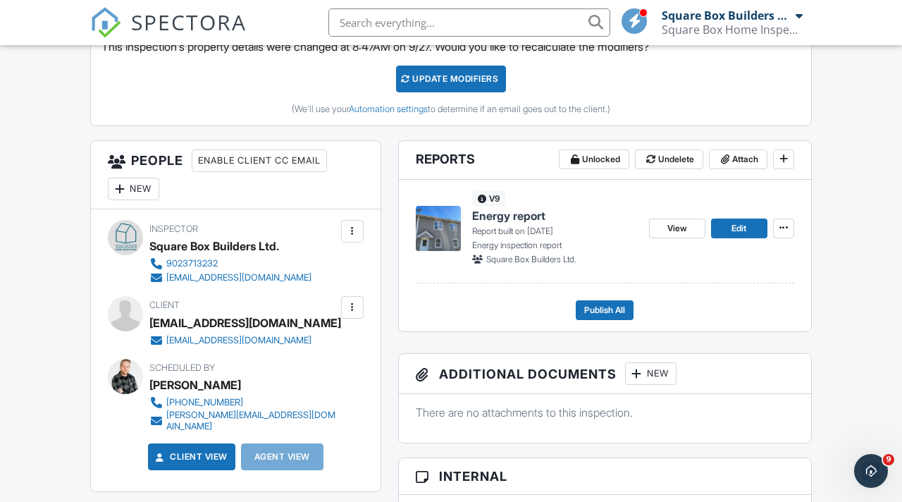
scroll to position [609, 0]
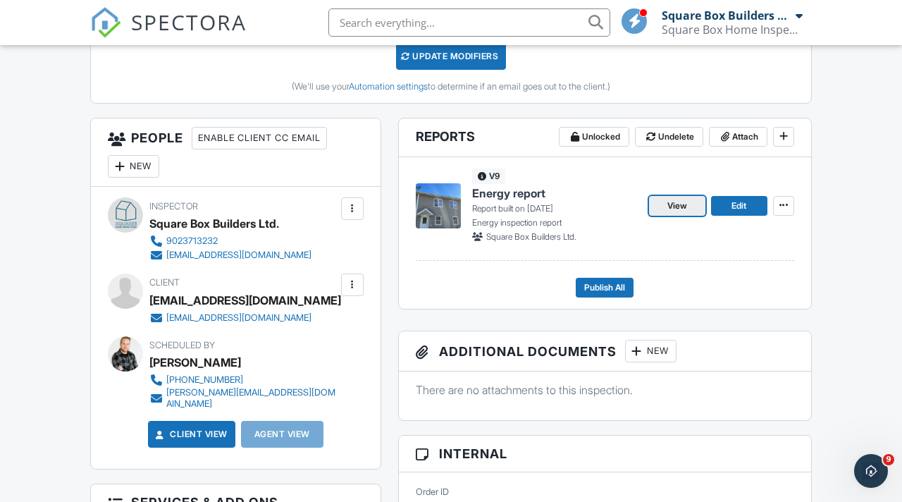
click at [679, 205] on span "View" at bounding box center [677, 206] width 20 height 14
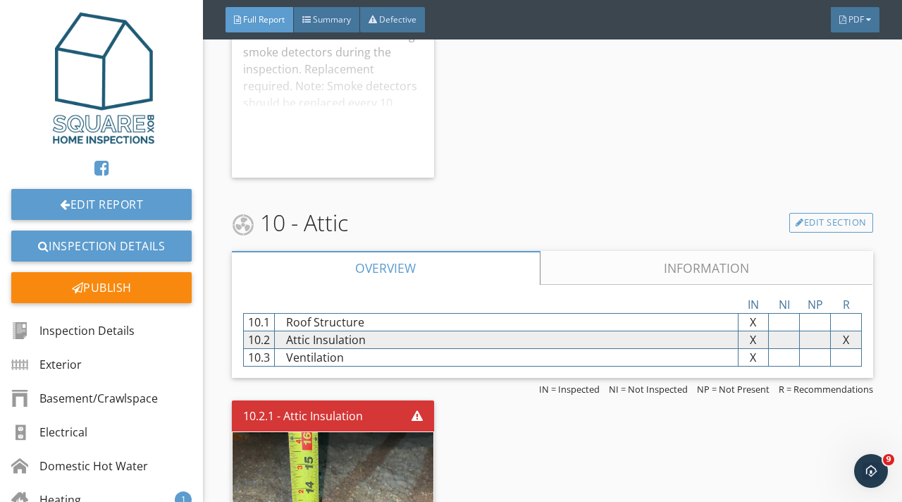
scroll to position [3255, 0]
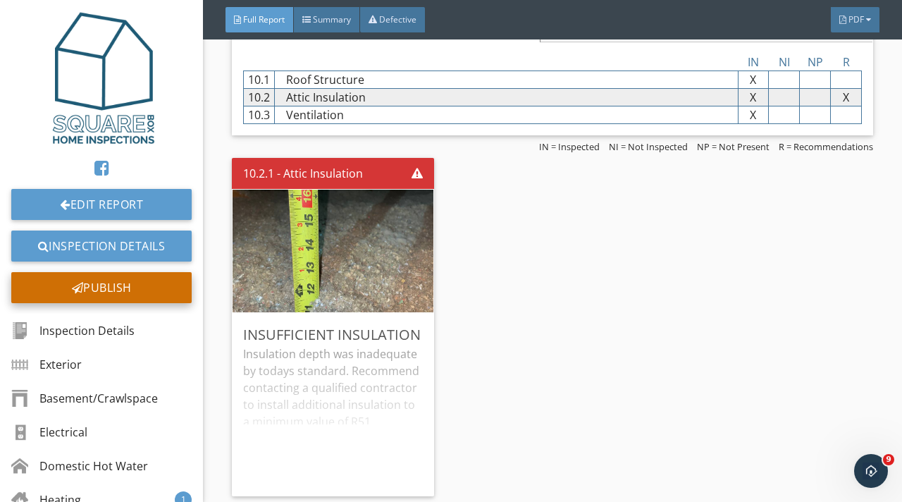
click at [117, 281] on div "Publish" at bounding box center [101, 287] width 180 height 31
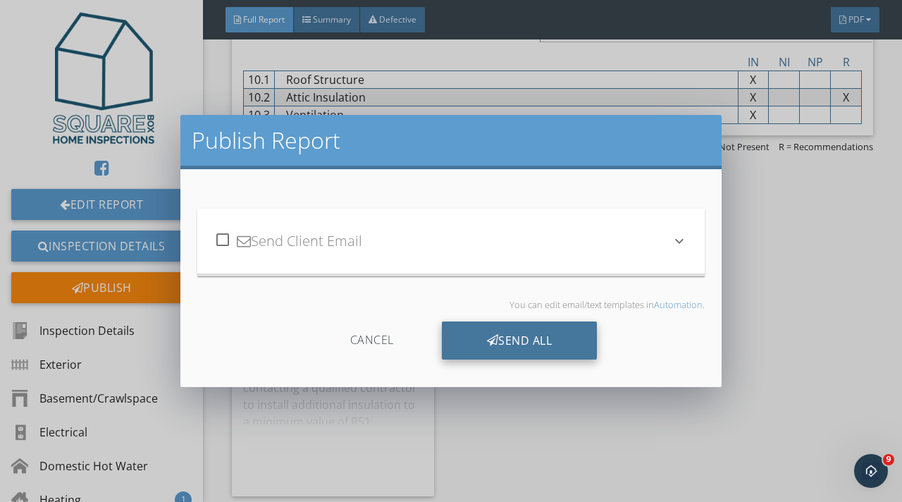
click at [478, 328] on div "Send All" at bounding box center [520, 340] width 156 height 38
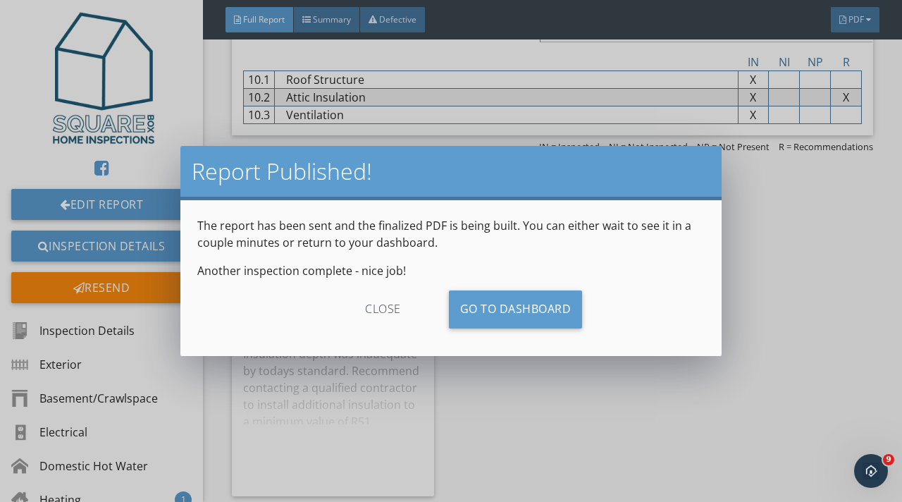
click at [391, 310] on div "close" at bounding box center [383, 309] width 126 height 38
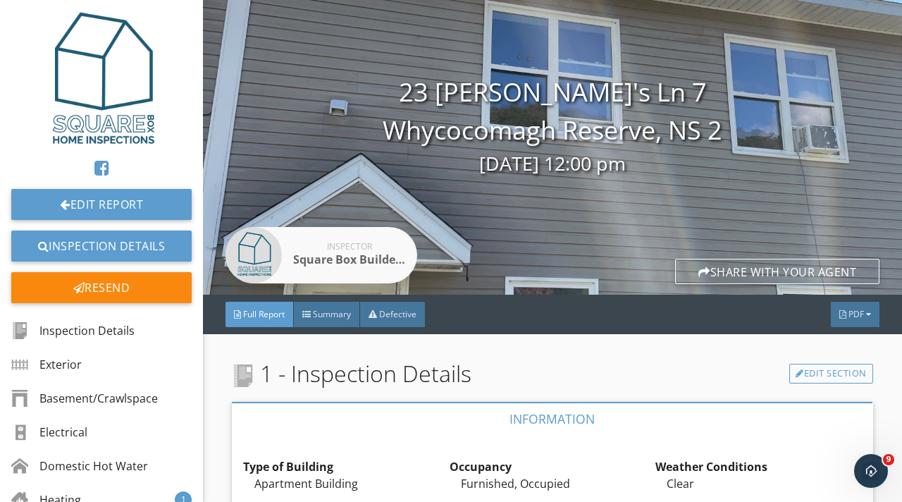
scroll to position [53, 0]
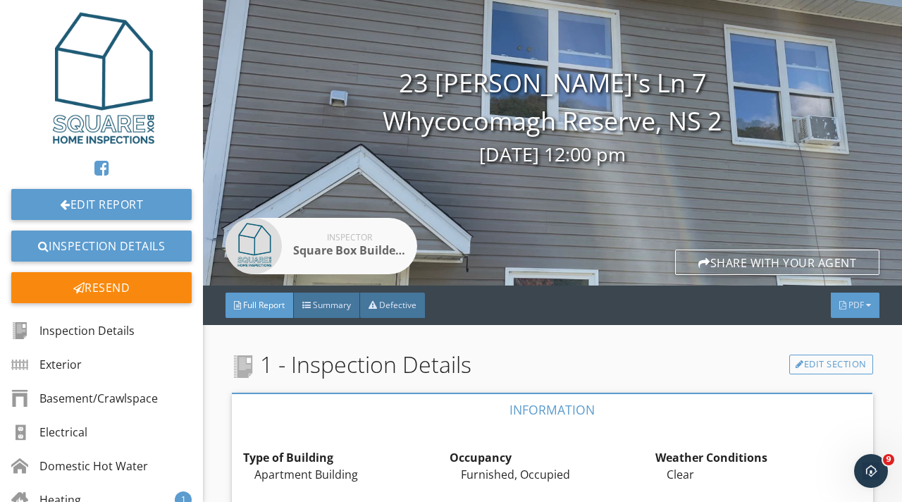
click at [858, 306] on span "PDF" at bounding box center [855, 305] width 15 height 12
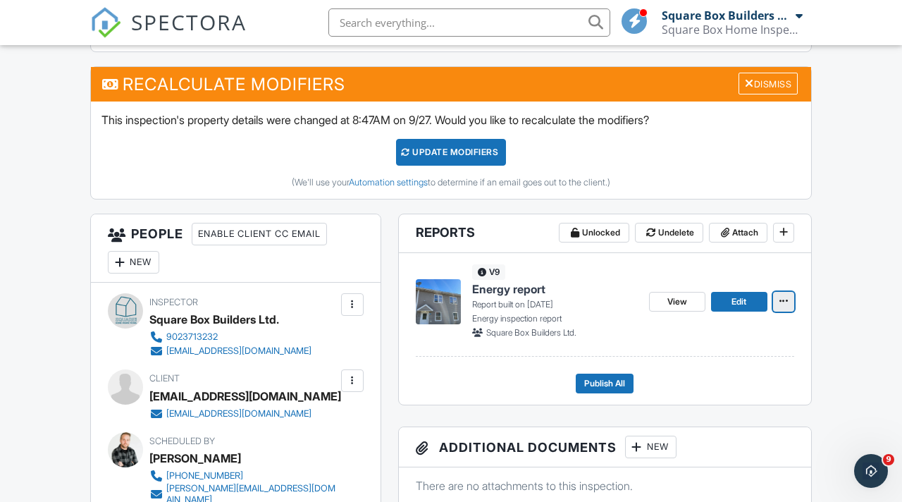
click at [783, 302] on icon at bounding box center [783, 301] width 8 height 10
click at [525, 290] on span "Energy report" at bounding box center [508, 288] width 73 height 15
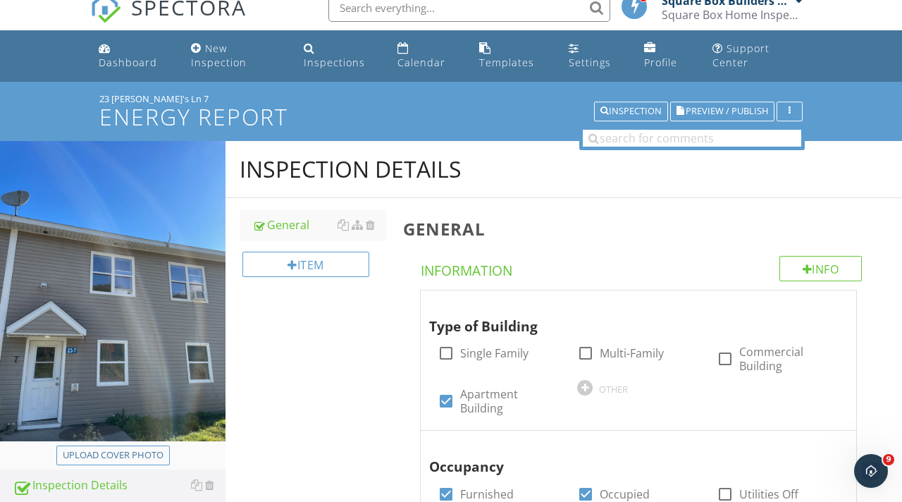
scroll to position [14, 0]
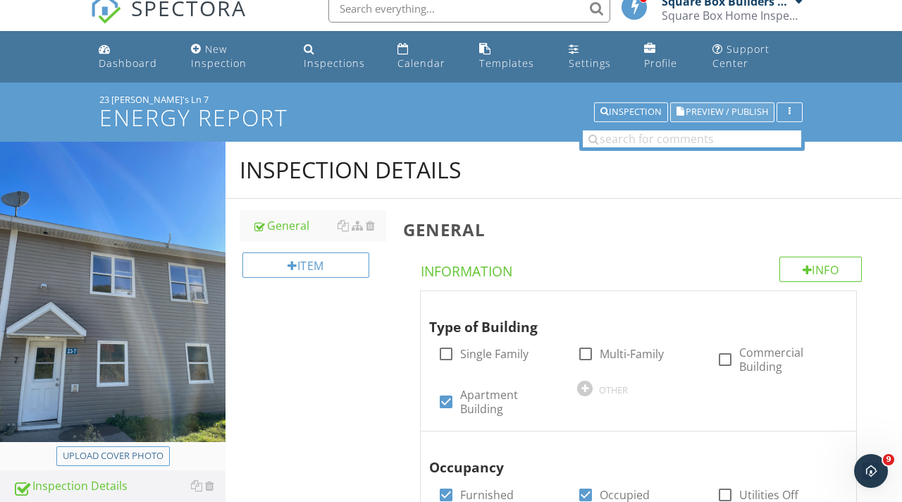
click at [714, 117] on span "Preview / Publish" at bounding box center [726, 112] width 82 height 9
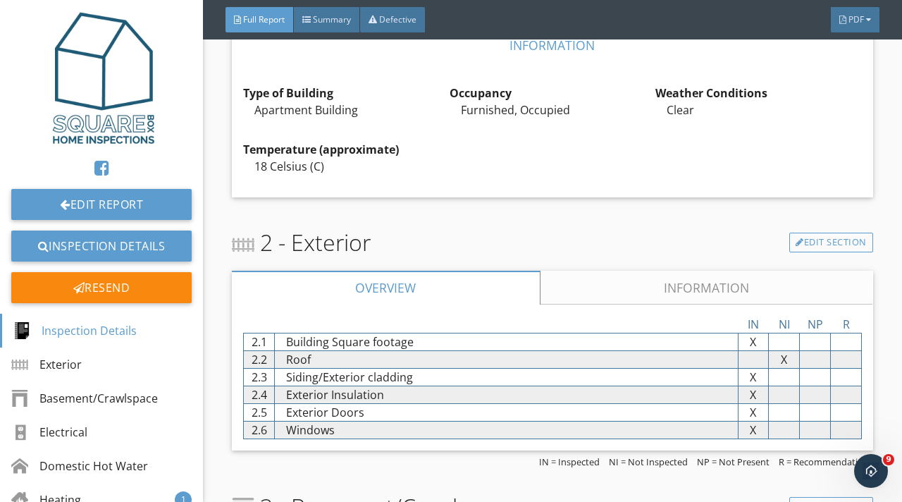
scroll to position [383, 0]
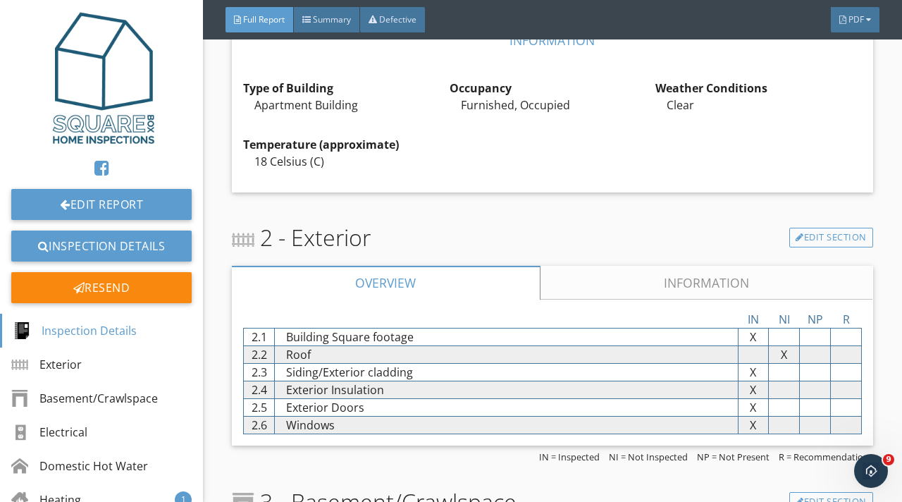
click at [672, 272] on link "Information" at bounding box center [706, 283] width 333 height 34
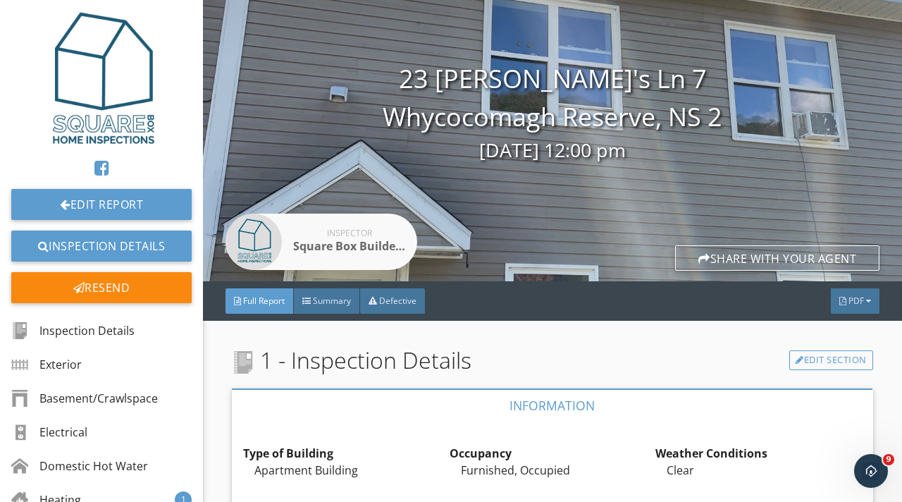
scroll to position [0, 0]
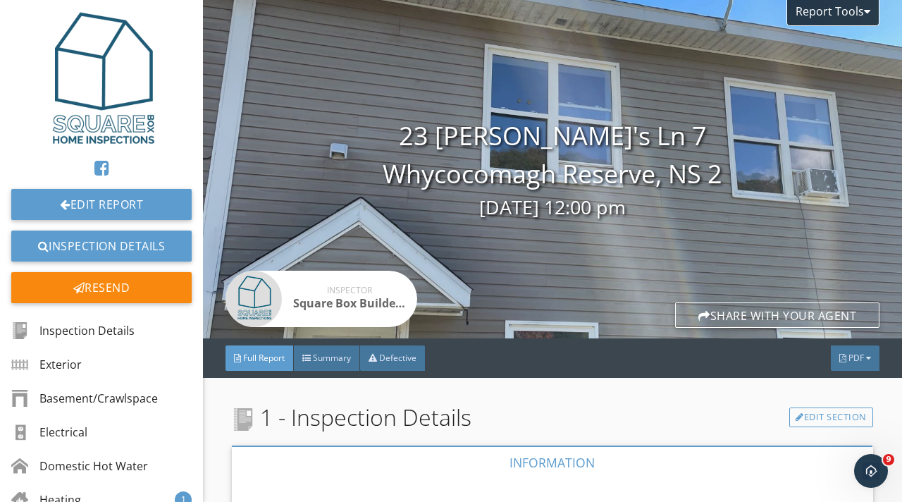
click at [361, 306] on div "Square Box Builders Ltd." at bounding box center [349, 302] width 113 height 17
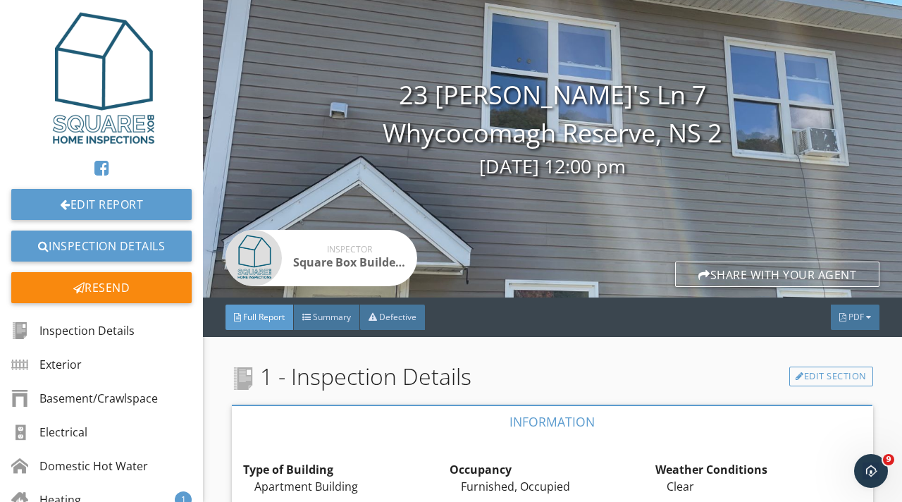
scroll to position [43, 0]
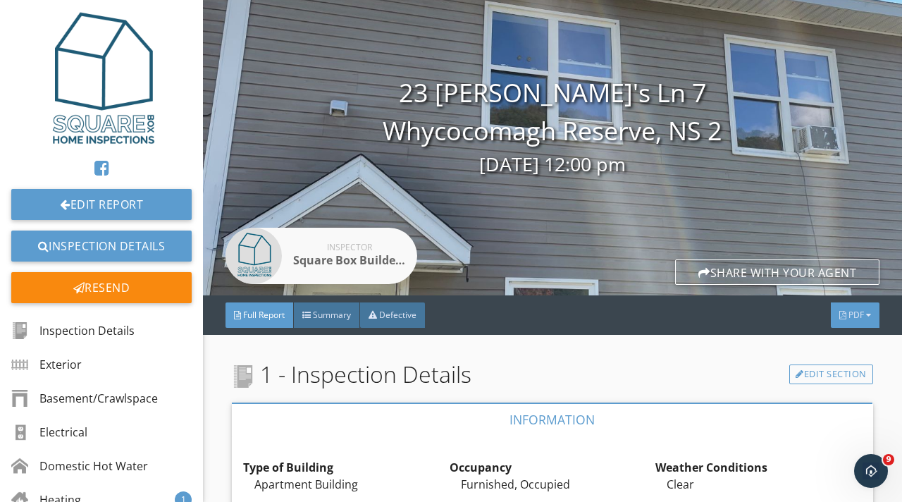
click at [857, 316] on span "PDF" at bounding box center [855, 315] width 15 height 12
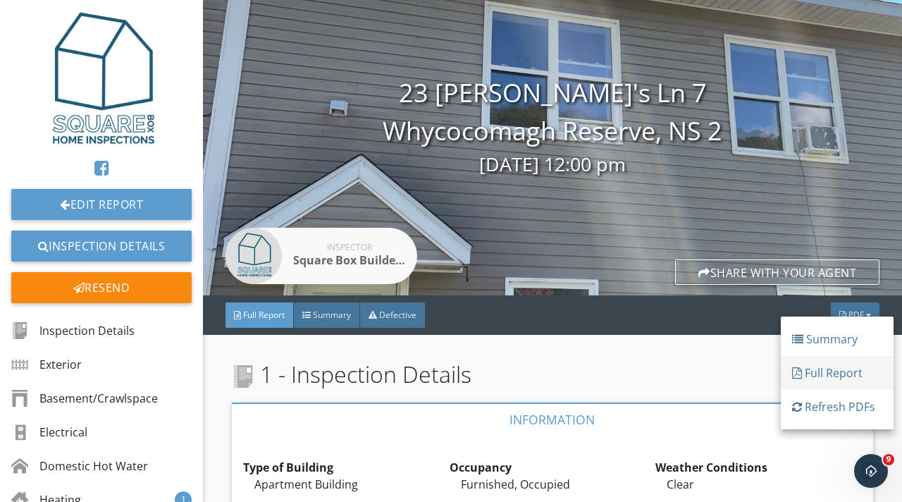
click at [845, 369] on div "Full Report" at bounding box center [837, 372] width 90 height 17
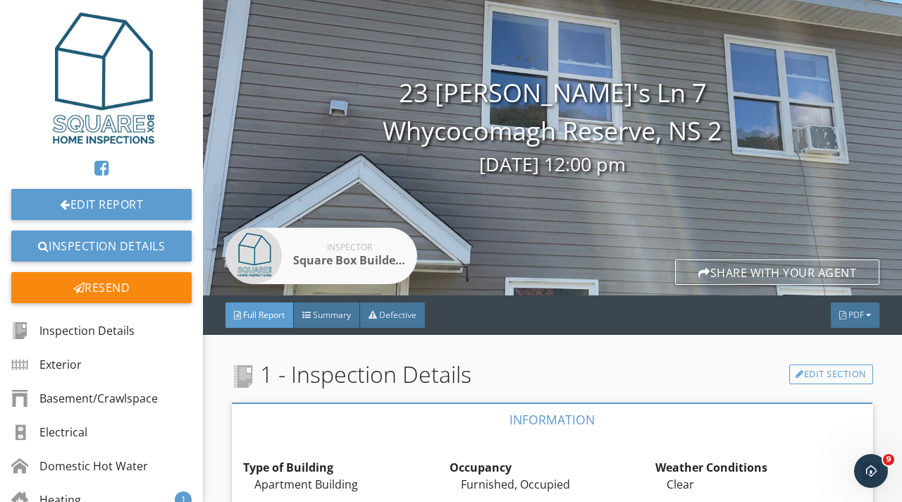
click at [271, 311] on span "Full Report" at bounding box center [264, 315] width 42 height 12
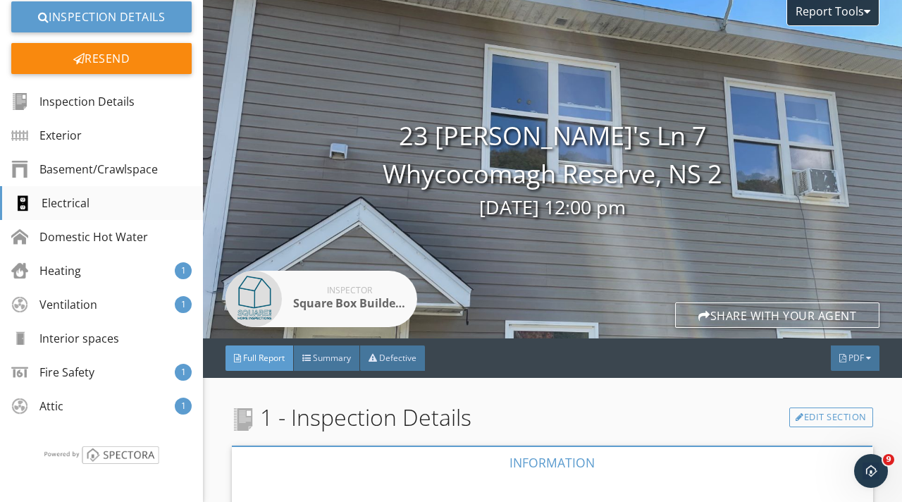
scroll to position [0, 0]
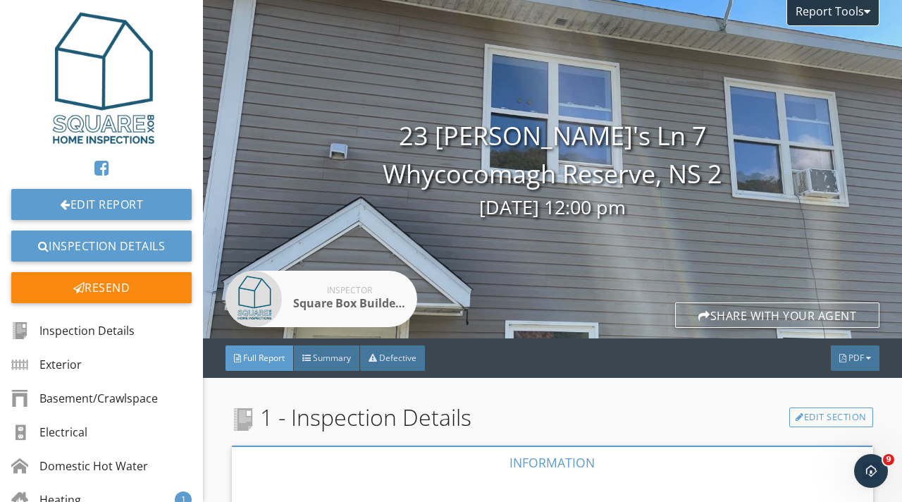
click at [101, 93] on img at bounding box center [101, 78] width 135 height 135
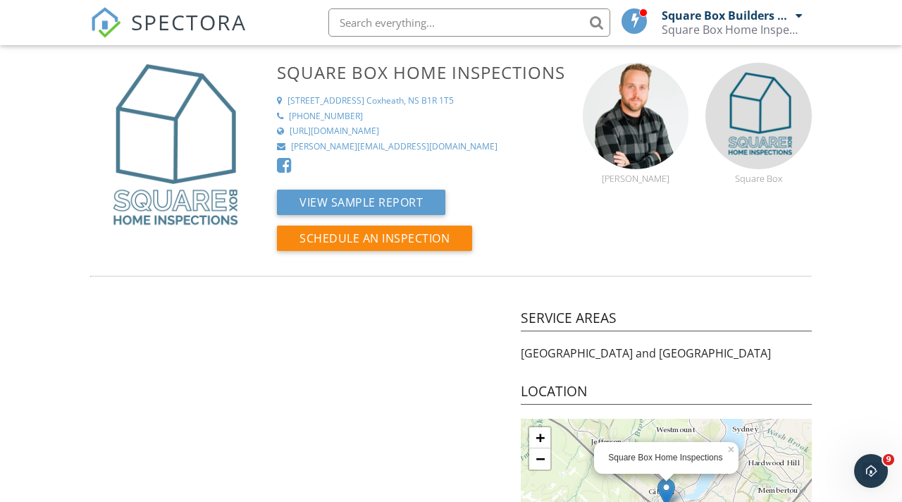
click at [207, 178] on img at bounding box center [173, 146] width 166 height 166
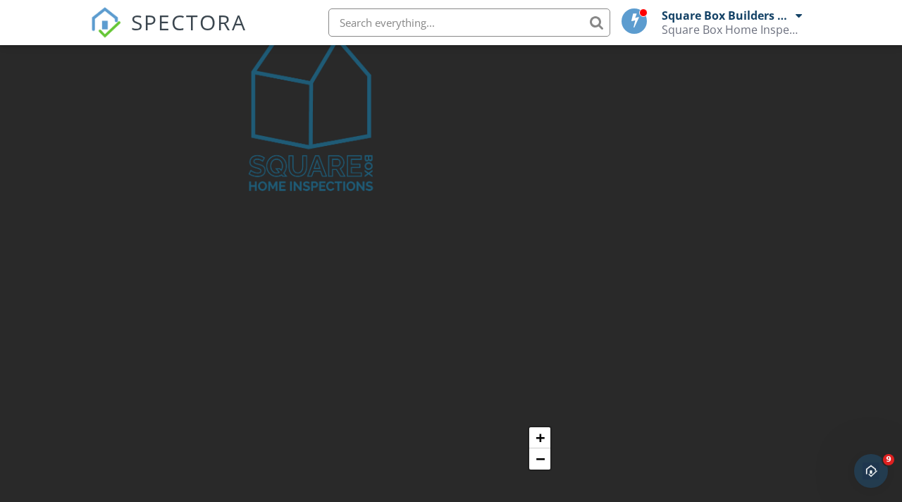
click at [144, 147] on div at bounding box center [451, 251] width 902 height 502
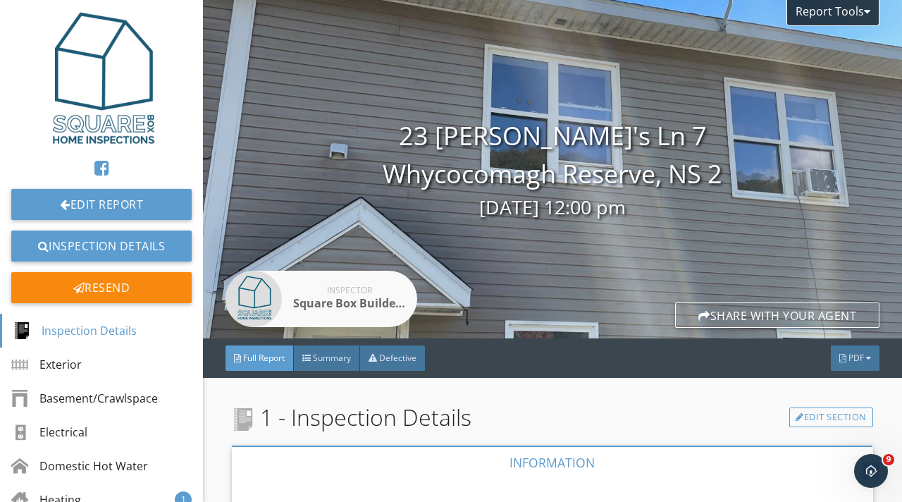
click at [111, 117] on img at bounding box center [101, 78] width 135 height 135
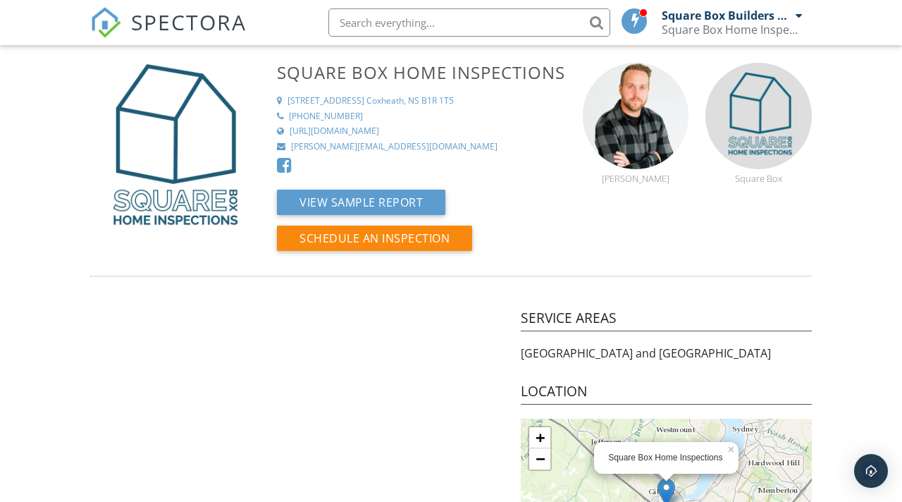
click at [799, 14] on div at bounding box center [798, 15] width 7 height 11
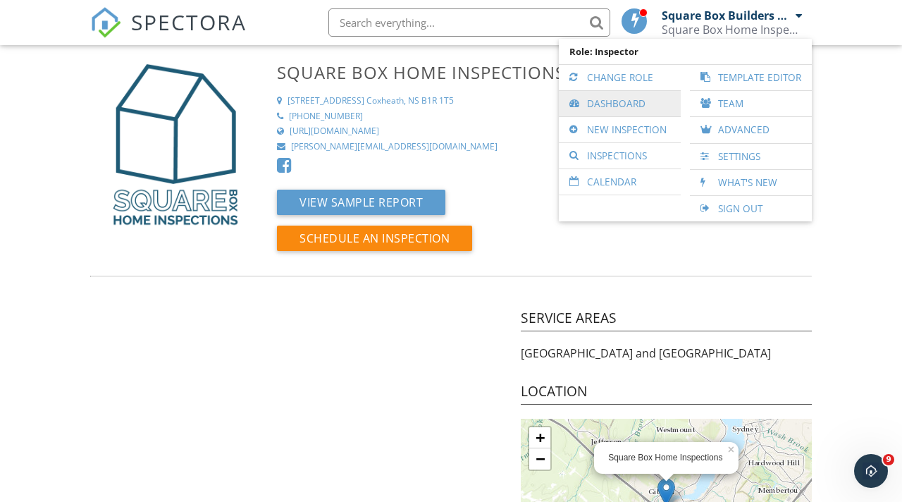
click at [633, 104] on link "Dashboard" at bounding box center [620, 103] width 108 height 25
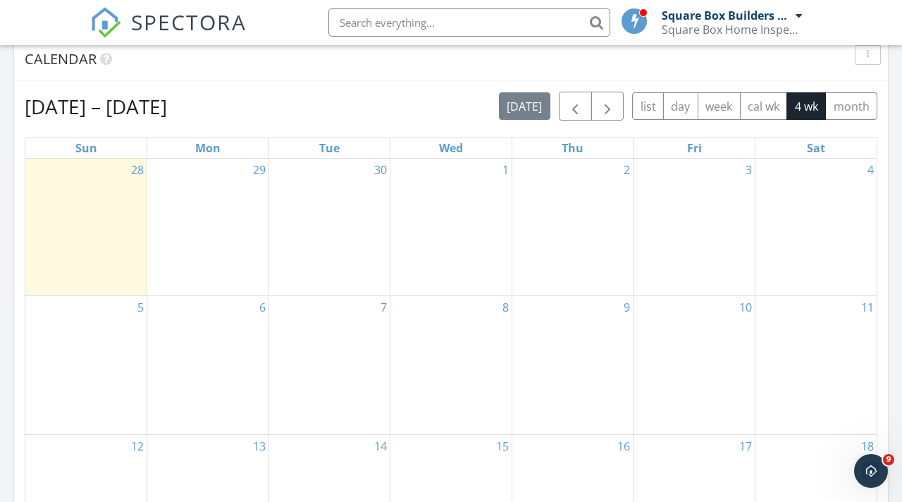
scroll to position [588, 0]
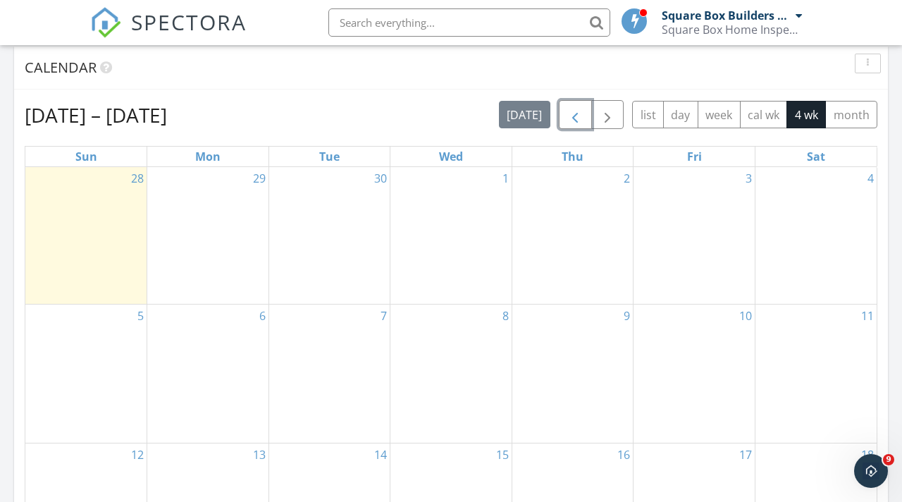
click at [571, 119] on span "button" at bounding box center [574, 114] width 17 height 17
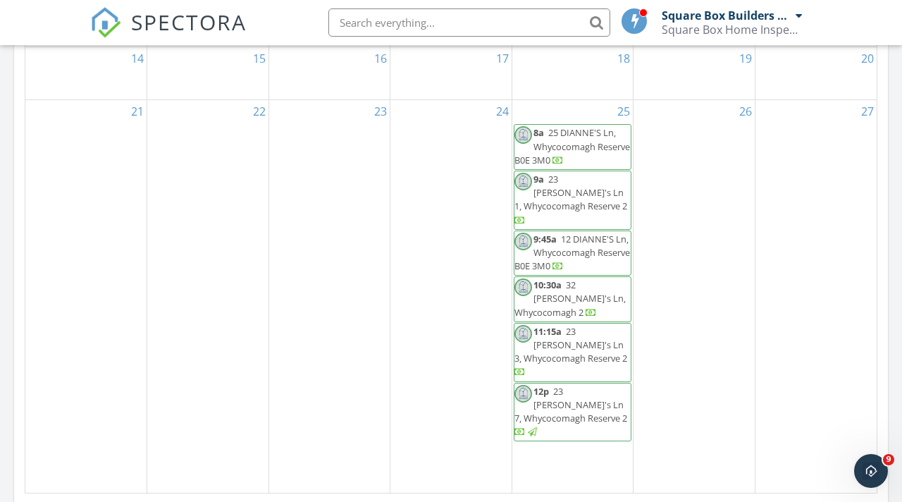
scroll to position [814, 0]
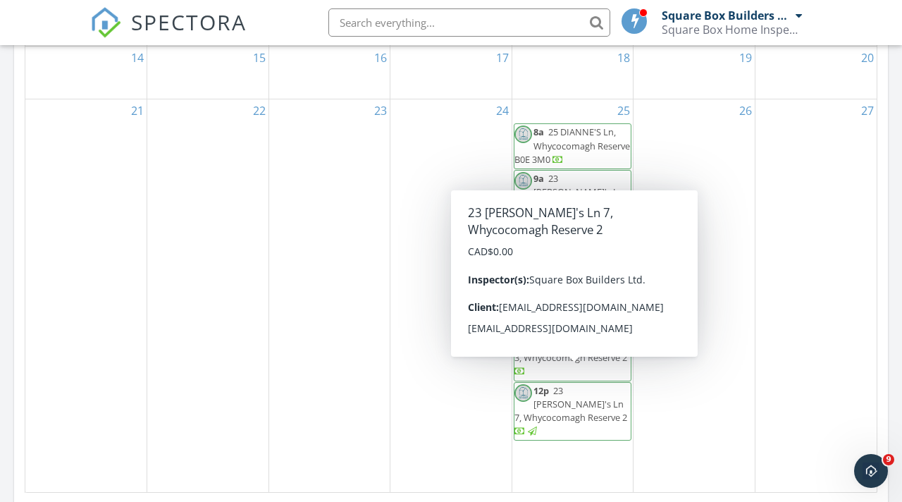
click at [526, 427] on div at bounding box center [519, 432] width 11 height 11
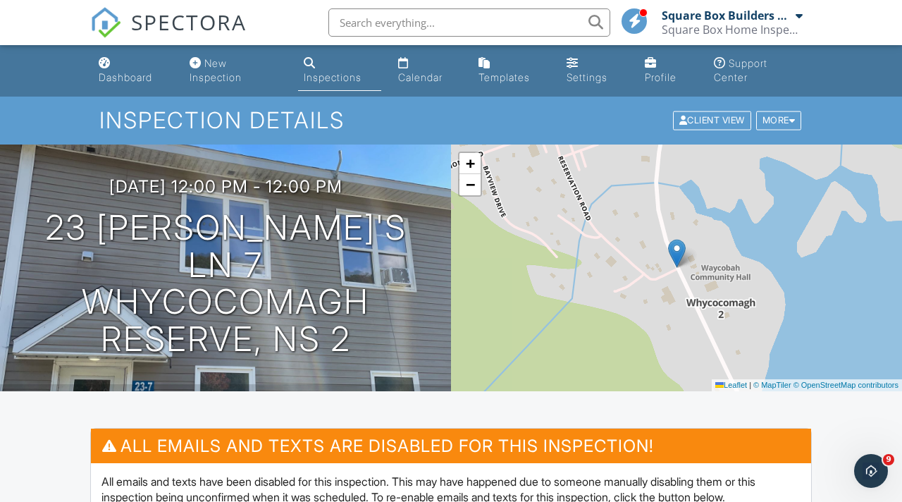
click at [348, 76] on div "Inspections" at bounding box center [333, 77] width 58 height 12
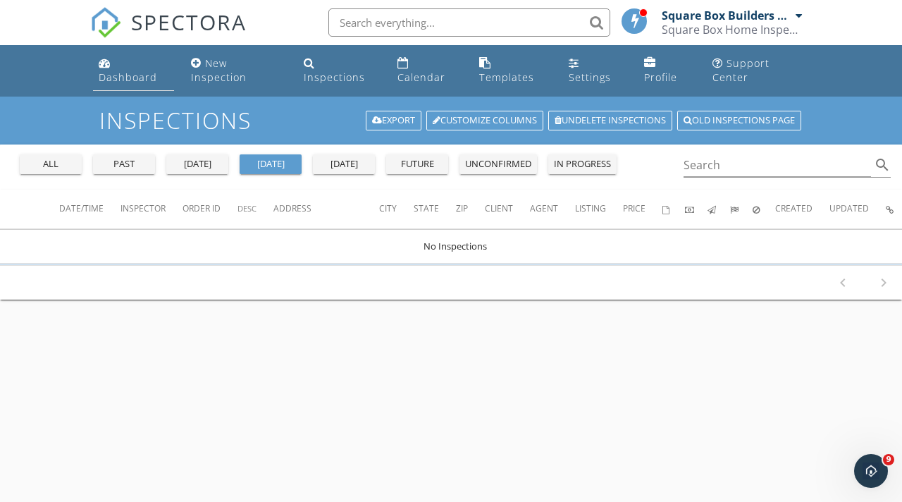
click at [138, 75] on div "Dashboard" at bounding box center [128, 76] width 58 height 13
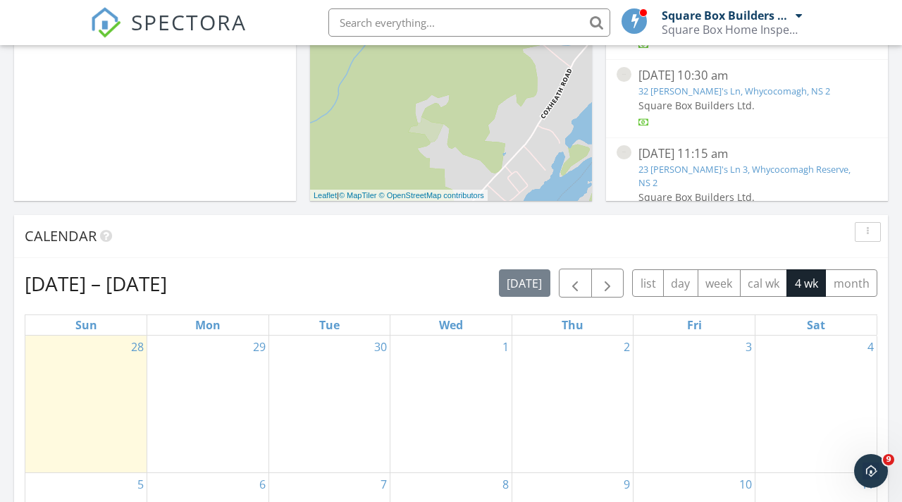
scroll to position [509, 0]
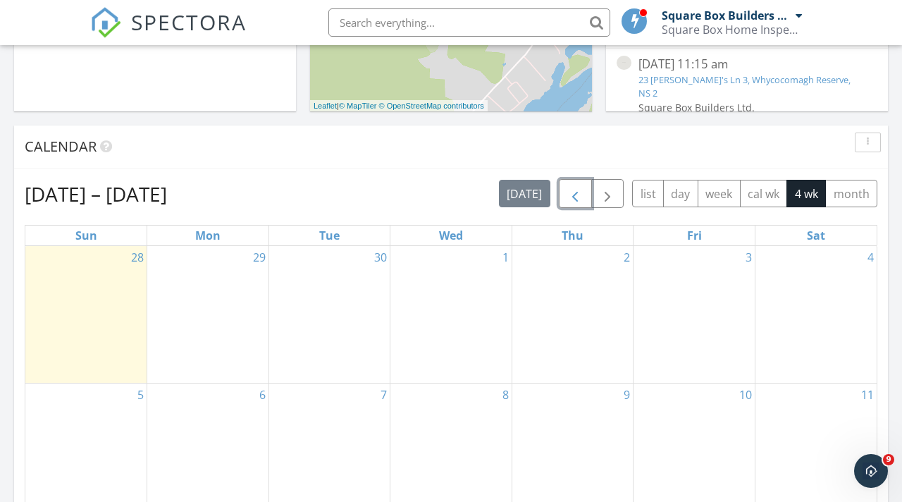
click at [576, 196] on span "button" at bounding box center [574, 193] width 17 height 17
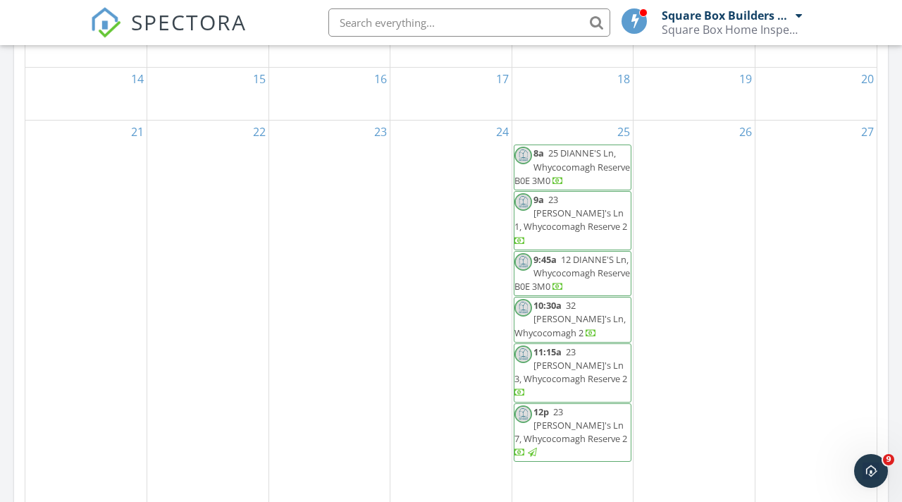
scroll to position [800, 0]
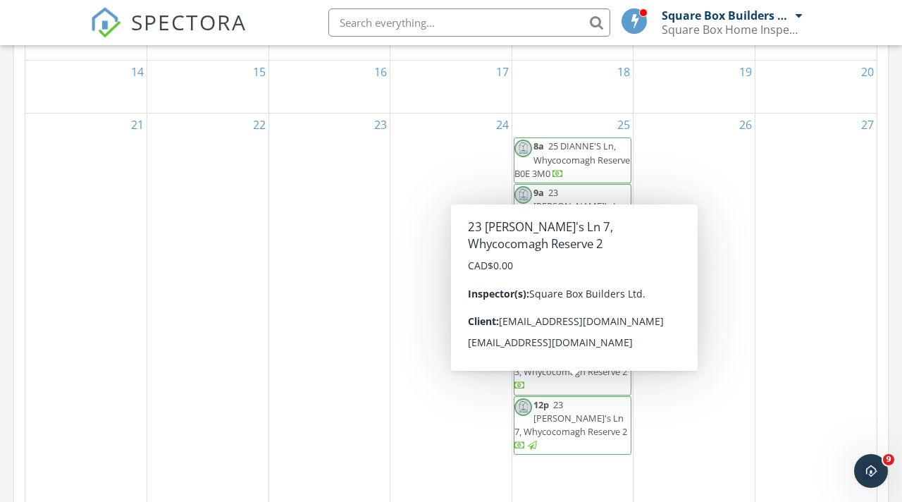
click at [537, 441] on div at bounding box center [532, 445] width 9 height 9
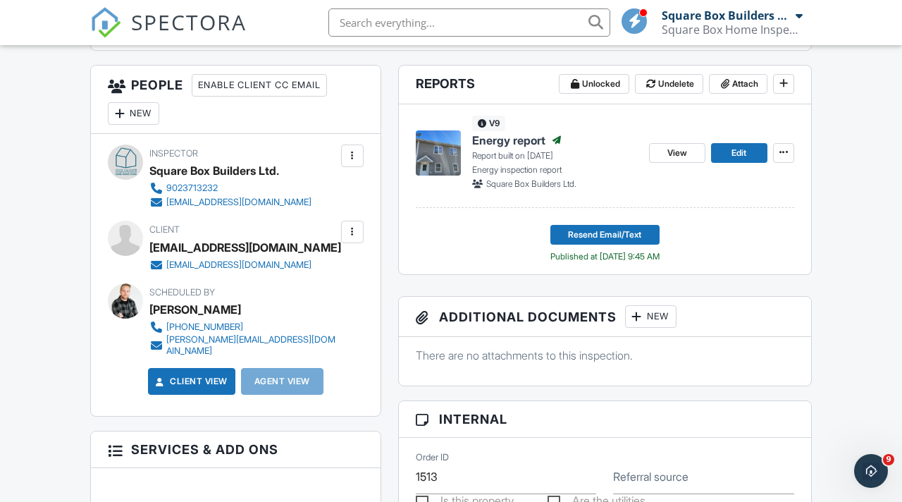
click at [529, 137] on span "Energy report" at bounding box center [508, 139] width 73 height 15
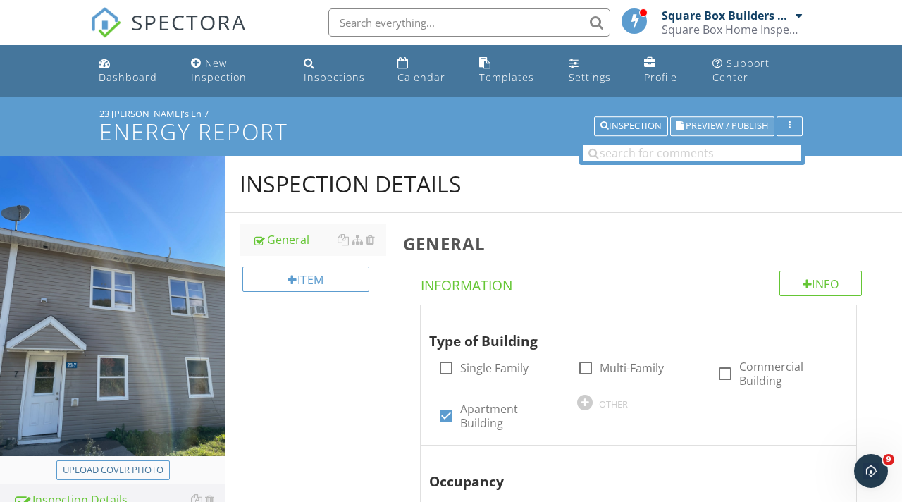
click at [738, 127] on span "Preview / Publish" at bounding box center [726, 126] width 82 height 9
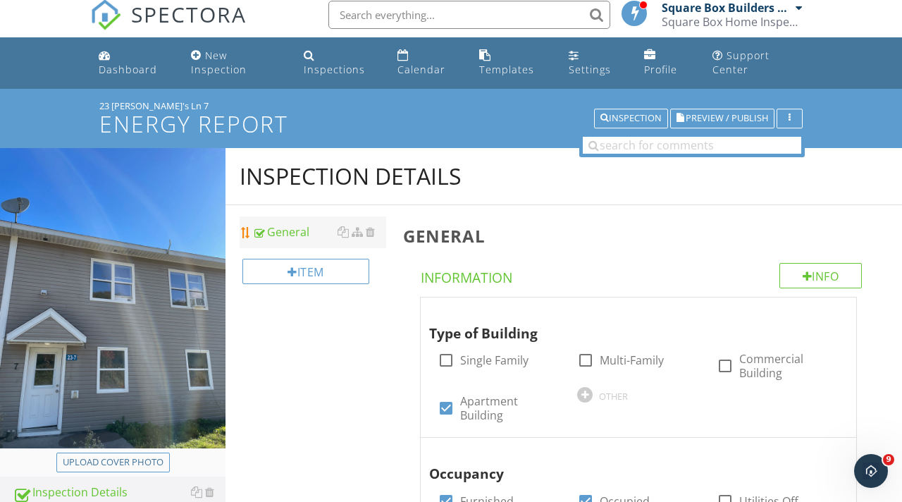
scroll to position [13, 0]
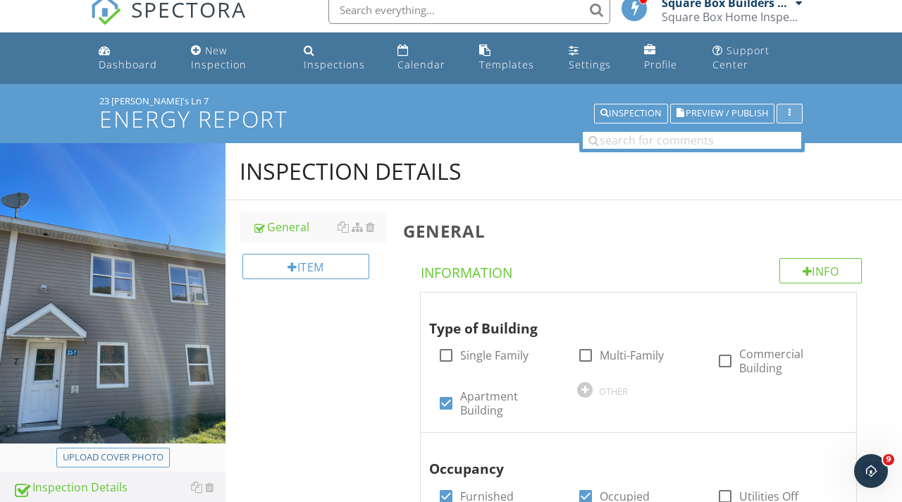
click at [795, 111] on div "button" at bounding box center [789, 113] width 13 height 10
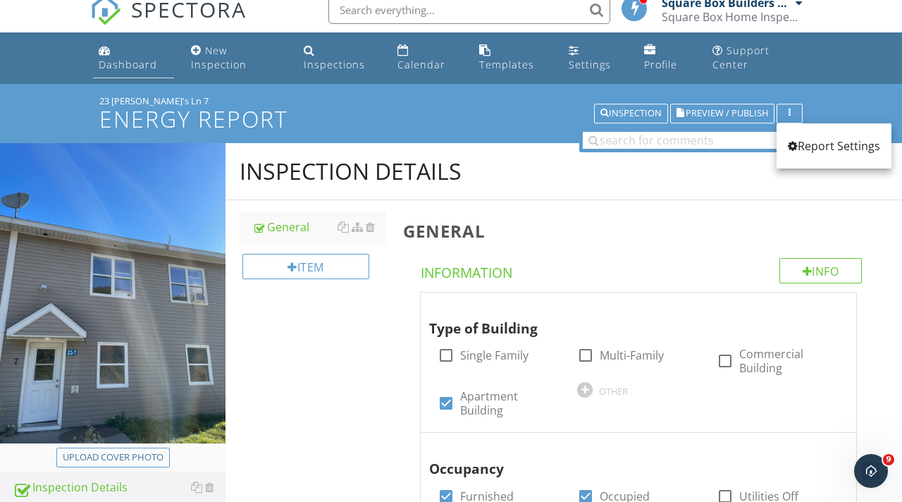
click at [118, 57] on link "Dashboard" at bounding box center [133, 58] width 81 height 40
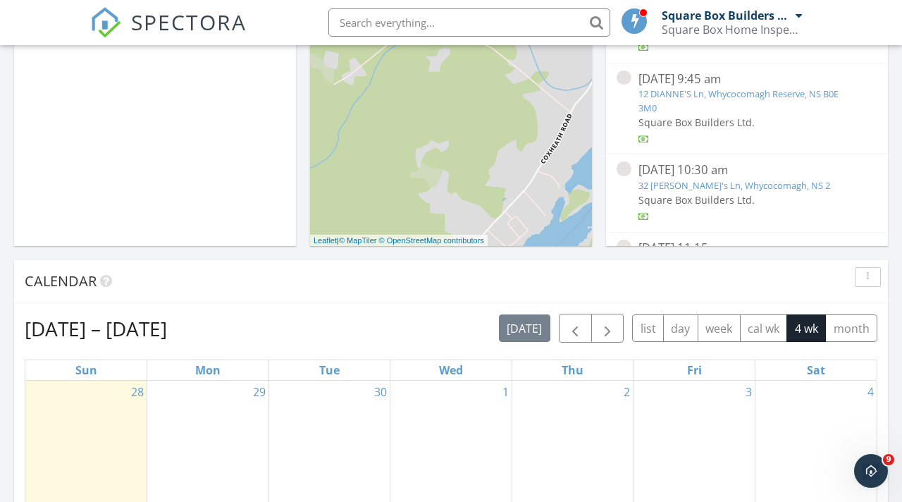
scroll to position [351, 0]
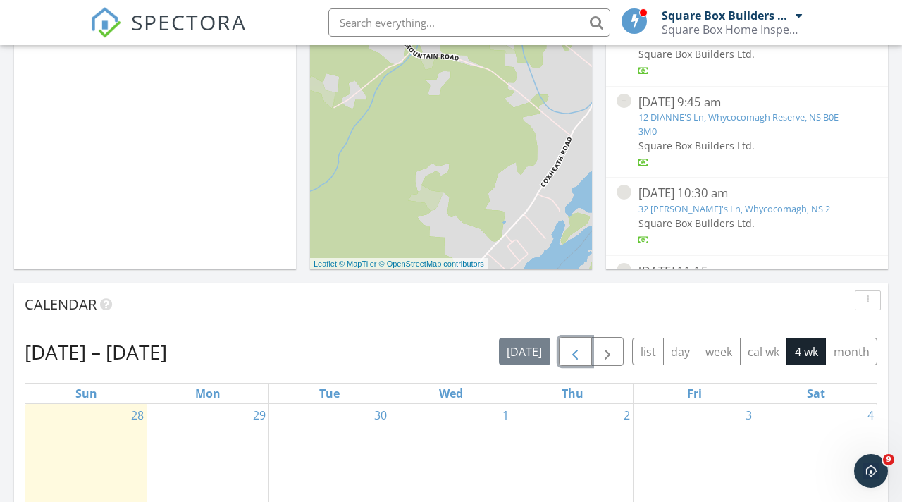
click at [575, 354] on span "button" at bounding box center [574, 351] width 17 height 17
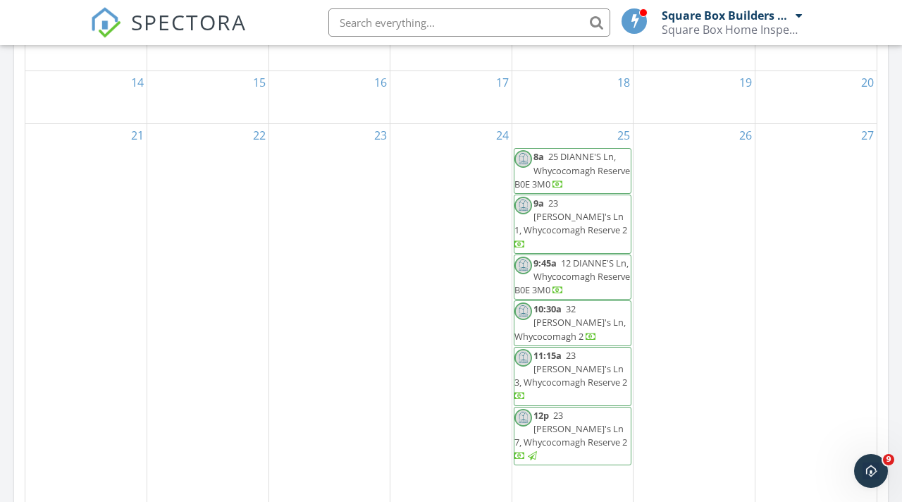
scroll to position [815, 0]
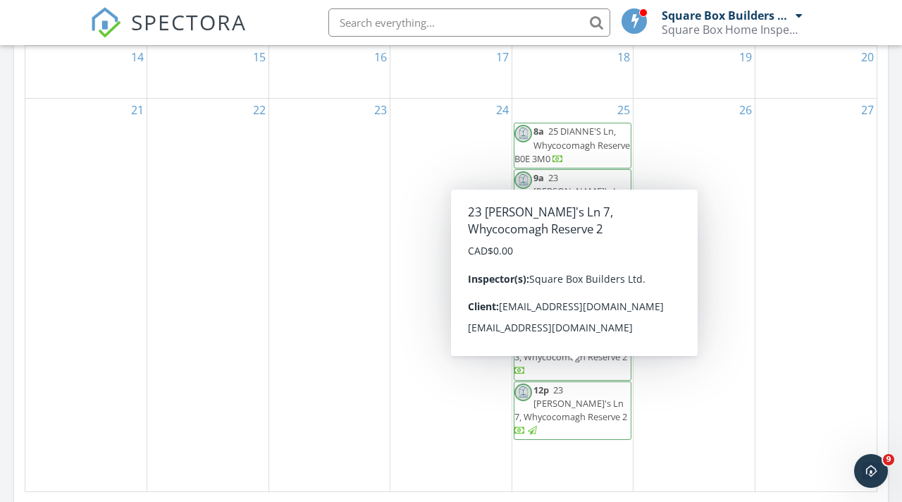
click at [587, 383] on span "23 Dianne's Ln 7, Whycocomagh Reserve 2" at bounding box center [570, 402] width 113 height 39
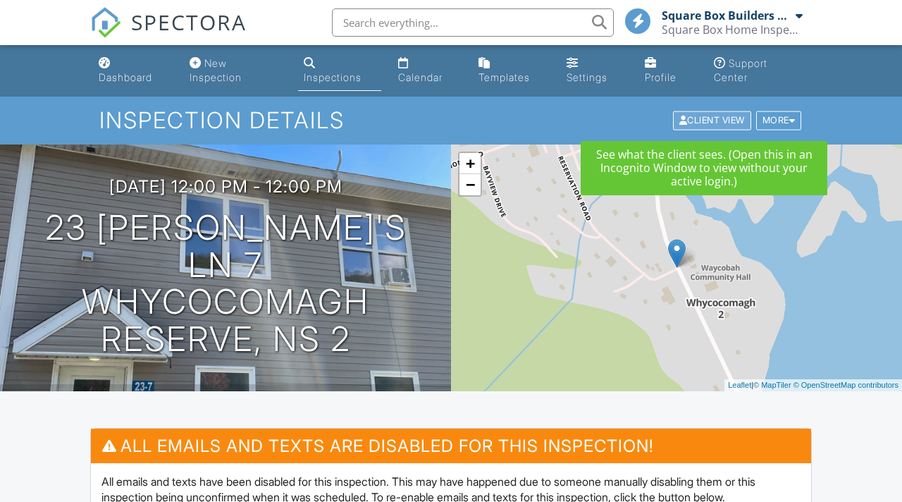
click at [706, 119] on div "Client View" at bounding box center [712, 120] width 78 height 19
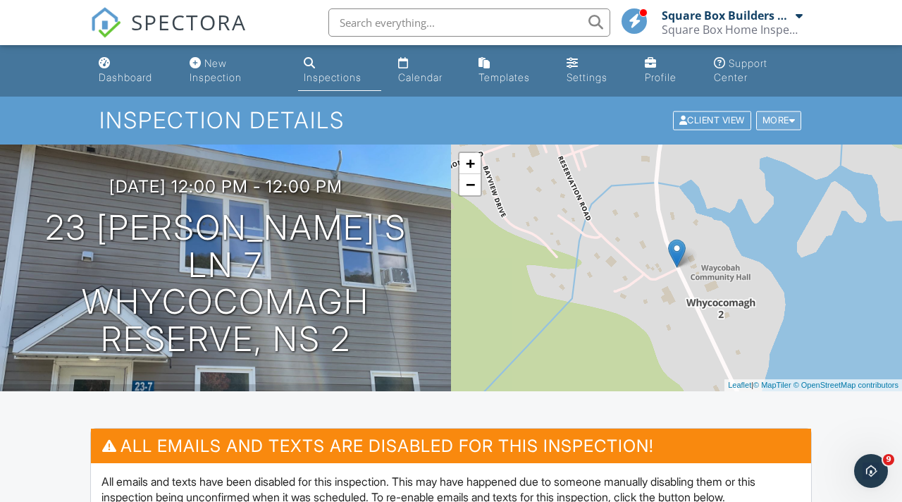
click at [793, 123] on div at bounding box center [792, 120] width 6 height 9
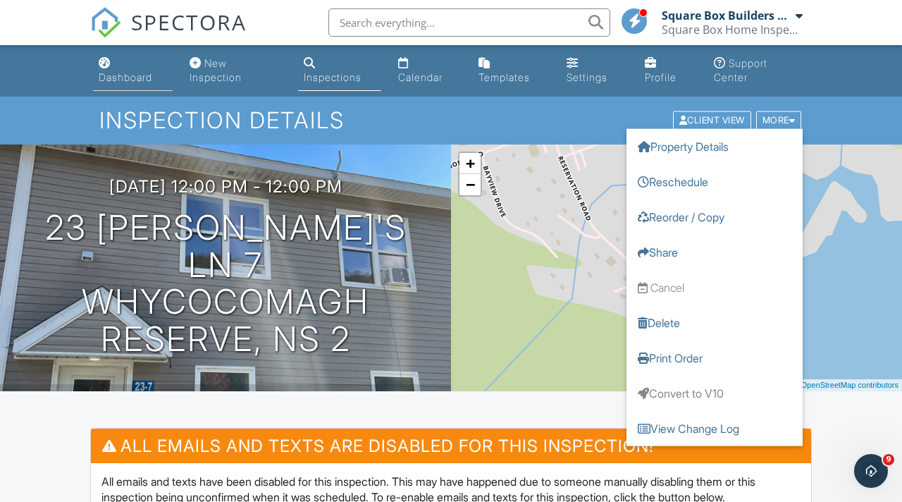
click at [139, 75] on div "Dashboard" at bounding box center [126, 77] width 54 height 12
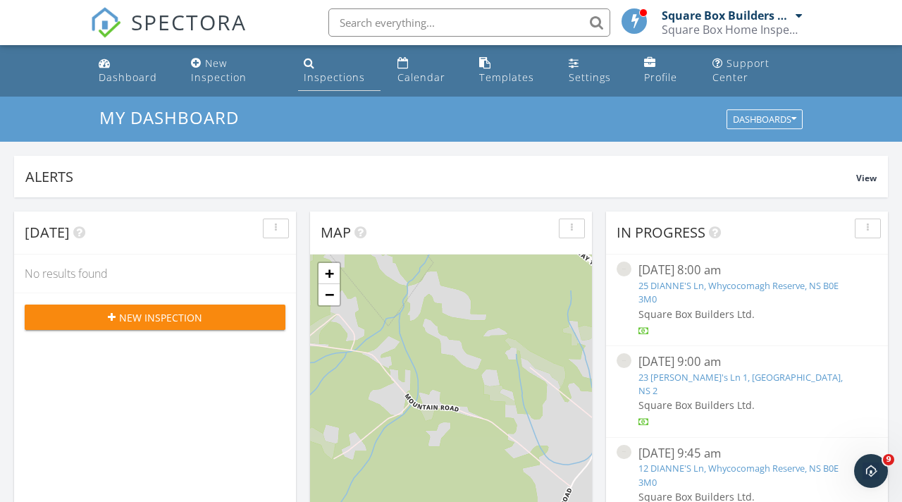
click at [326, 80] on div "Inspections" at bounding box center [334, 76] width 61 height 13
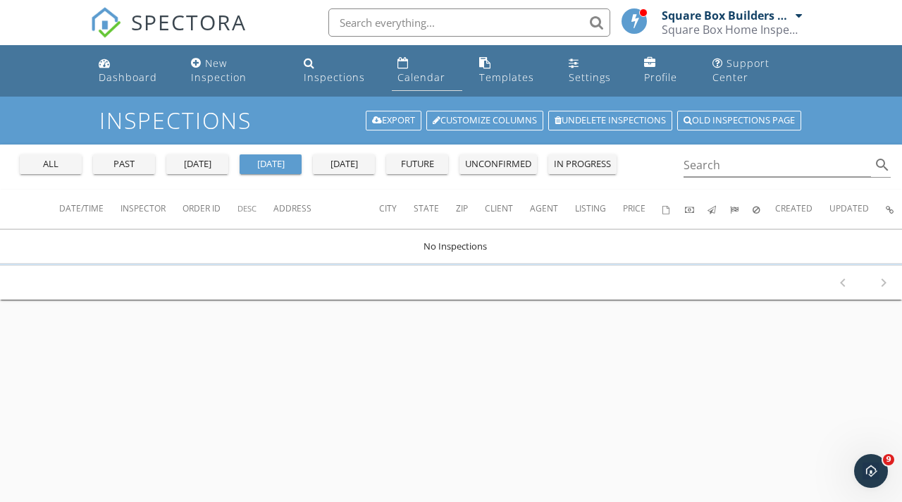
click at [420, 82] on div "Calendar" at bounding box center [421, 76] width 48 height 13
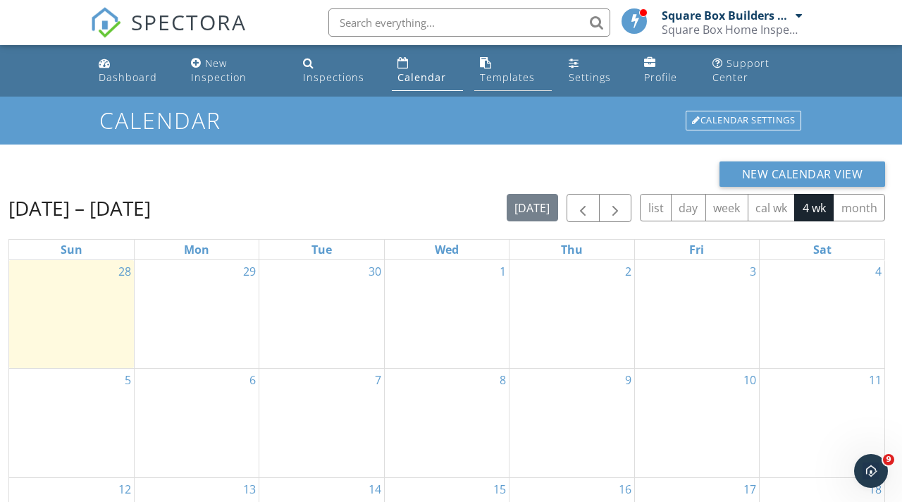
click at [515, 80] on div "Templates" at bounding box center [507, 76] width 55 height 13
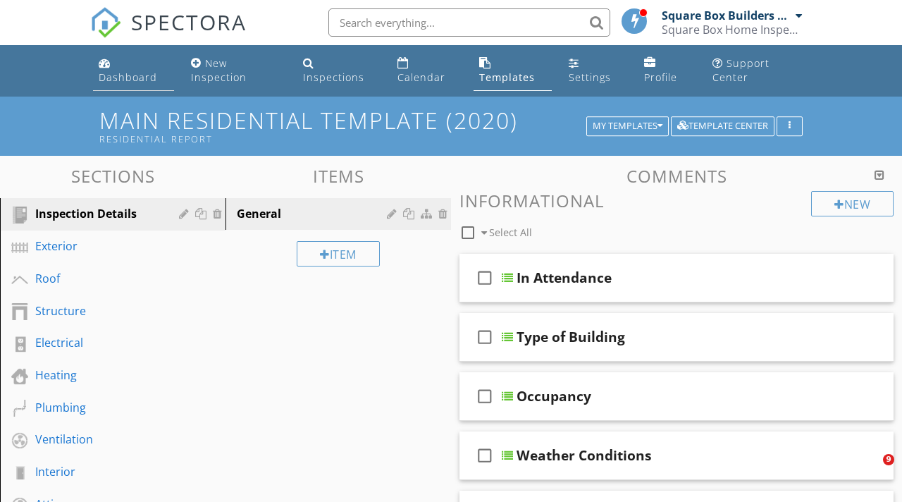
click at [140, 73] on div "Dashboard" at bounding box center [128, 76] width 58 height 13
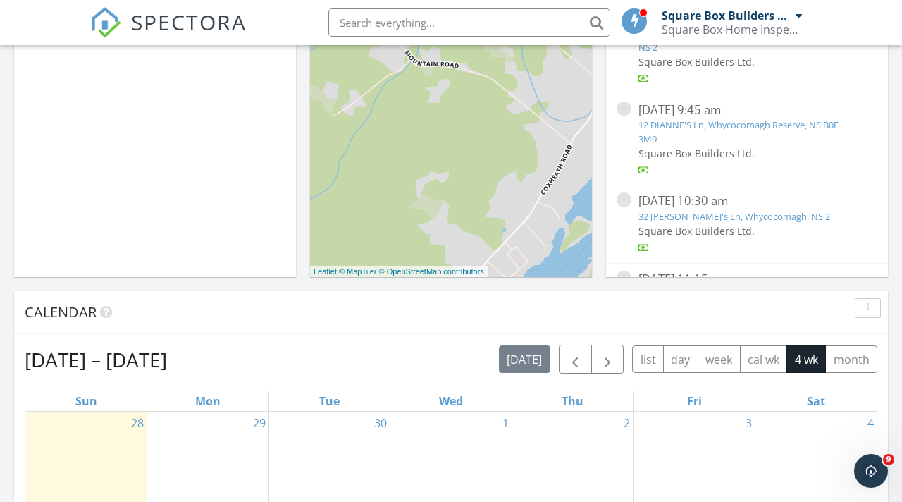
scroll to position [348, 0]
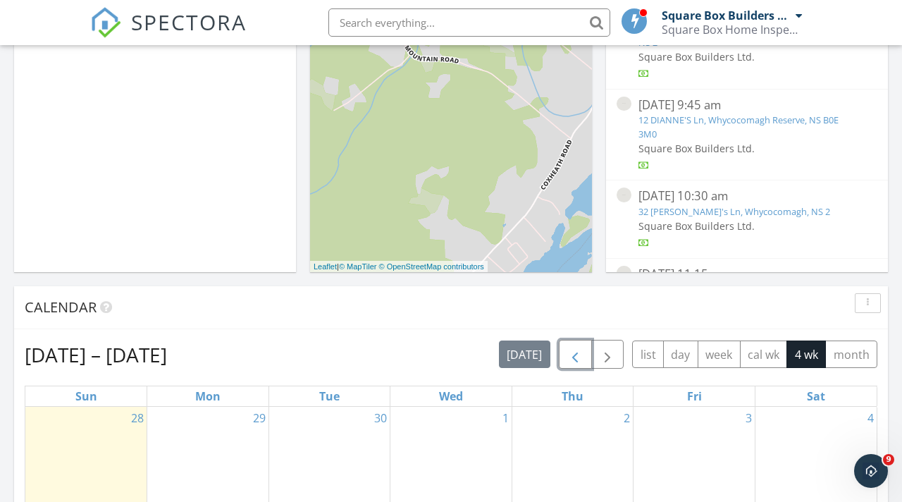
click at [578, 354] on span "button" at bounding box center [574, 354] width 17 height 17
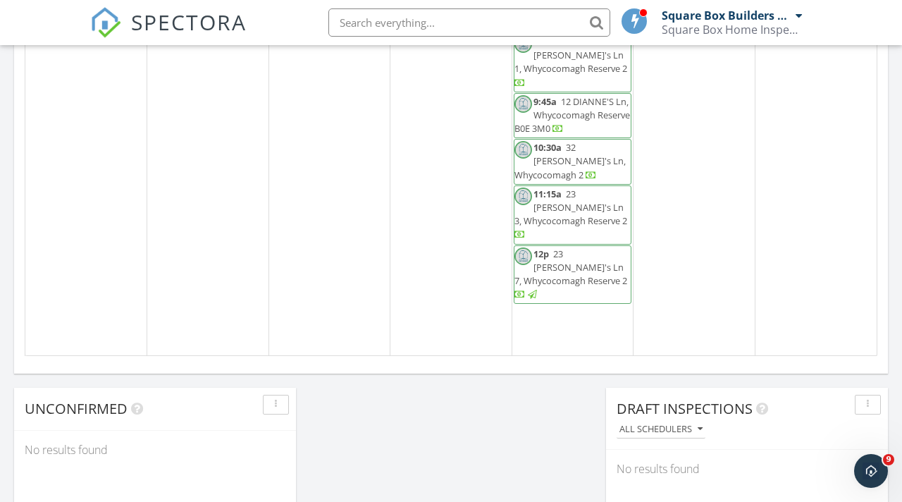
scroll to position [969, 0]
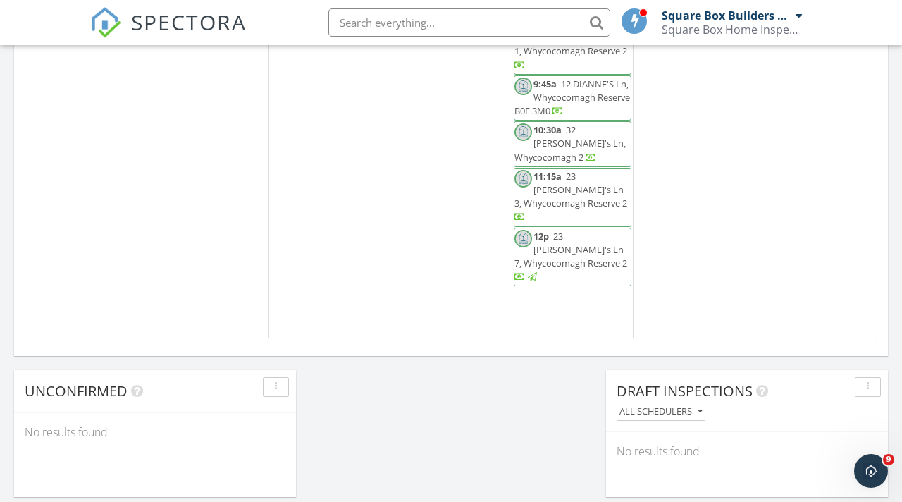
click at [564, 230] on span "23 Dianne's Ln 7, Whycocomagh Reserve 2" at bounding box center [570, 249] width 113 height 39
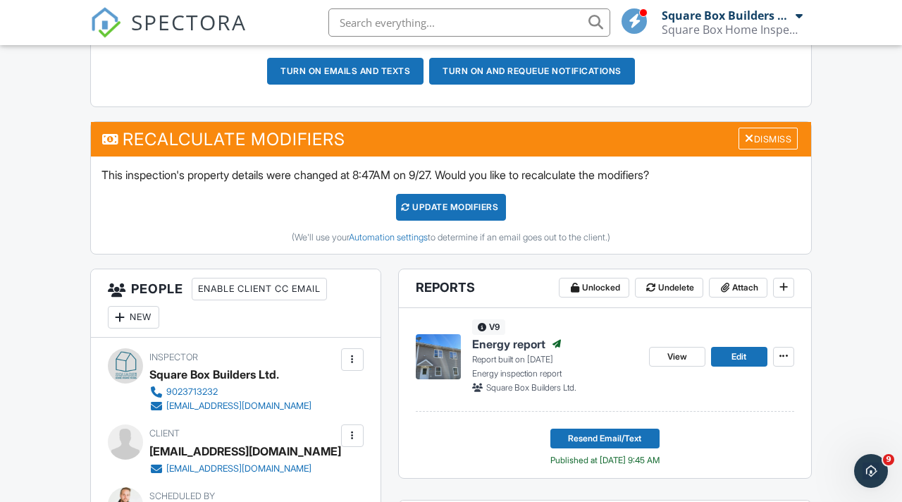
scroll to position [471, 0]
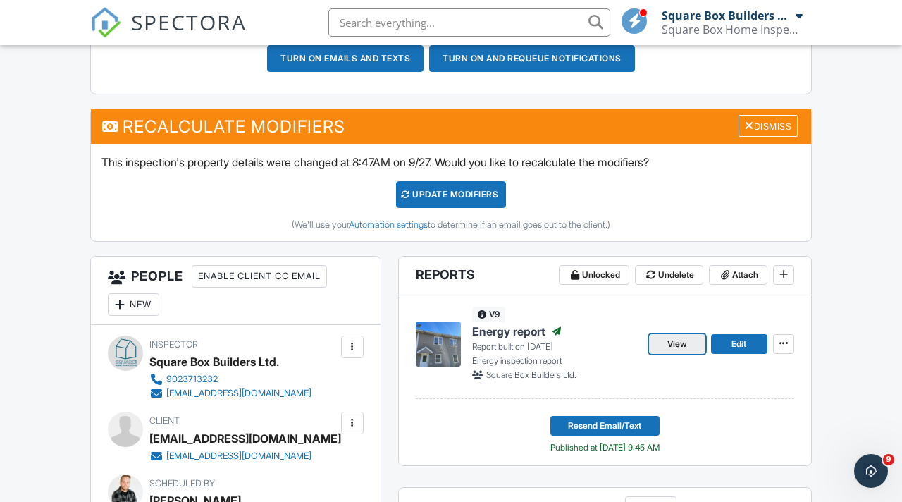
click at [678, 342] on span "View" at bounding box center [677, 344] width 20 height 14
